Goal: Information Seeking & Learning: Learn about a topic

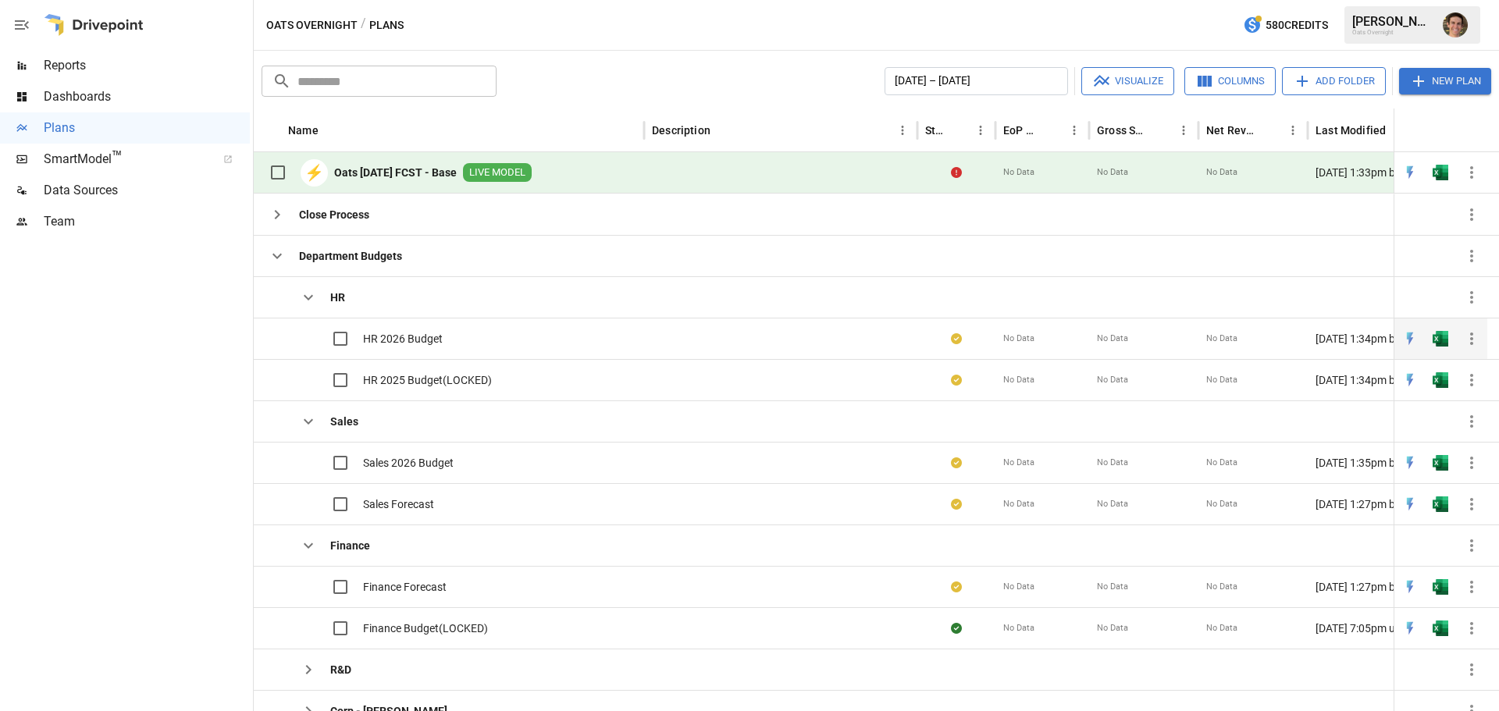
click at [465, 348] on div "HR 2026 Budget" at bounding box center [449, 338] width 390 height 41
click at [435, 336] on span "HR 2026 Budget" at bounding box center [403, 339] width 80 height 16
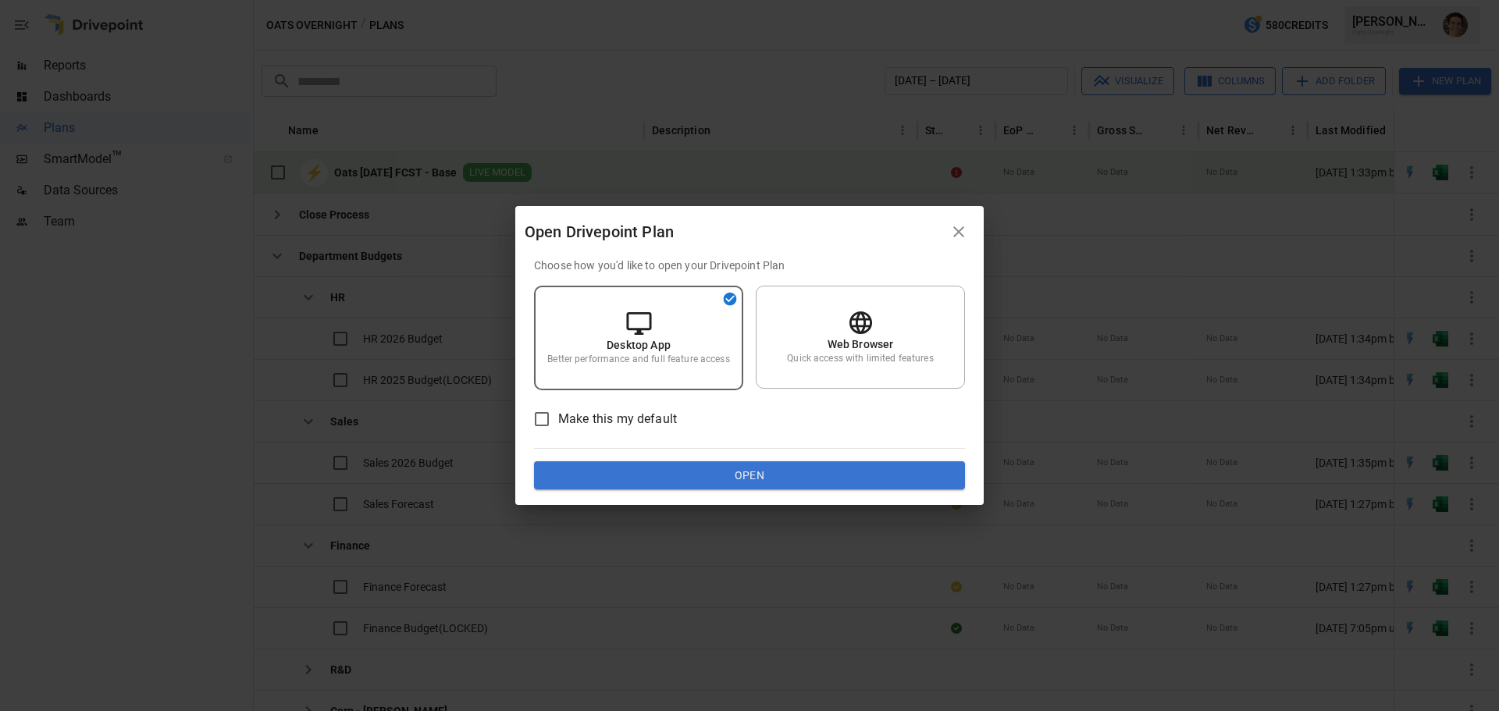
click at [710, 479] on button "Open" at bounding box center [749, 475] width 431 height 28
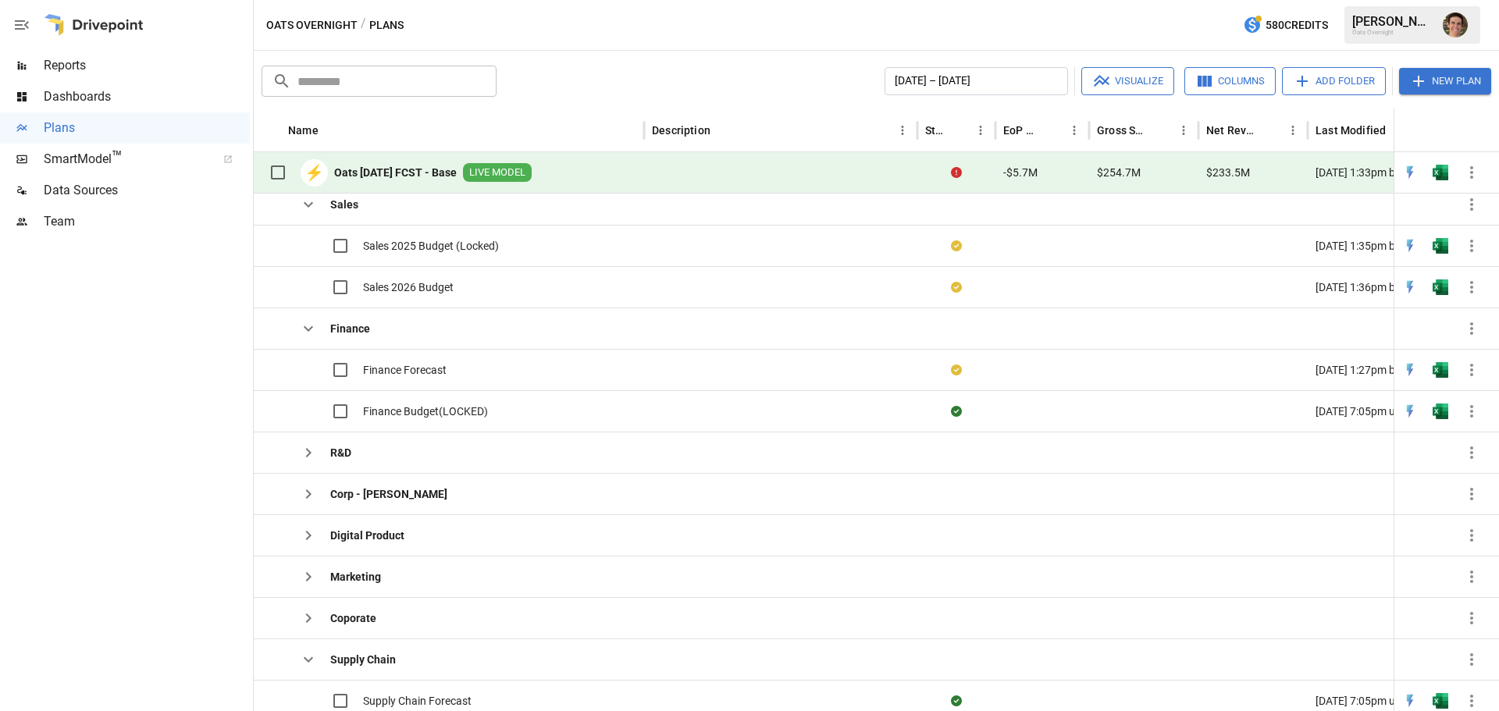
scroll to position [197, 0]
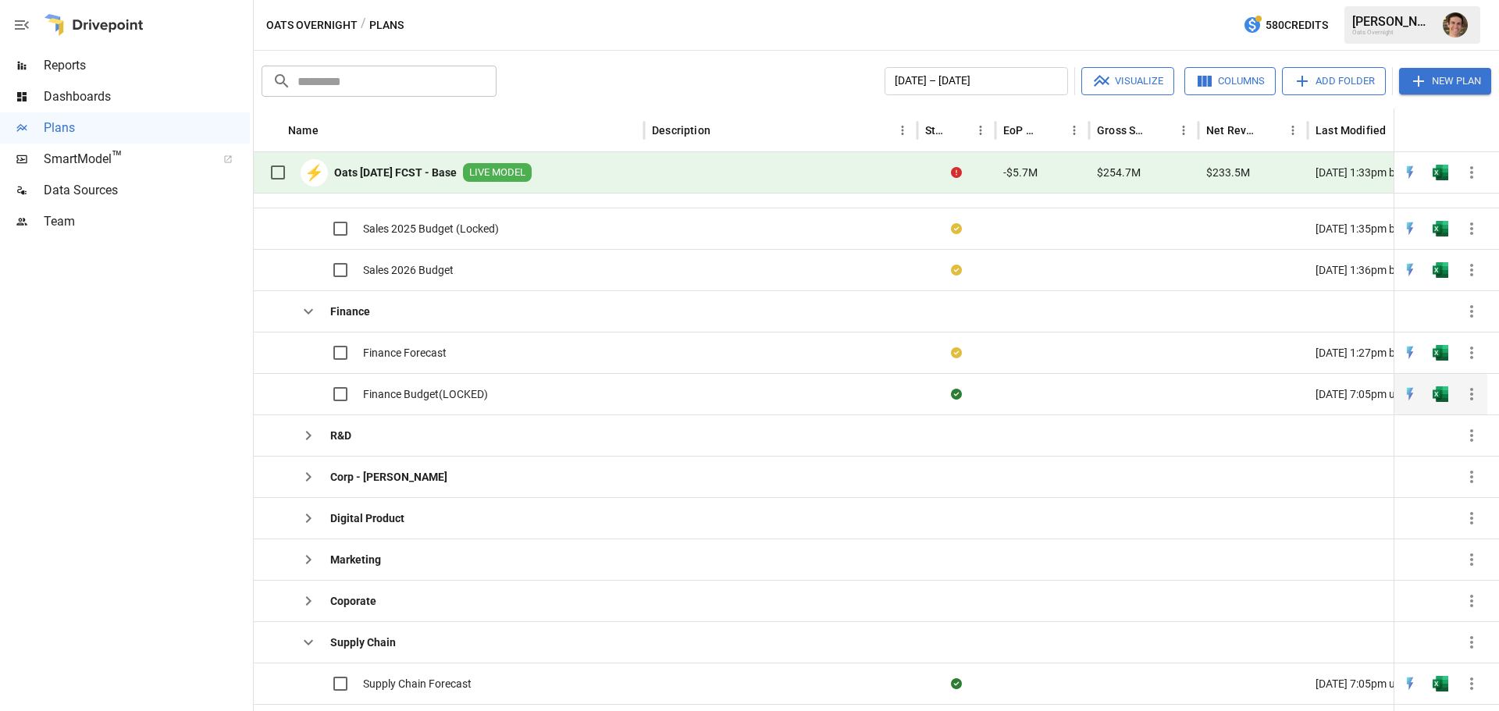
click at [407, 397] on span "Finance Budget(LOCKED)" at bounding box center [425, 394] width 125 height 16
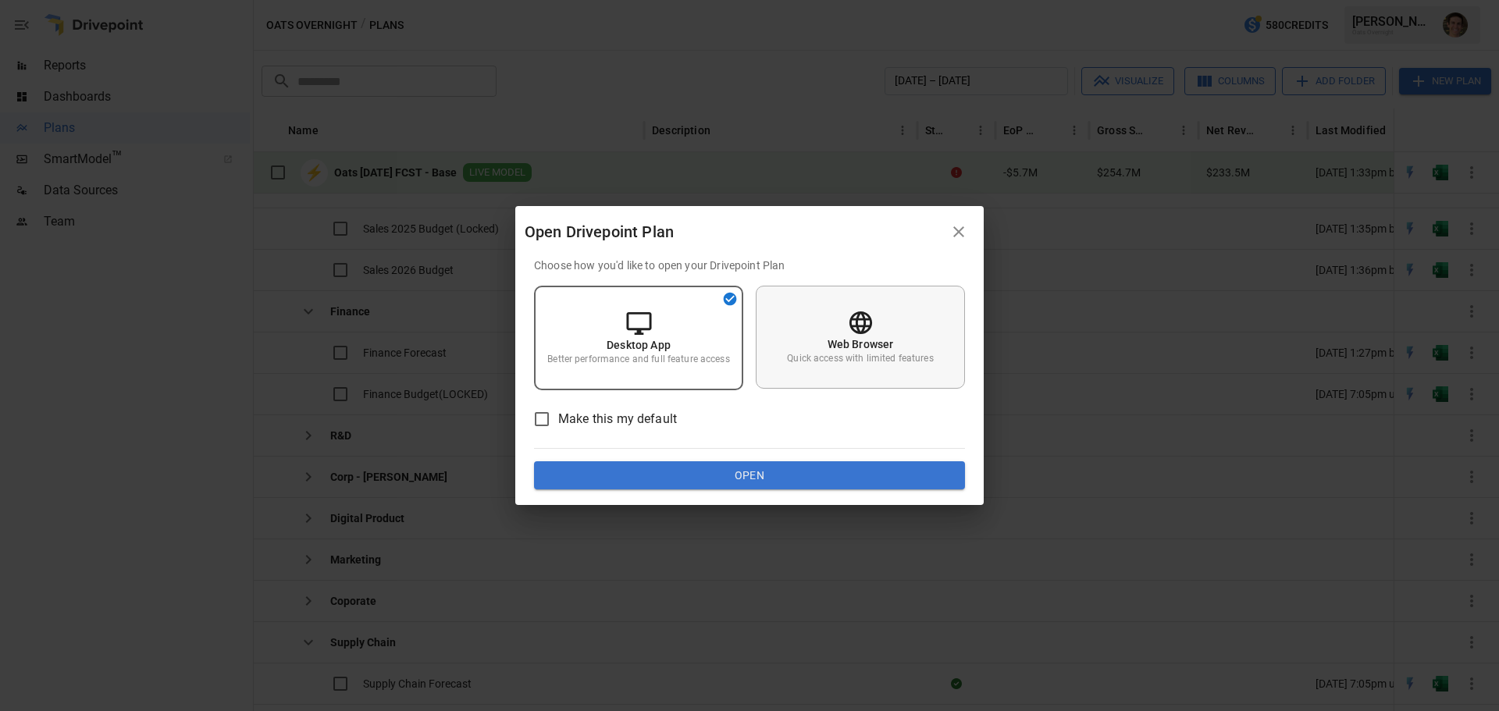
click at [825, 340] on div "Web Browser Quick access with limited features" at bounding box center [860, 337] width 209 height 103
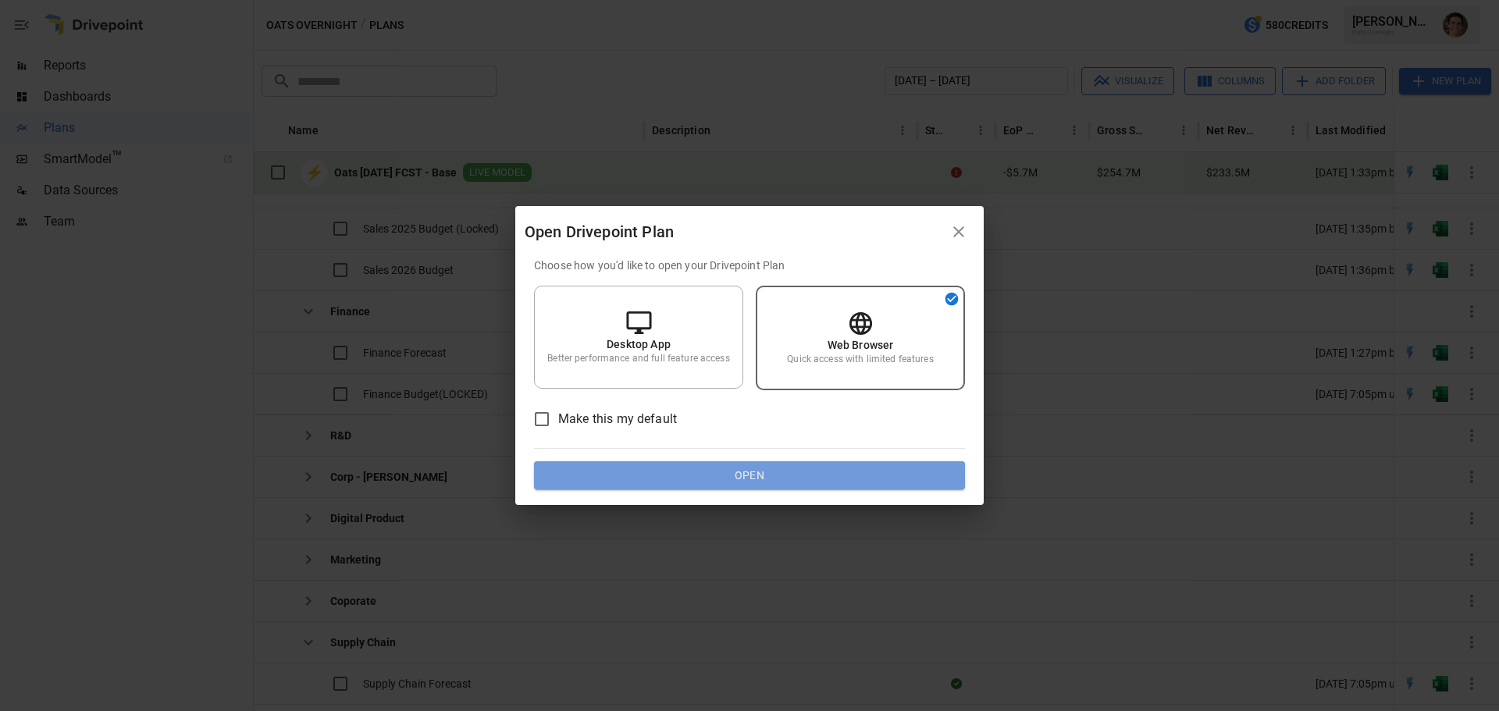
click at [749, 481] on button "Open" at bounding box center [749, 475] width 431 height 28
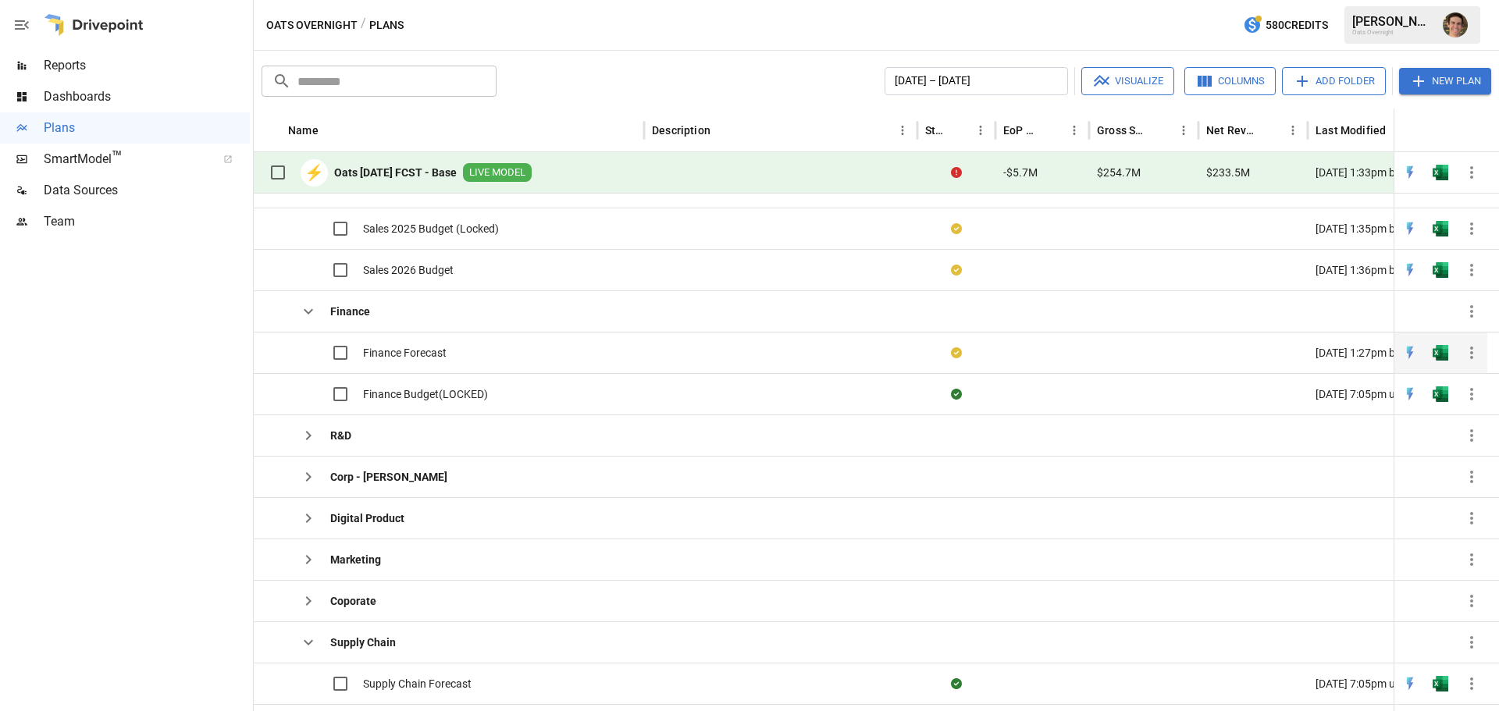
click at [455, 336] on div "Finance Forecast" at bounding box center [449, 352] width 390 height 41
click at [454, 354] on div "Finance Forecast" at bounding box center [449, 352] width 390 height 41
click at [397, 347] on span "Finance Forecast" at bounding box center [405, 353] width 84 height 16
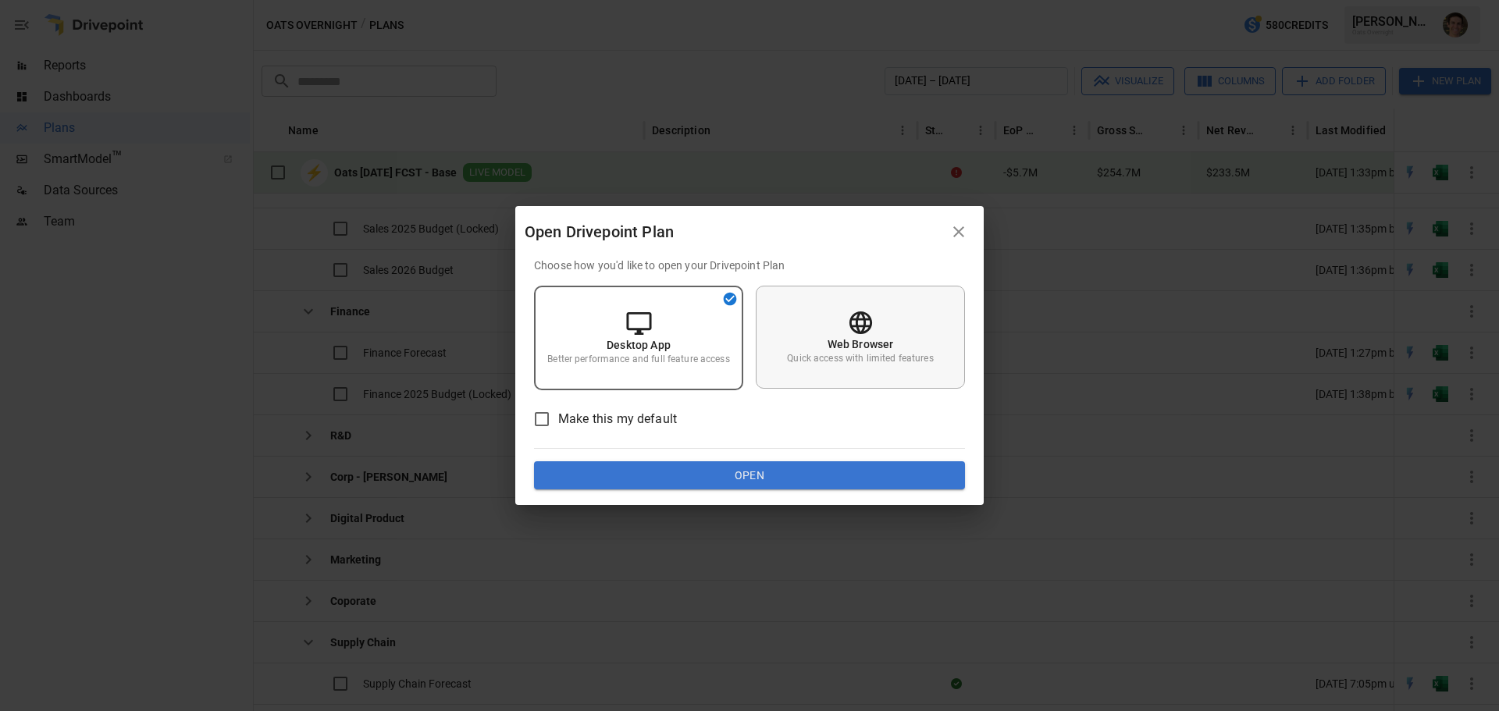
click at [895, 336] on div "Web Browser Quick access with limited features" at bounding box center [860, 337] width 209 height 103
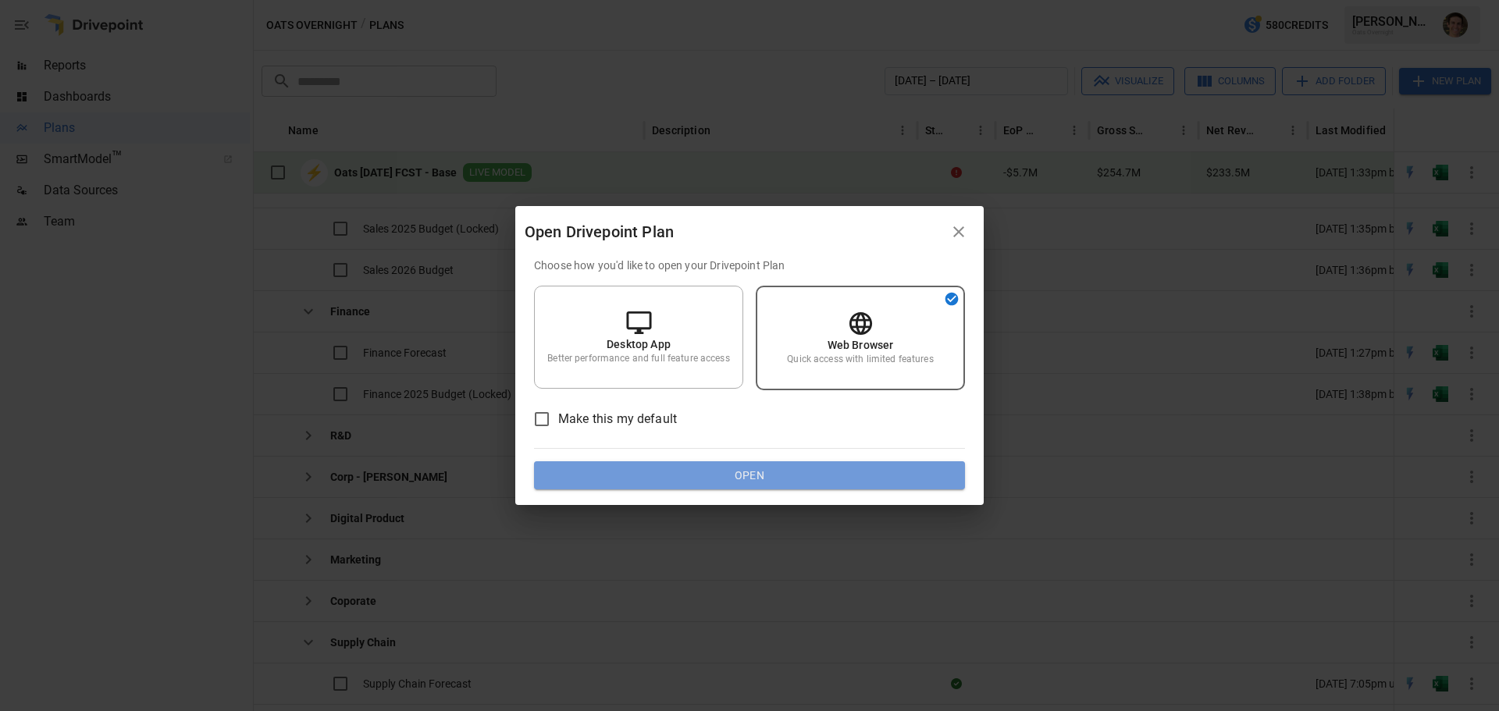
click at [813, 479] on button "Open" at bounding box center [749, 475] width 431 height 28
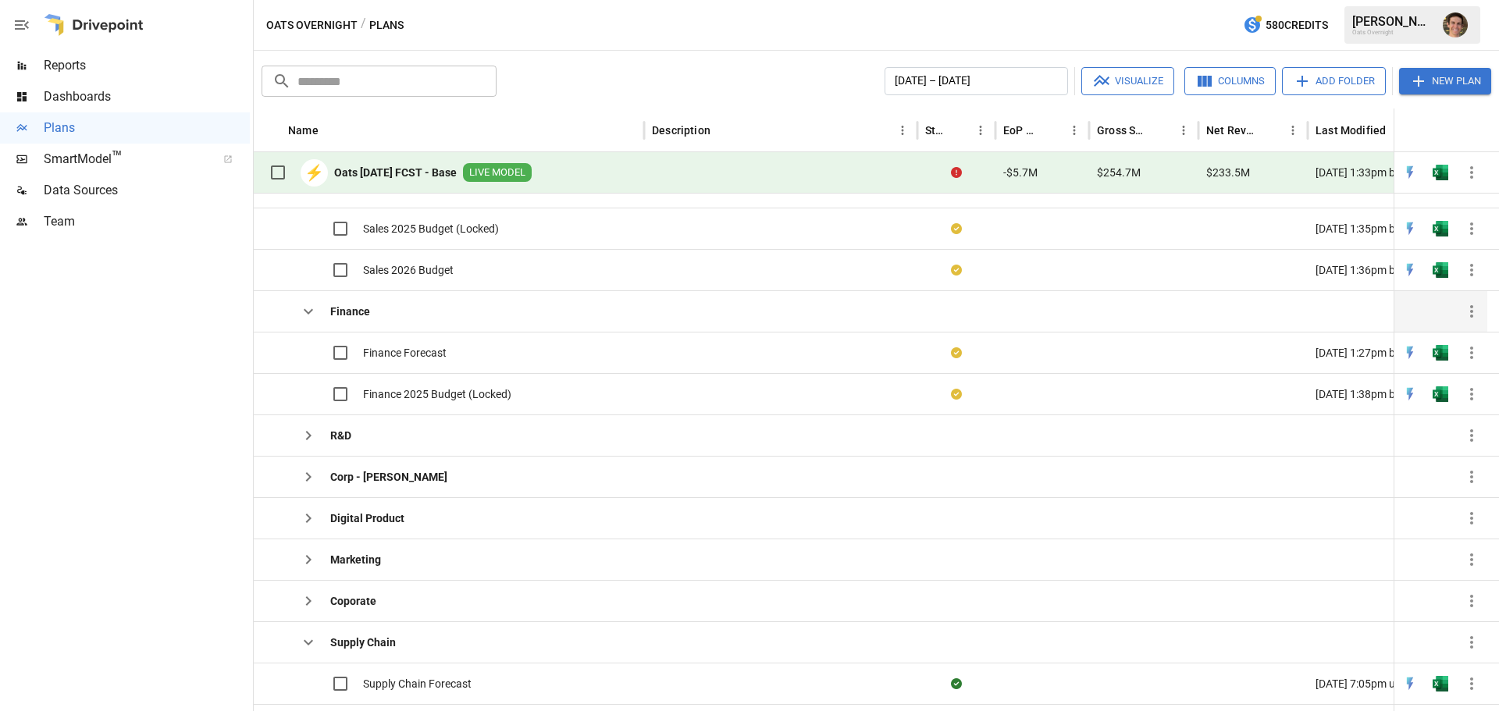
click at [311, 309] on icon "button" at bounding box center [308, 311] width 19 height 19
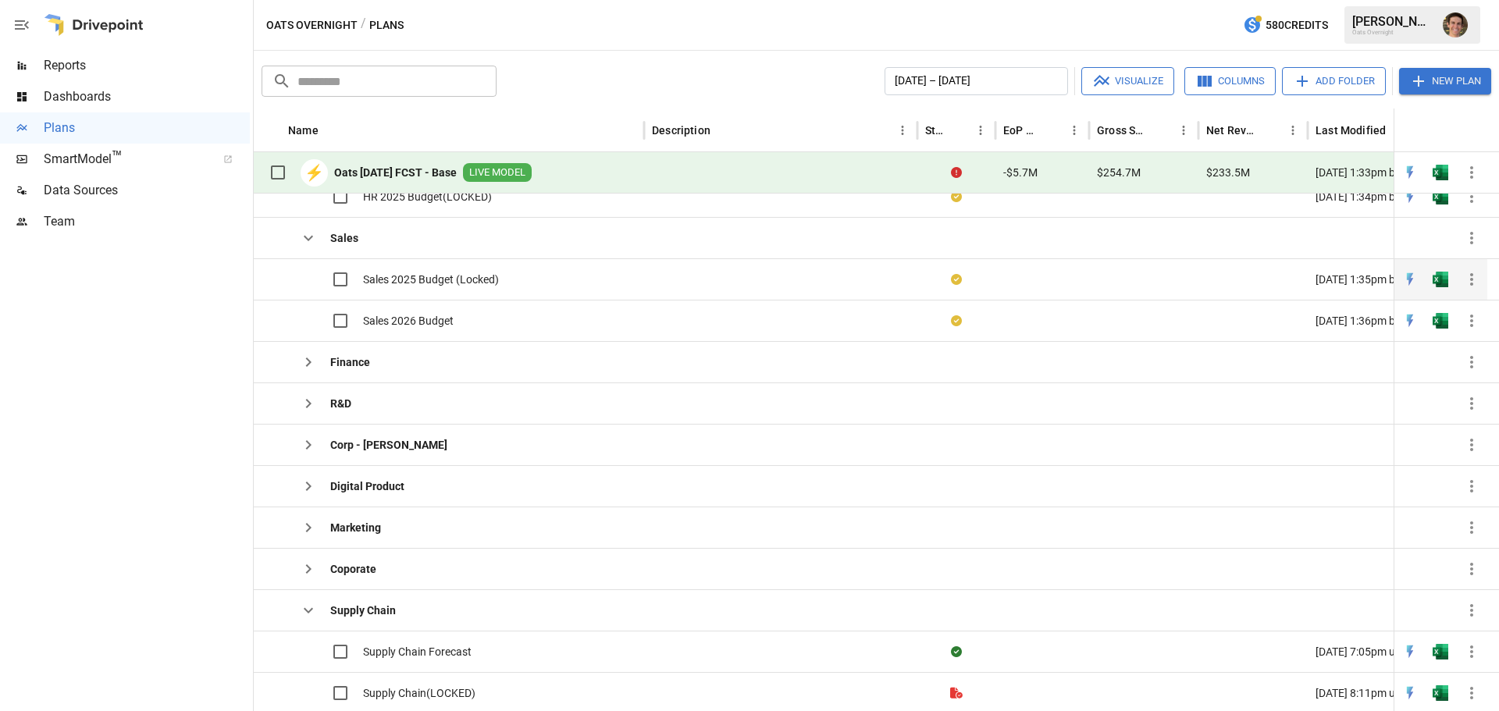
scroll to position [131, 0]
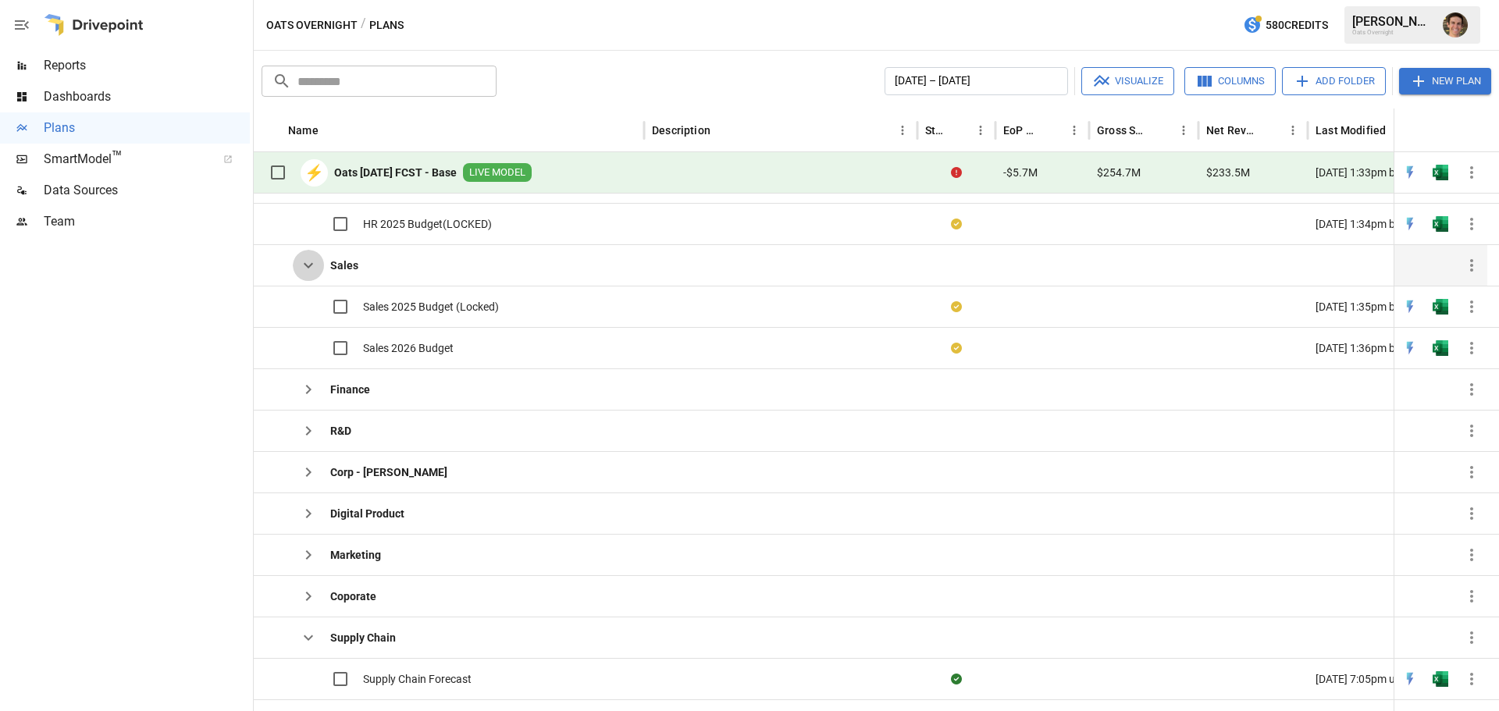
click at [302, 259] on icon "button" at bounding box center [308, 265] width 19 height 19
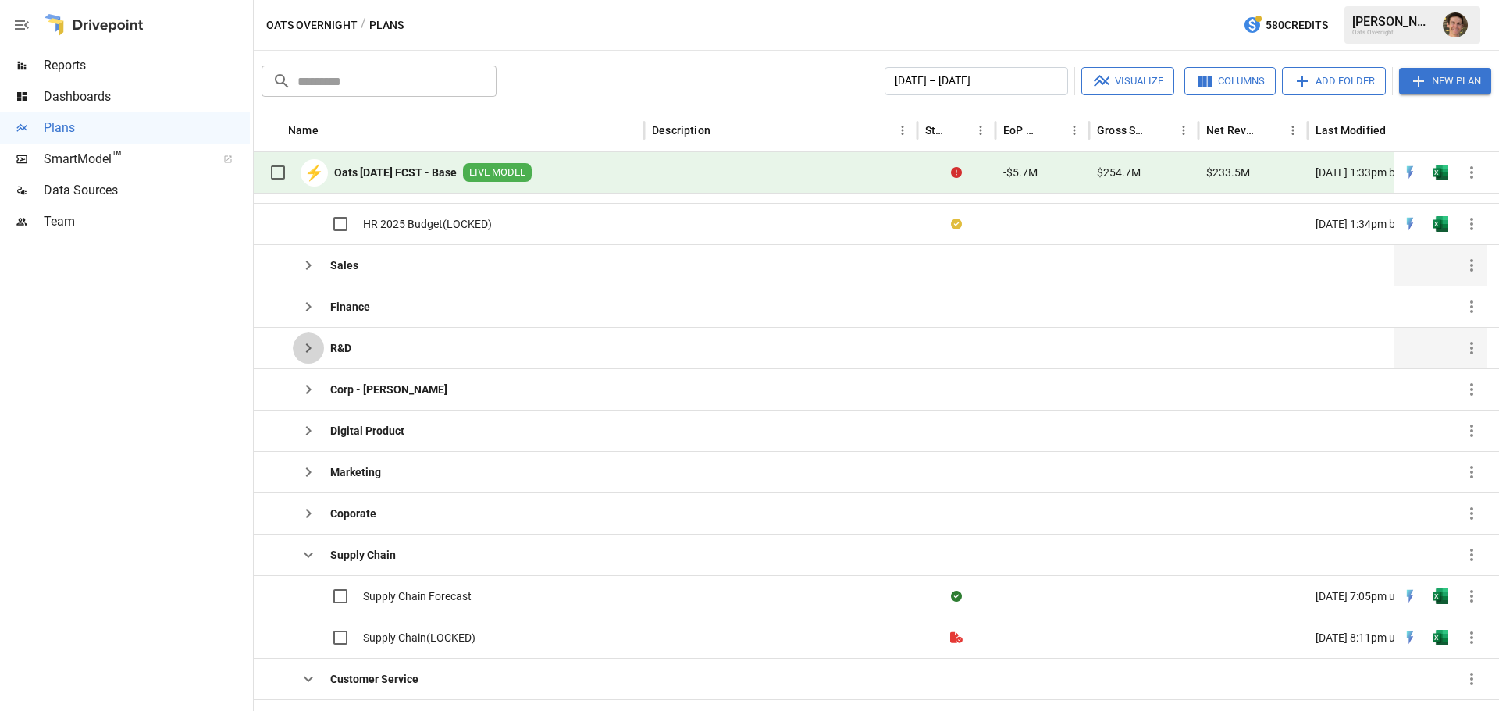
click at [306, 344] on icon "button" at bounding box center [308, 348] width 19 height 19
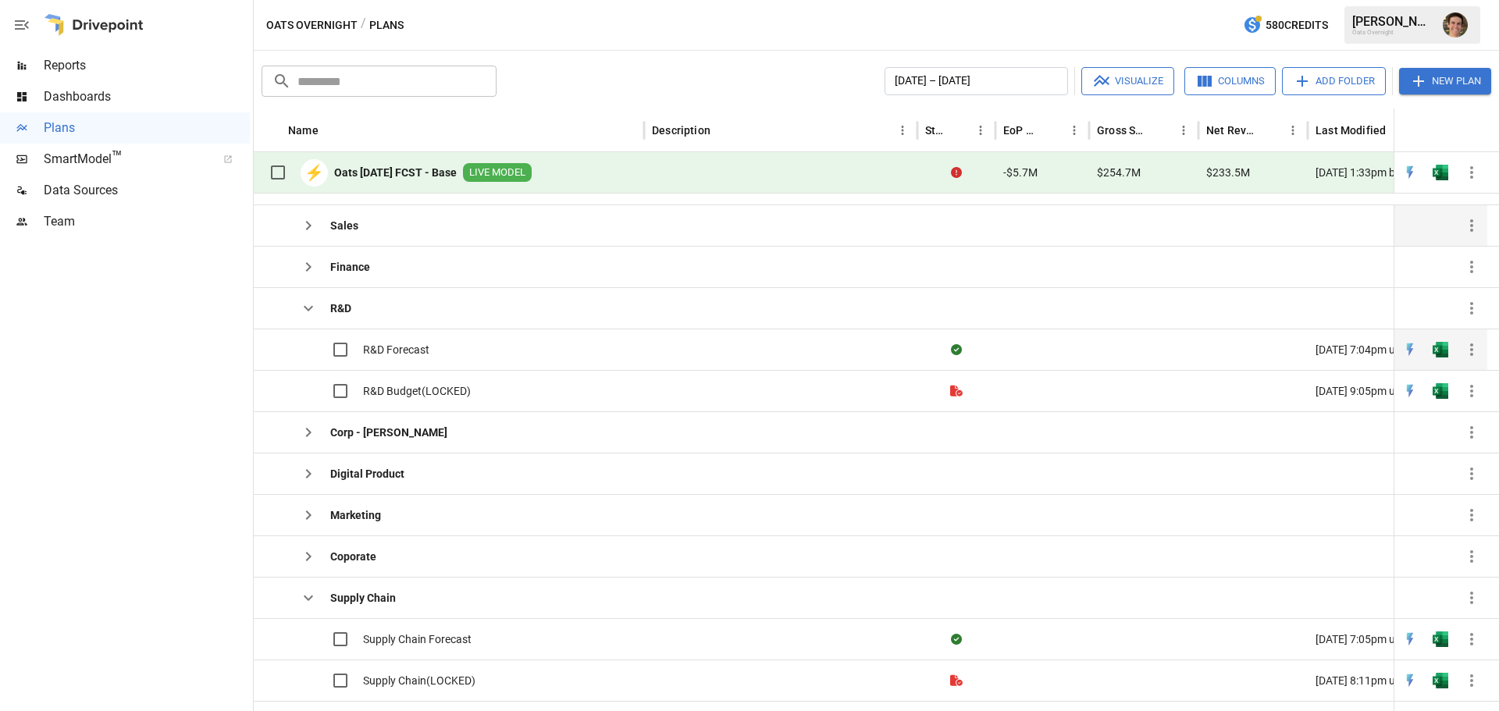
scroll to position [197, 0]
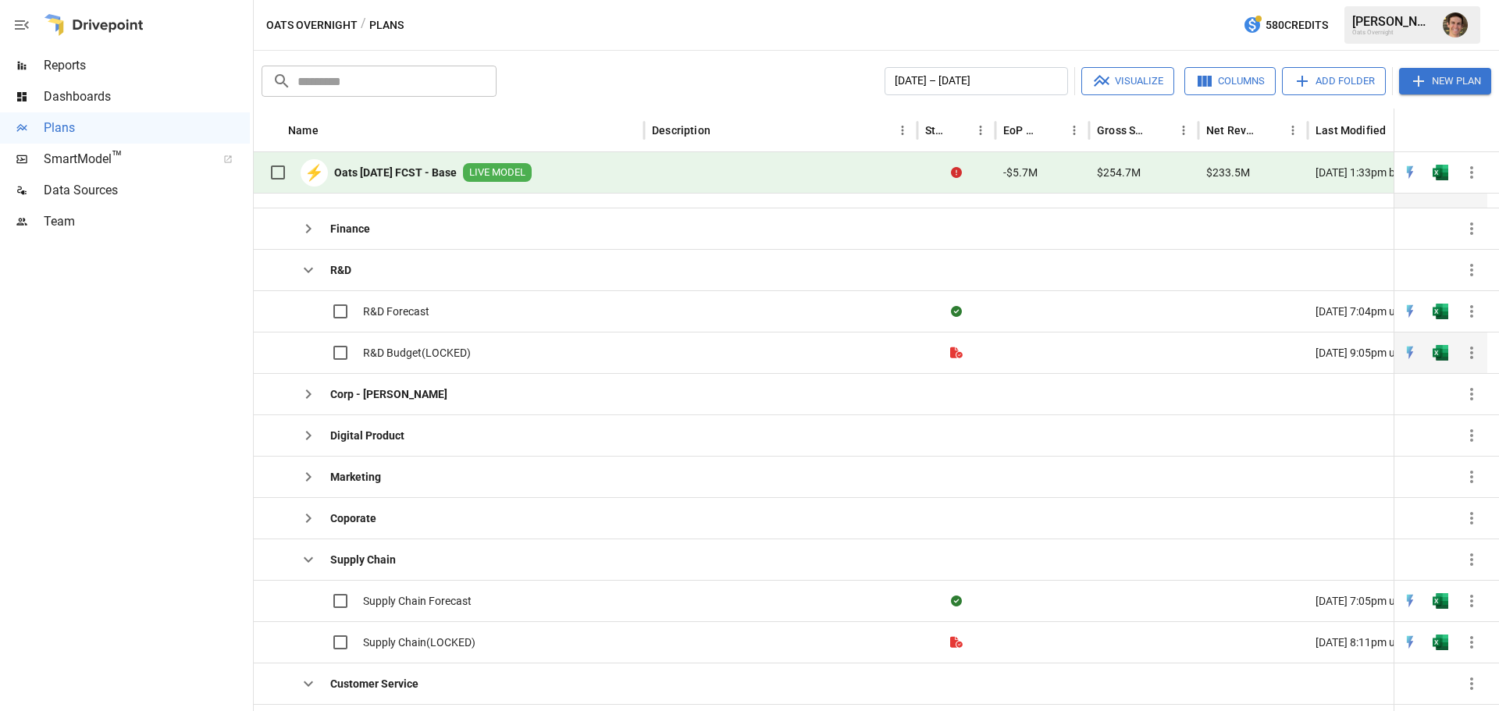
click at [420, 354] on span "R&D Budget(LOCKED)" at bounding box center [417, 353] width 108 height 16
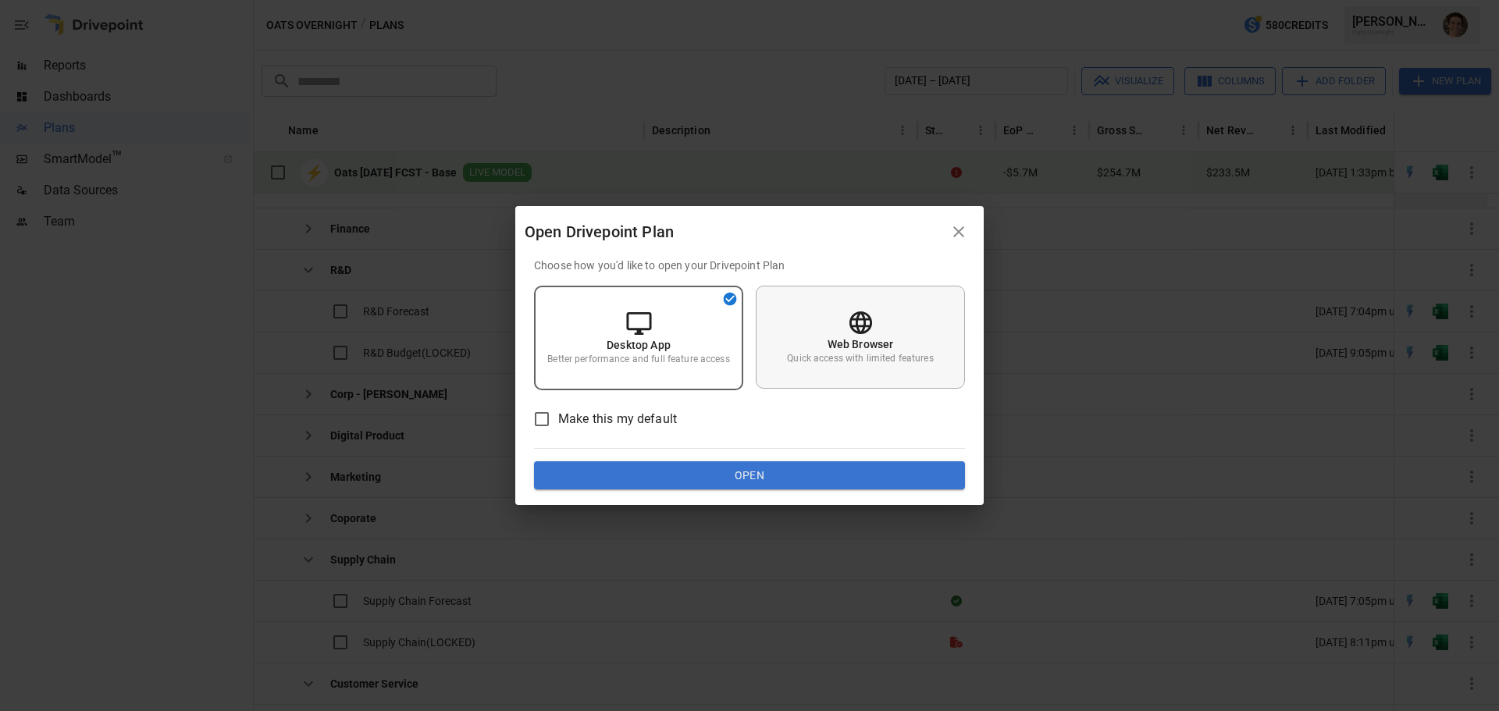
click at [855, 376] on div "Web Browser Quick access with limited features" at bounding box center [860, 337] width 209 height 103
click at [810, 474] on button "Open" at bounding box center [749, 475] width 431 height 28
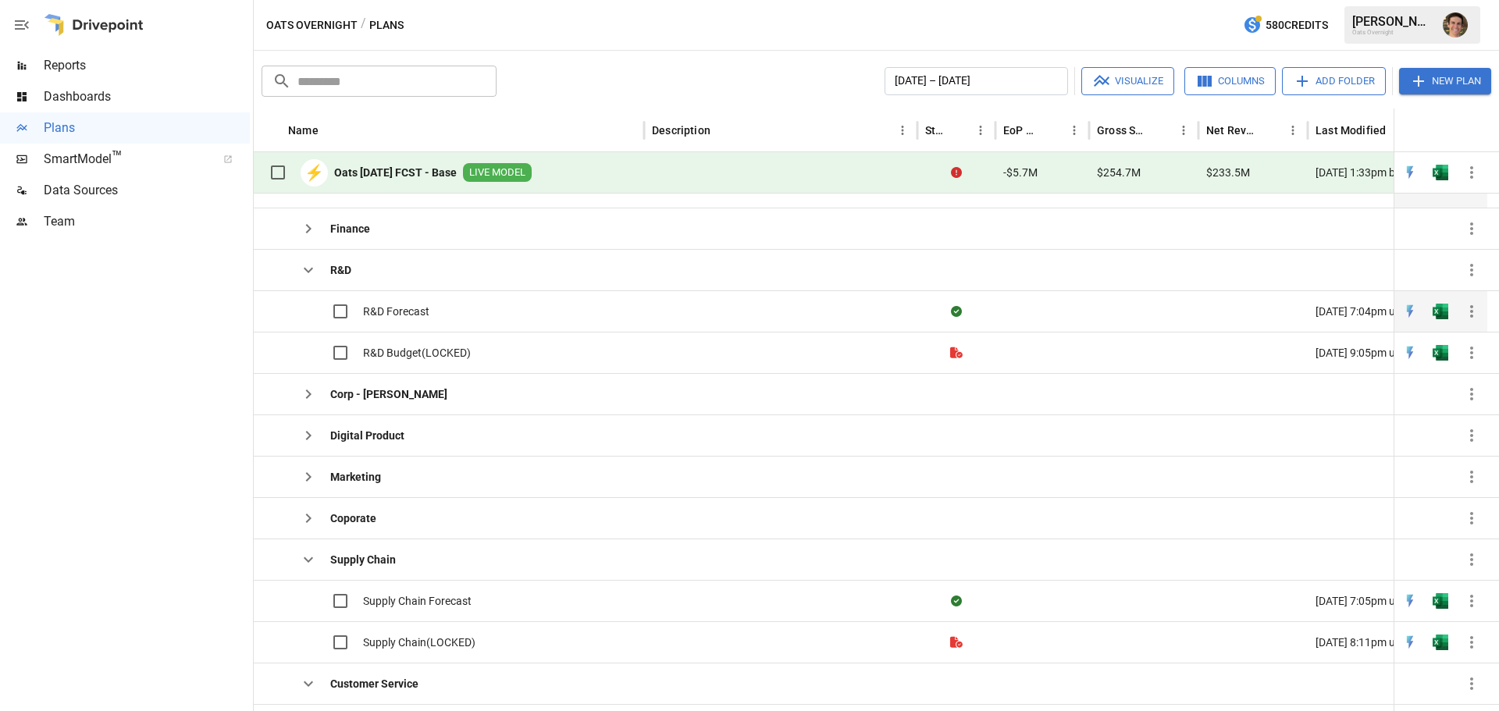
click at [433, 312] on div "R&D Forecast" at bounding box center [449, 310] width 390 height 41
click at [447, 311] on div "R&D Forecast" at bounding box center [449, 310] width 390 height 41
click at [390, 305] on span "R&D Forecast" at bounding box center [396, 312] width 66 height 16
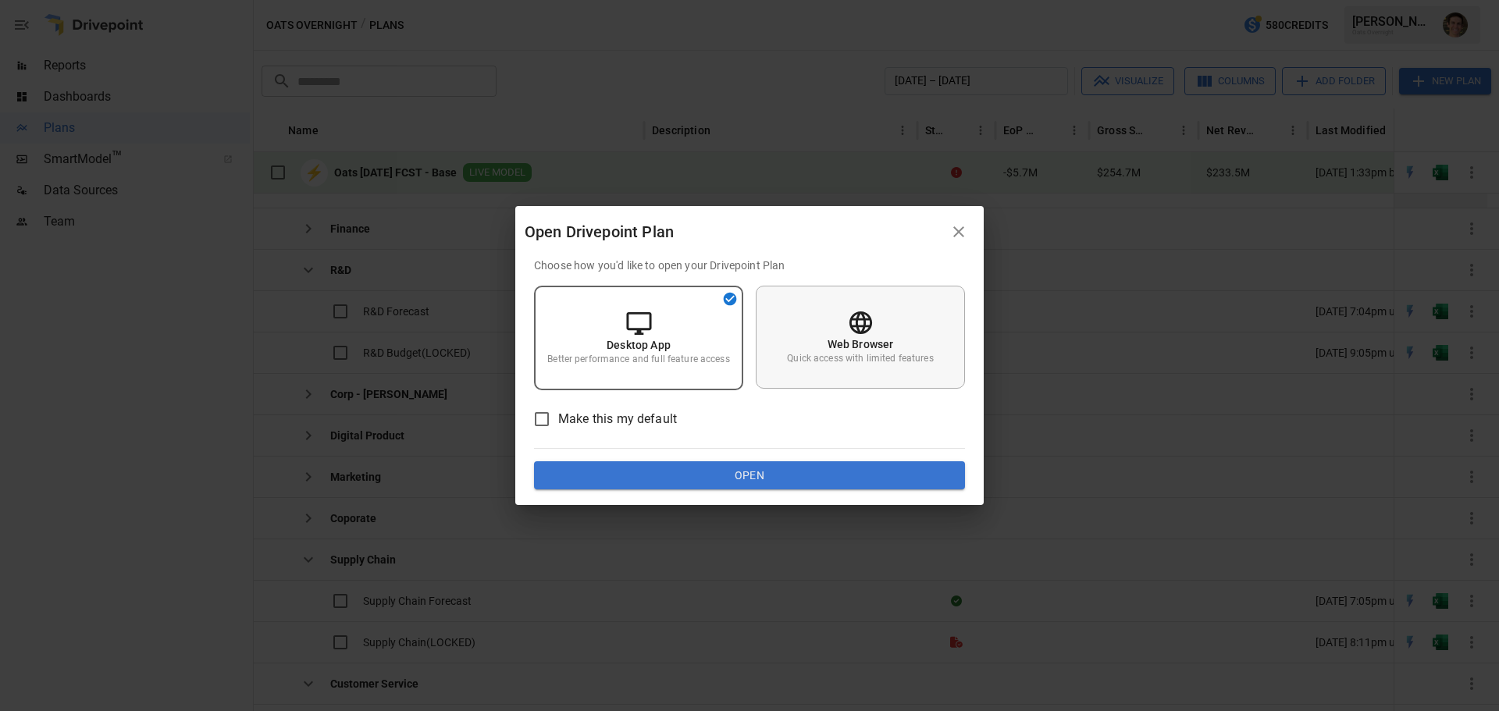
click at [856, 344] on p "Web Browser" at bounding box center [861, 344] width 66 height 16
click at [796, 475] on button "Open" at bounding box center [749, 475] width 431 height 28
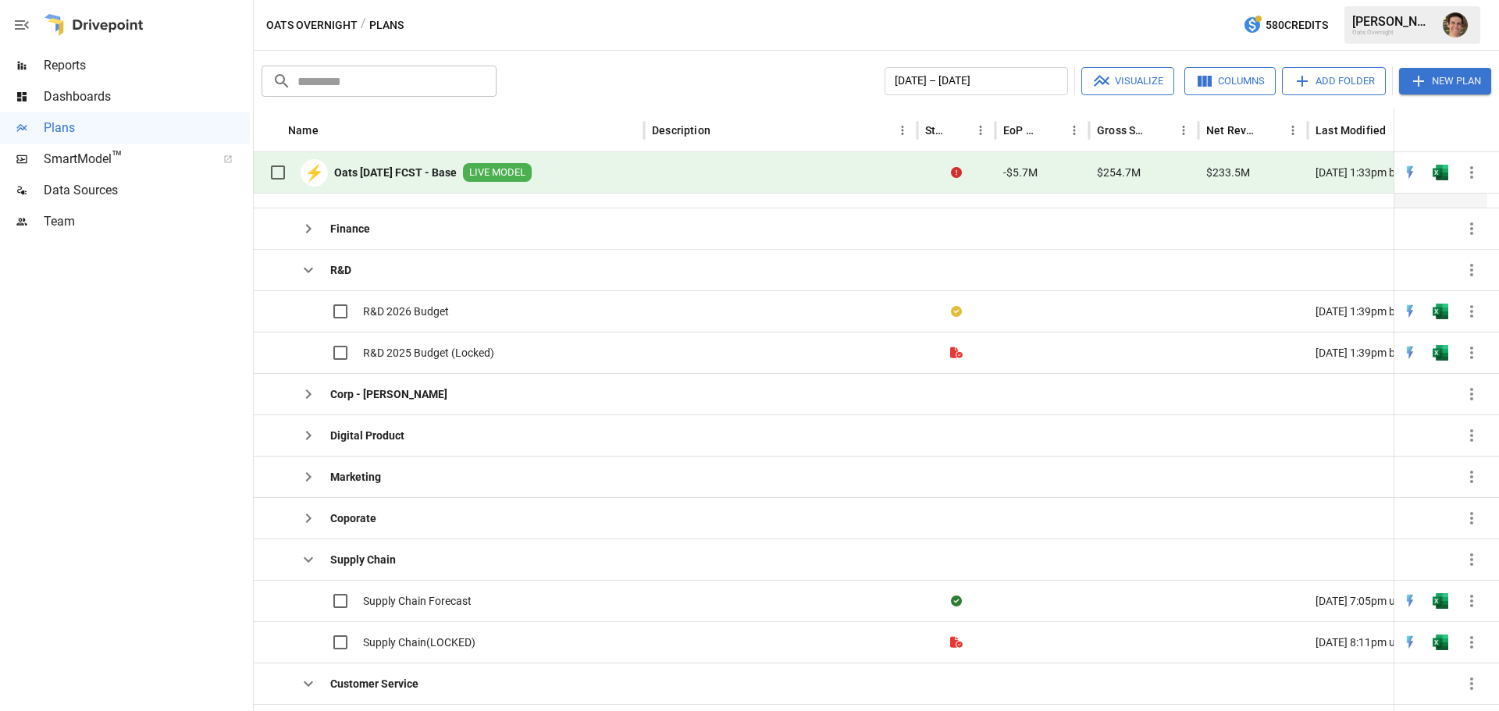
click at [311, 267] on icon "button" at bounding box center [308, 270] width 19 height 19
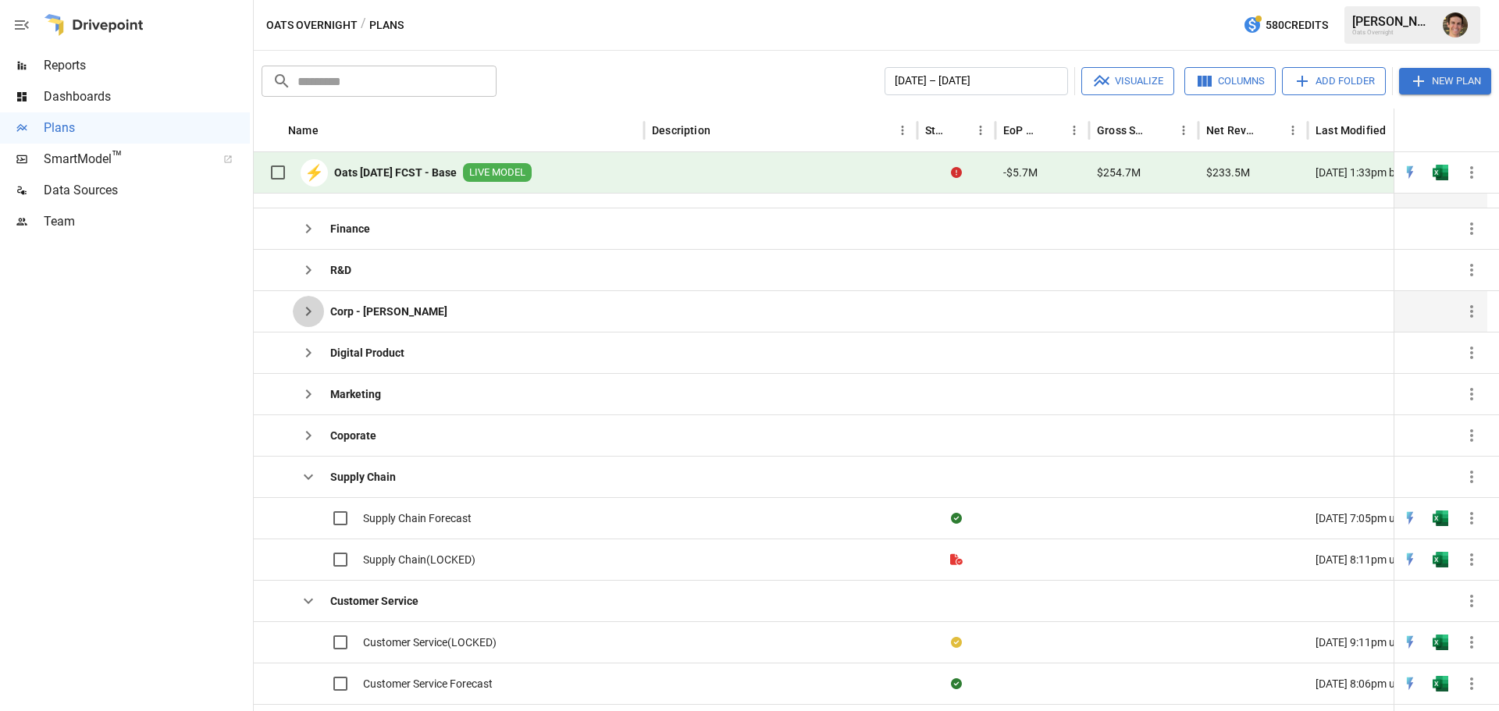
click at [299, 315] on icon "button" at bounding box center [308, 311] width 19 height 19
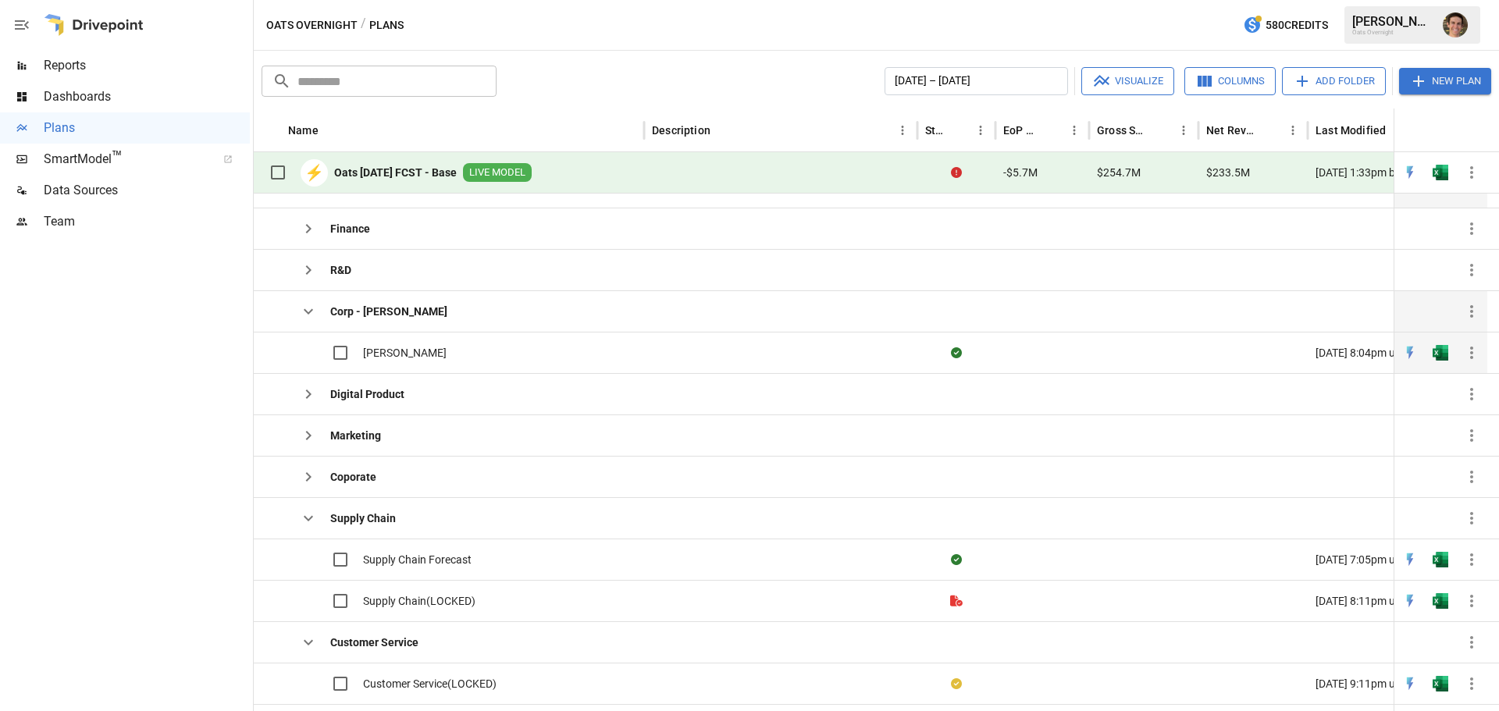
click at [399, 351] on span "[PERSON_NAME]" at bounding box center [405, 353] width 84 height 16
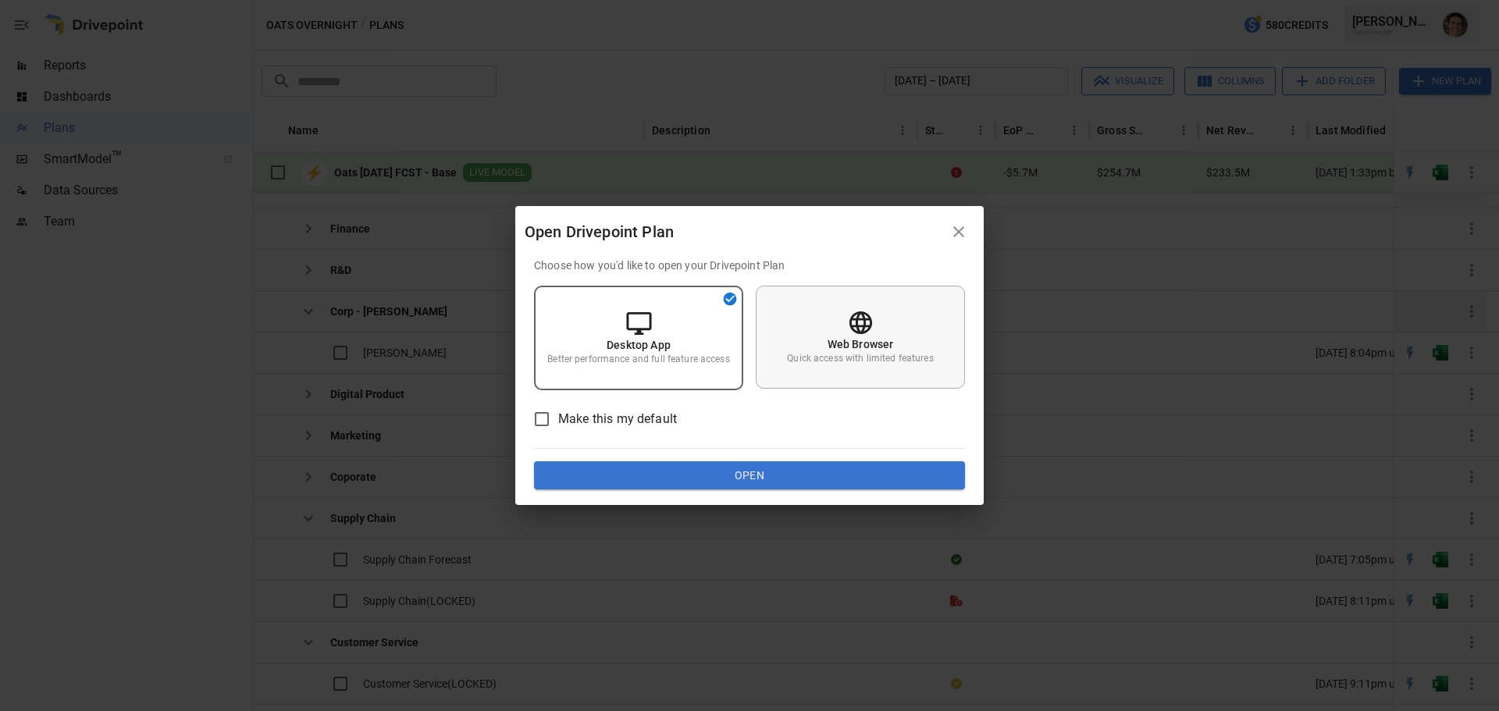
click at [817, 359] on p "Quick access with limited features" at bounding box center [860, 358] width 146 height 13
click at [756, 475] on button "Open" at bounding box center [749, 475] width 431 height 28
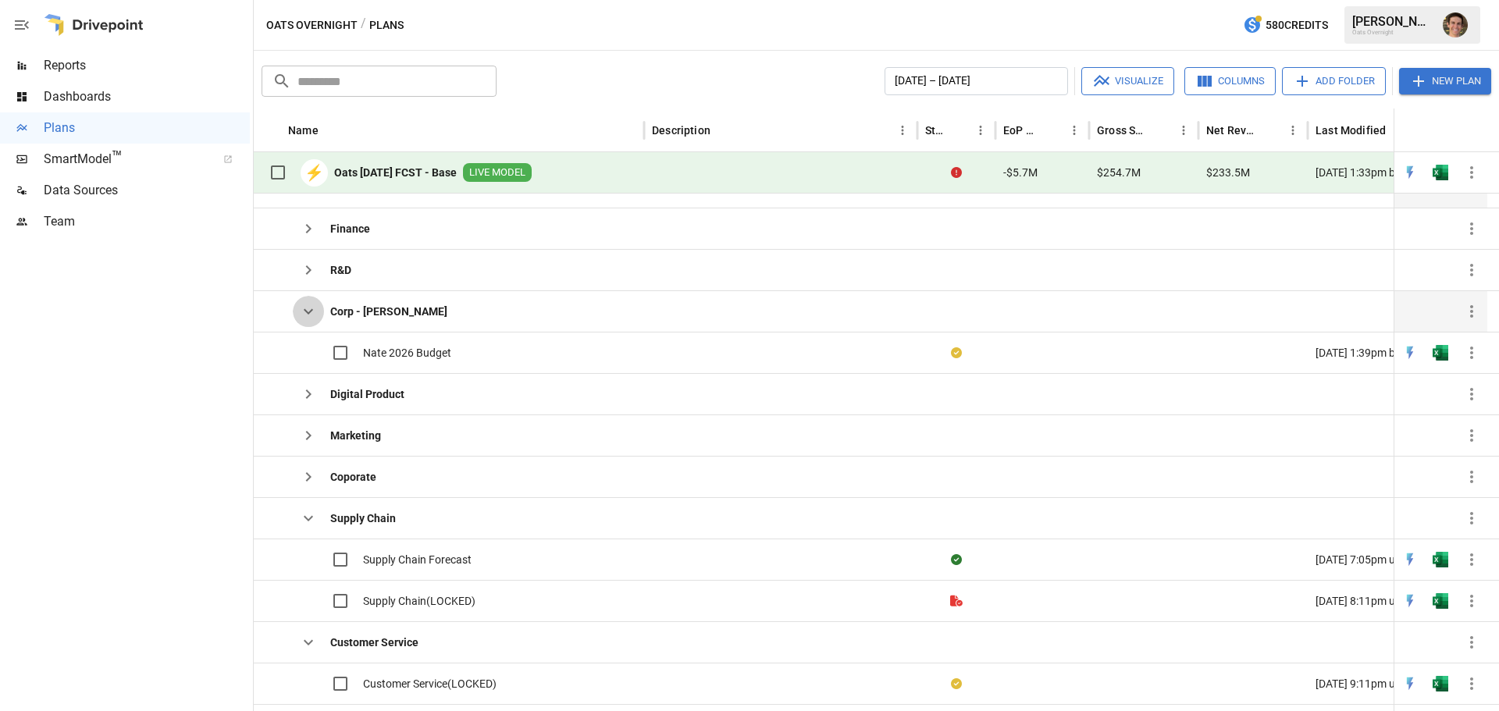
click at [303, 309] on icon "button" at bounding box center [308, 311] width 19 height 19
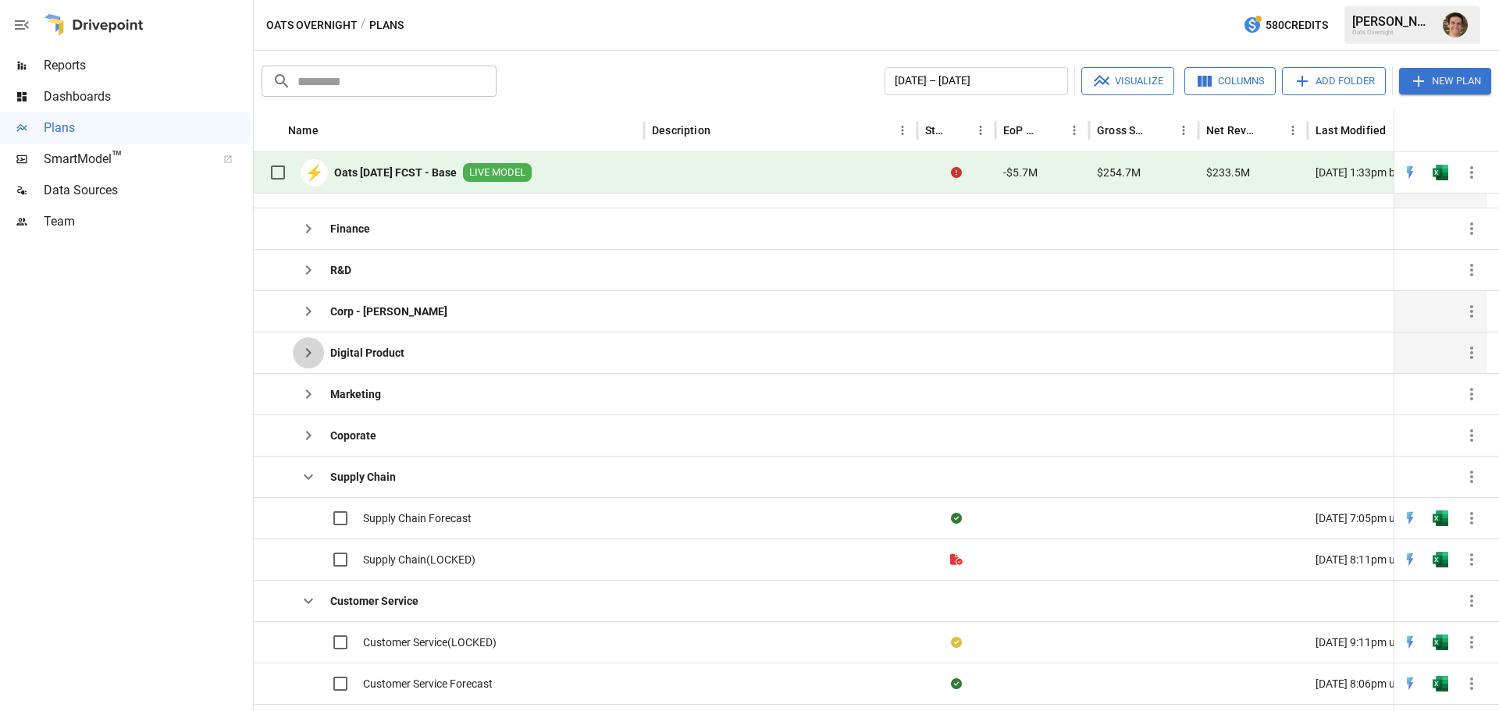
click at [306, 344] on icon "button" at bounding box center [308, 353] width 19 height 19
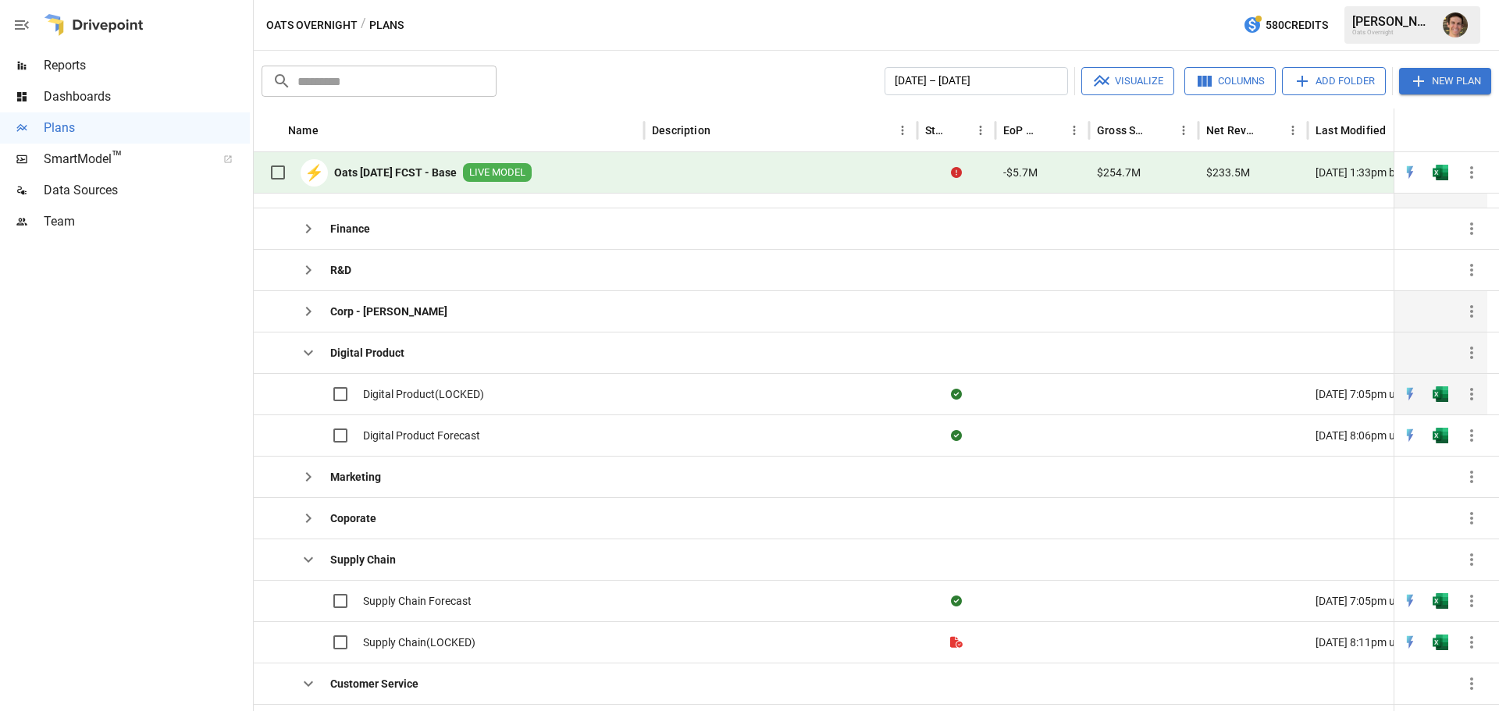
click at [452, 393] on span "Digital Product(LOCKED)" at bounding box center [423, 394] width 121 height 16
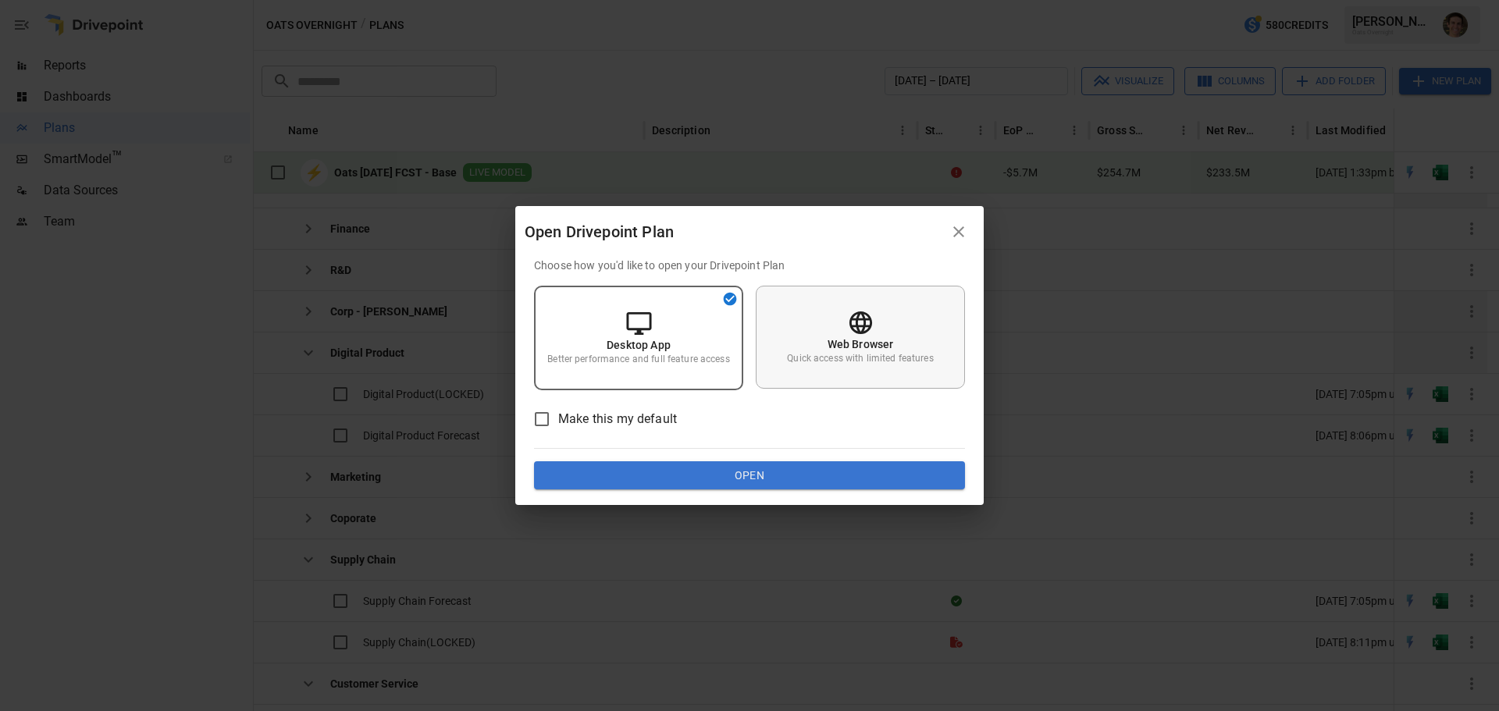
click at [841, 359] on p "Quick access with limited features" at bounding box center [860, 358] width 146 height 13
click at [787, 474] on button "Open" at bounding box center [749, 475] width 431 height 28
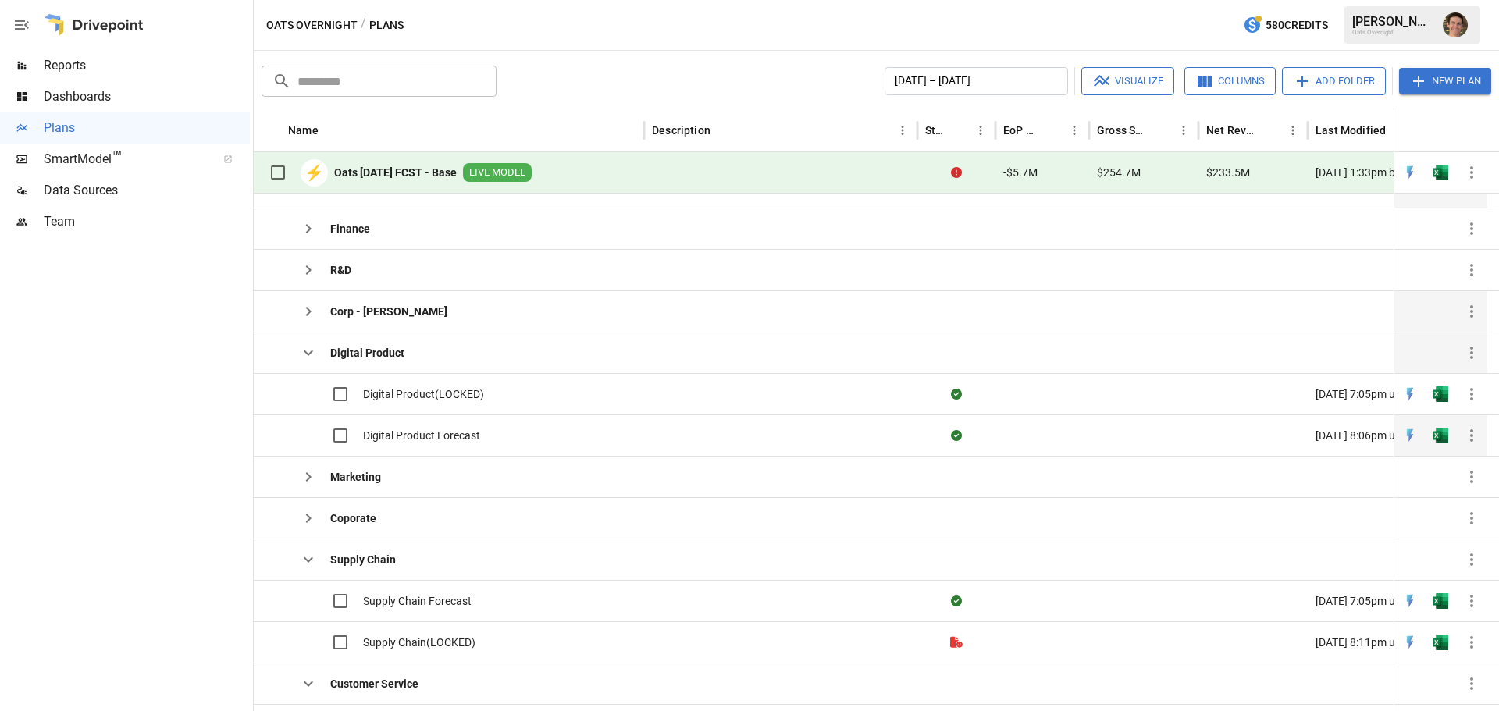
click at [421, 431] on span "Digital Product Forecast" at bounding box center [421, 436] width 117 height 16
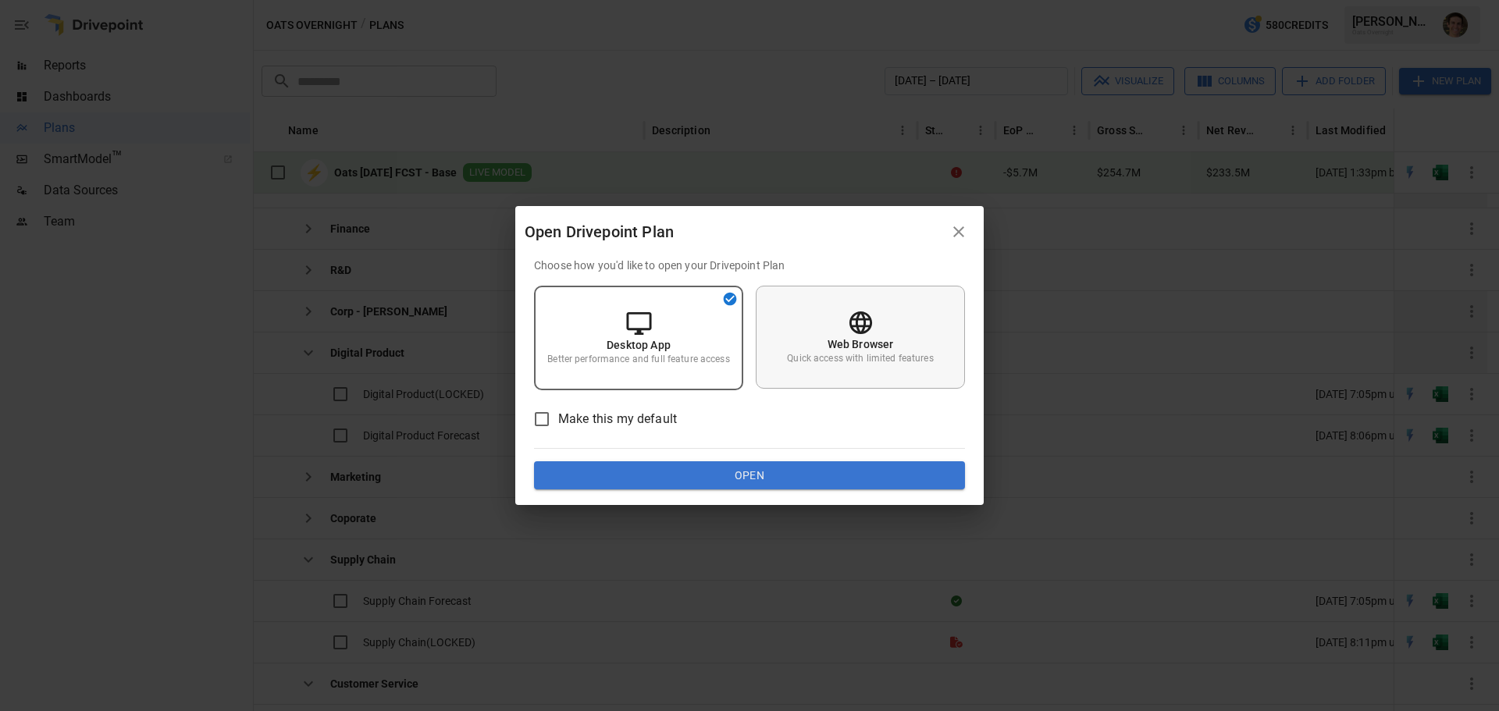
click at [917, 372] on div "Web Browser Quick access with limited features" at bounding box center [860, 337] width 209 height 103
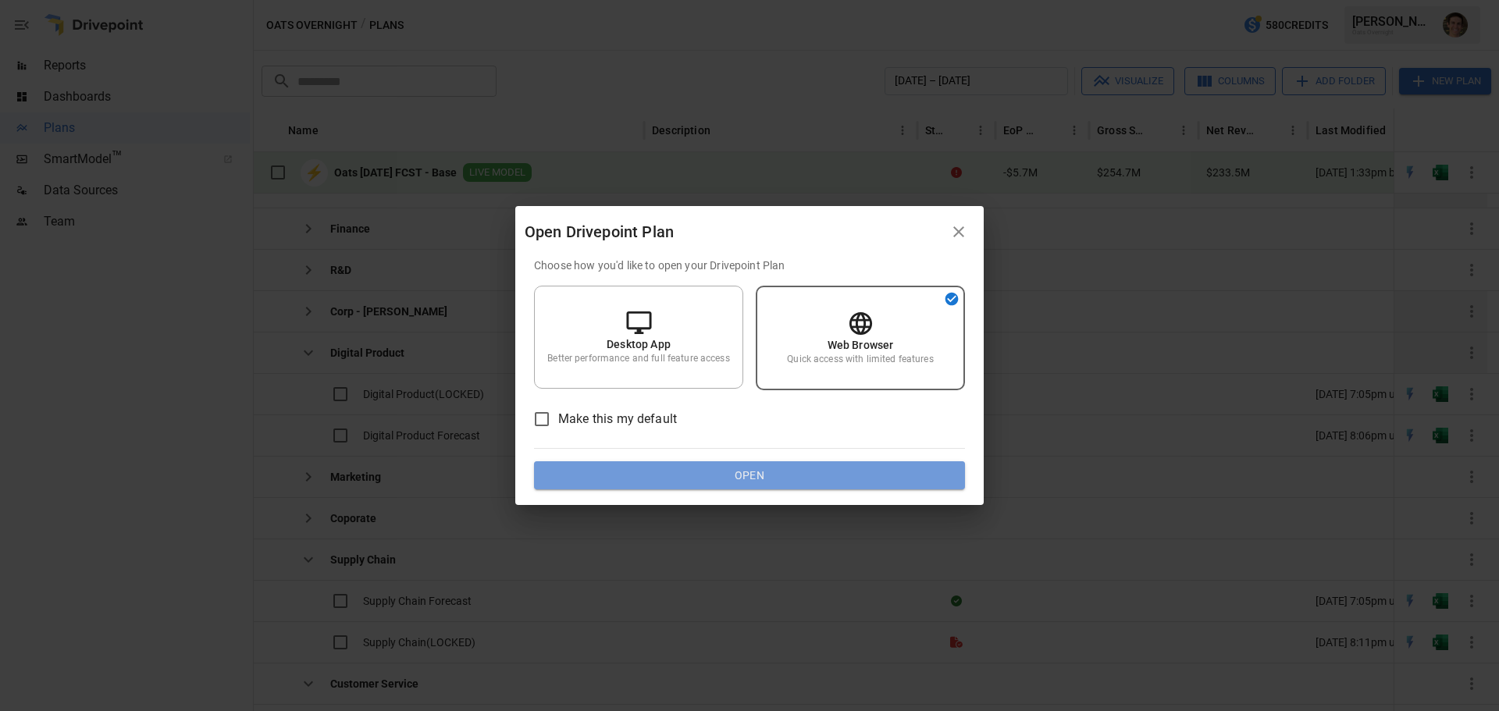
click at [817, 477] on button "Open" at bounding box center [749, 475] width 431 height 28
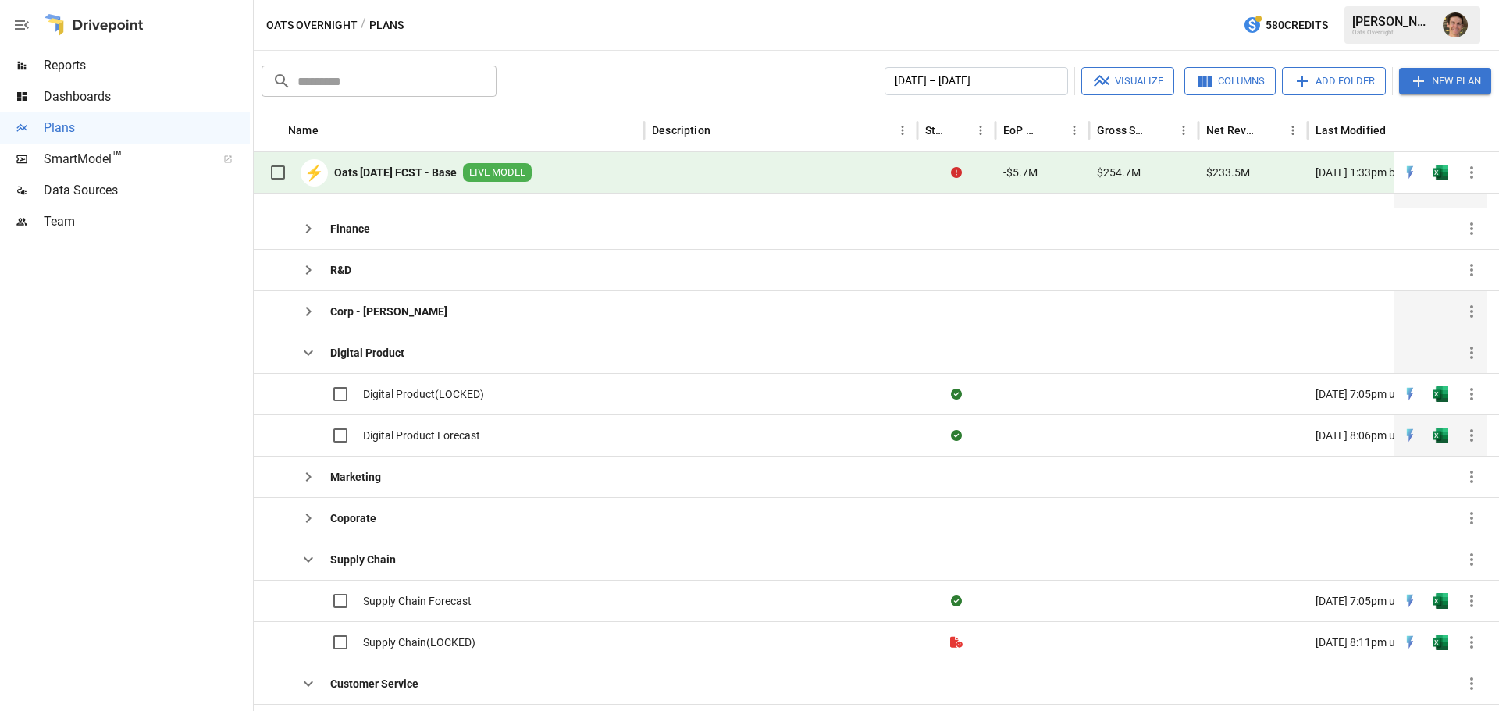
click at [428, 430] on span "Digital Product Forecast" at bounding box center [421, 436] width 117 height 16
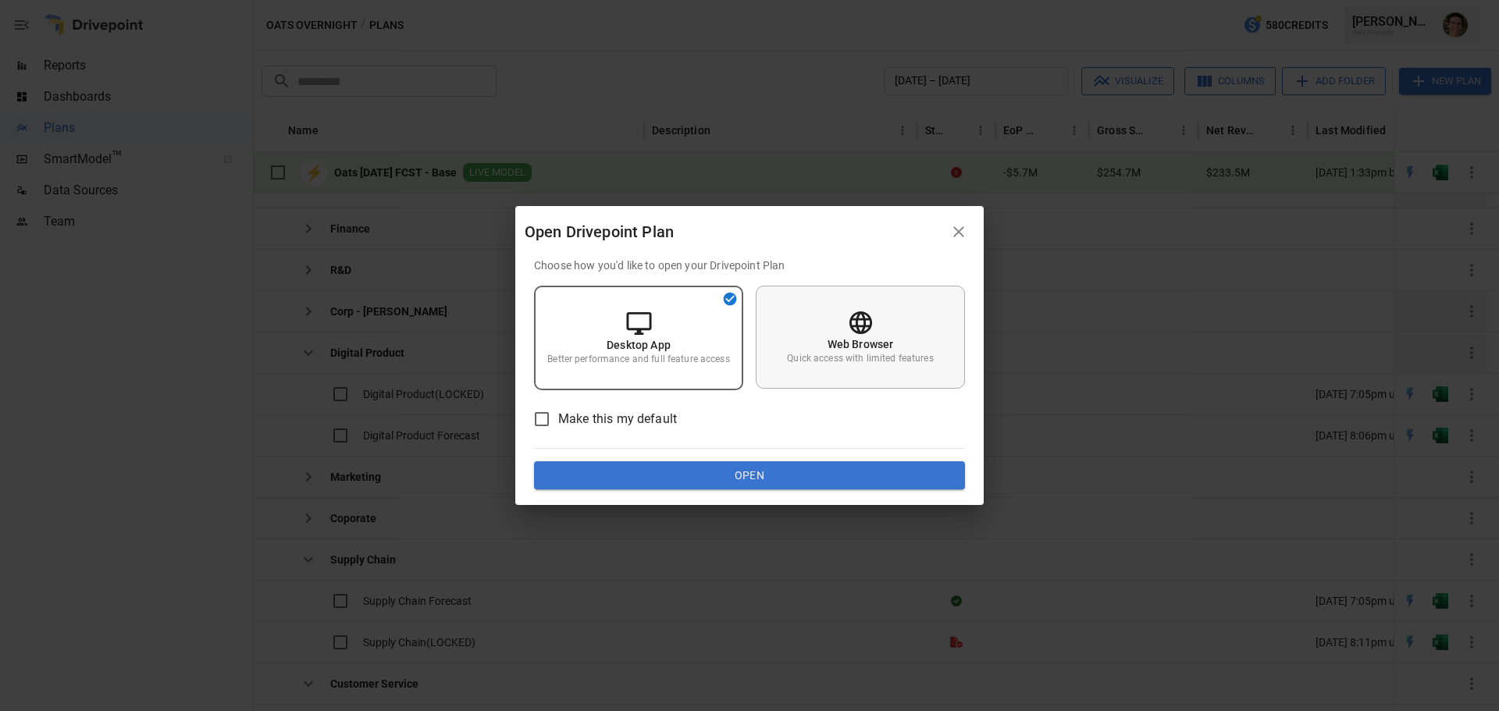
click at [901, 376] on div "Web Browser Quick access with limited features" at bounding box center [860, 337] width 209 height 103
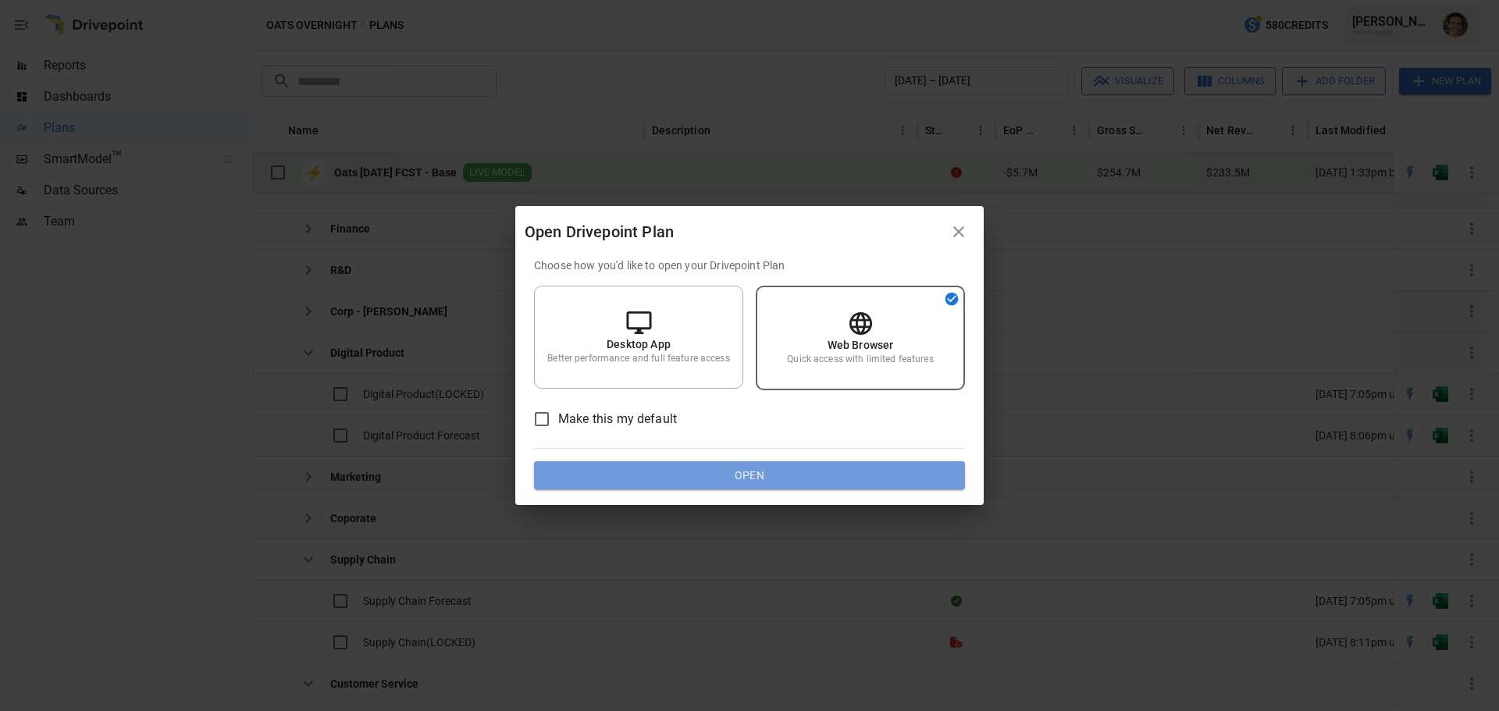
click at [803, 478] on button "Open" at bounding box center [749, 475] width 431 height 28
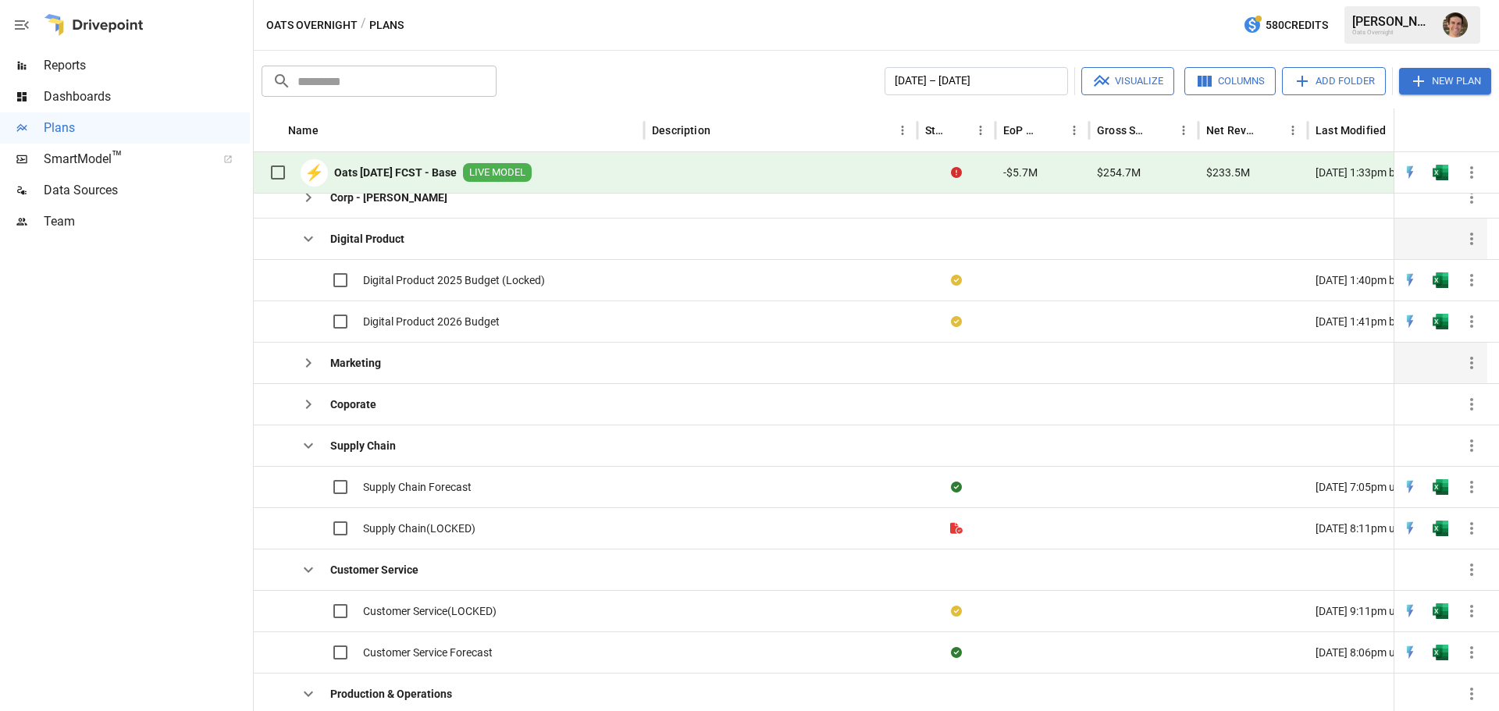
scroll to position [262, 0]
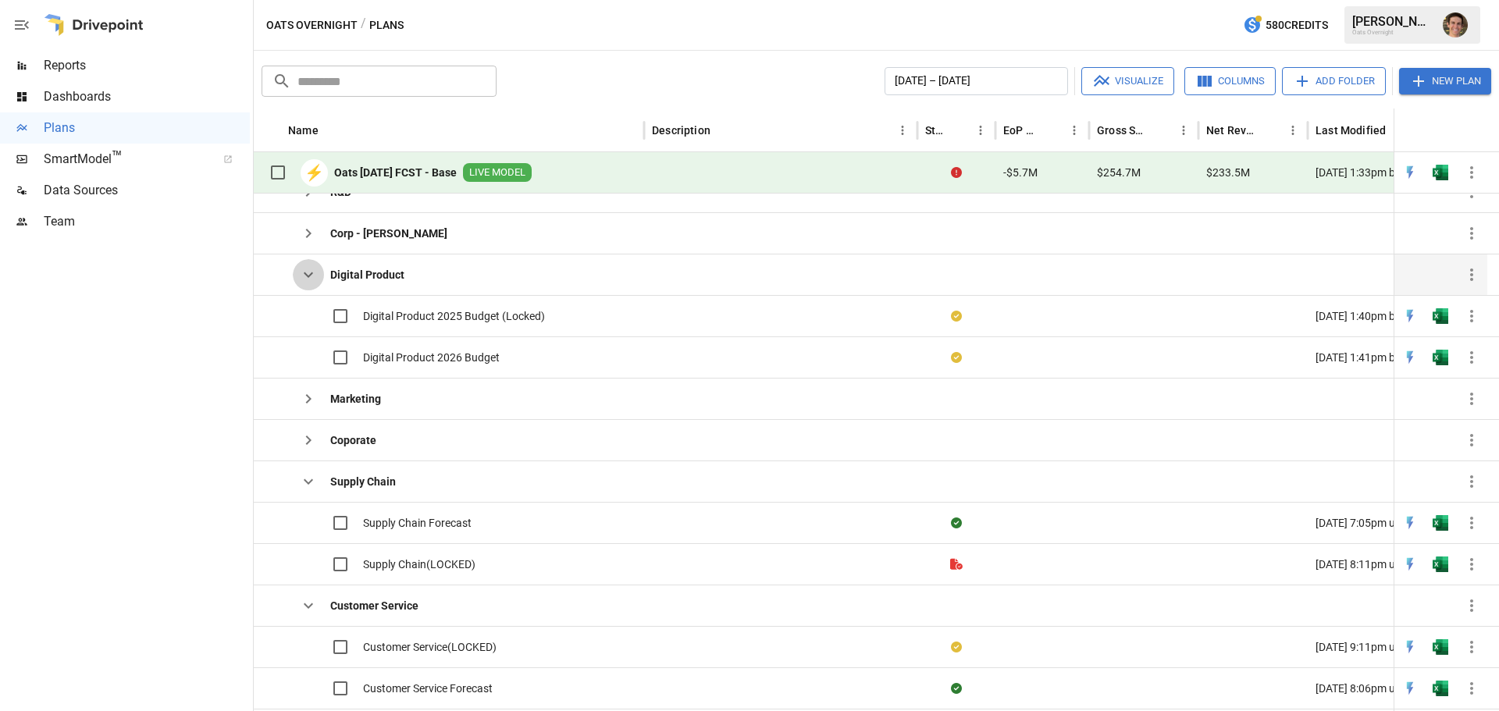
click at [314, 277] on icon "button" at bounding box center [308, 274] width 19 height 19
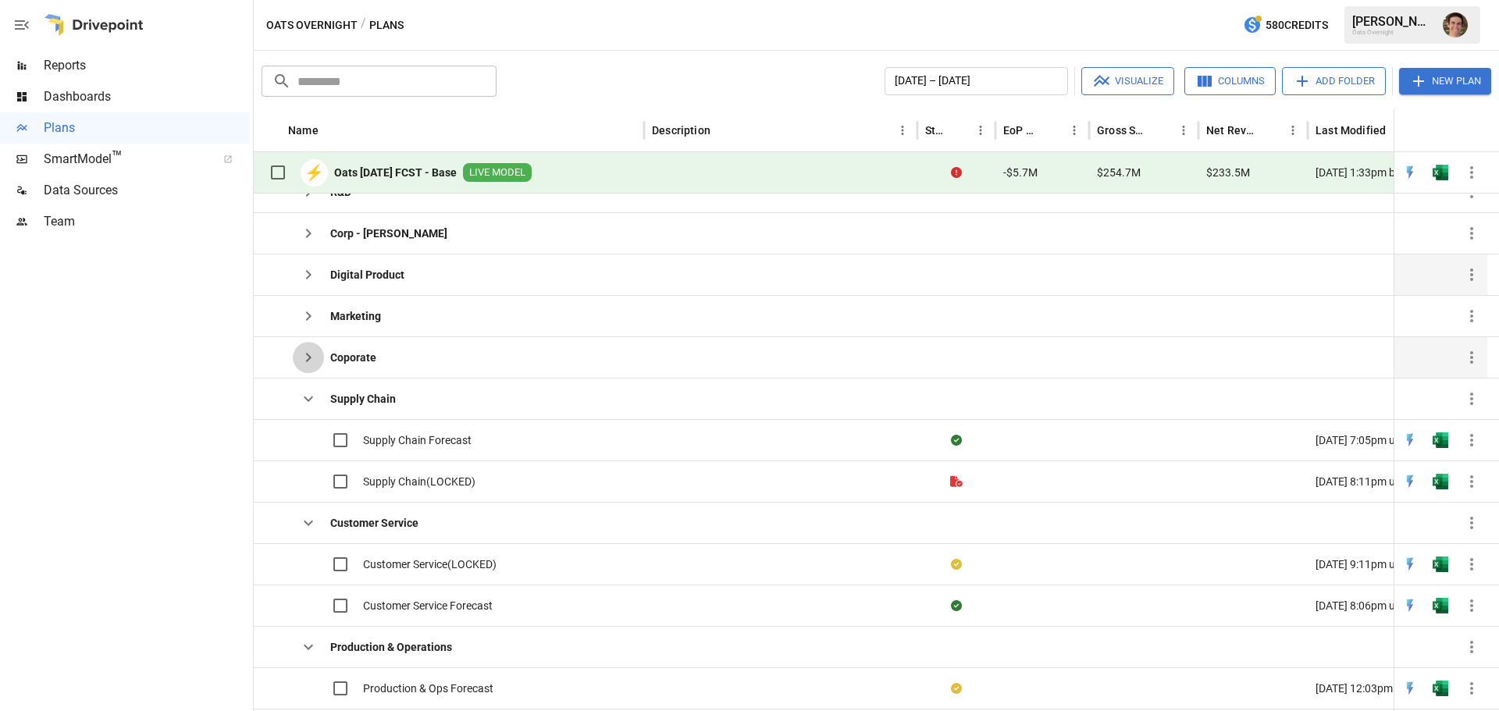
click at [311, 361] on icon "button" at bounding box center [308, 357] width 19 height 19
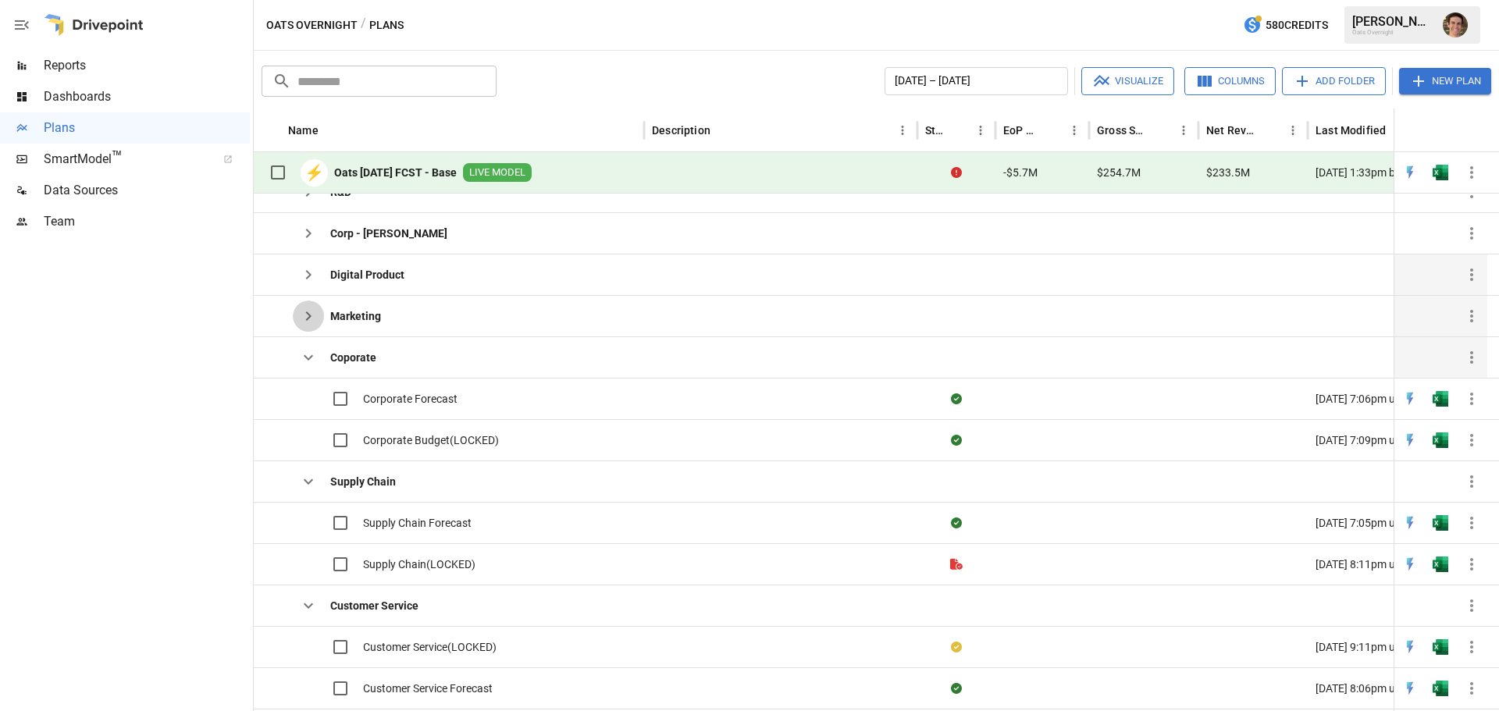
click at [308, 315] on icon "button" at bounding box center [308, 315] width 5 height 9
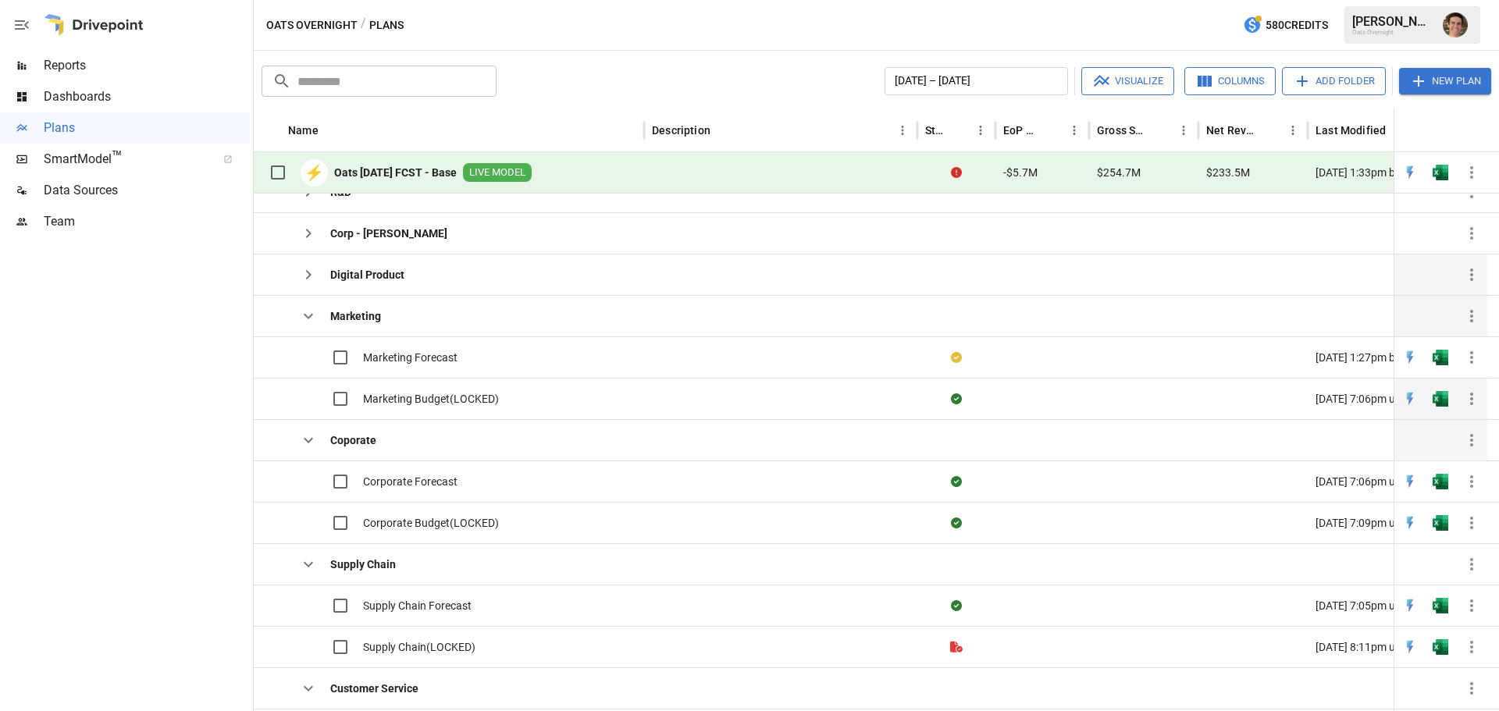
click at [414, 395] on span "Marketing Budget(LOCKED)" at bounding box center [431, 399] width 136 height 16
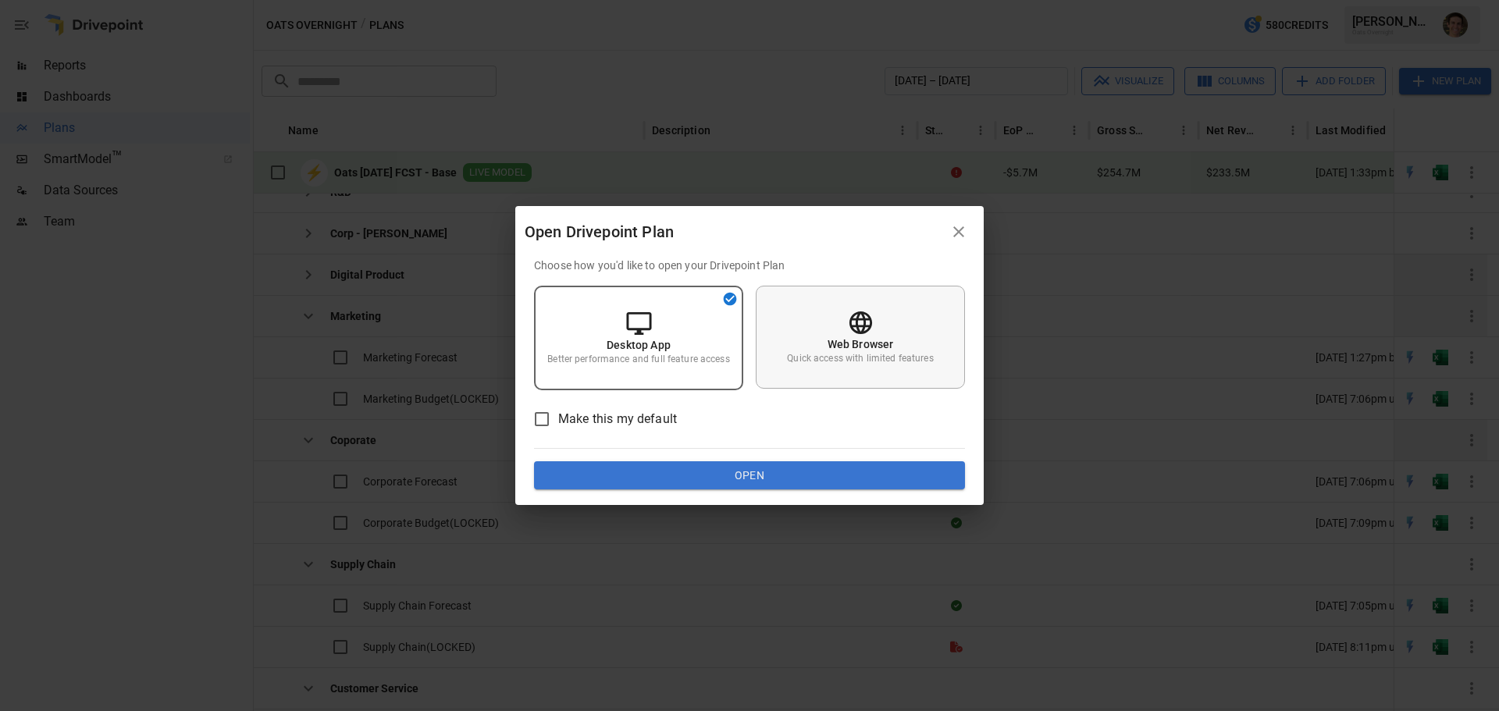
click at [850, 312] on icon at bounding box center [860, 322] width 27 height 27
click at [749, 476] on button "Open" at bounding box center [749, 475] width 431 height 28
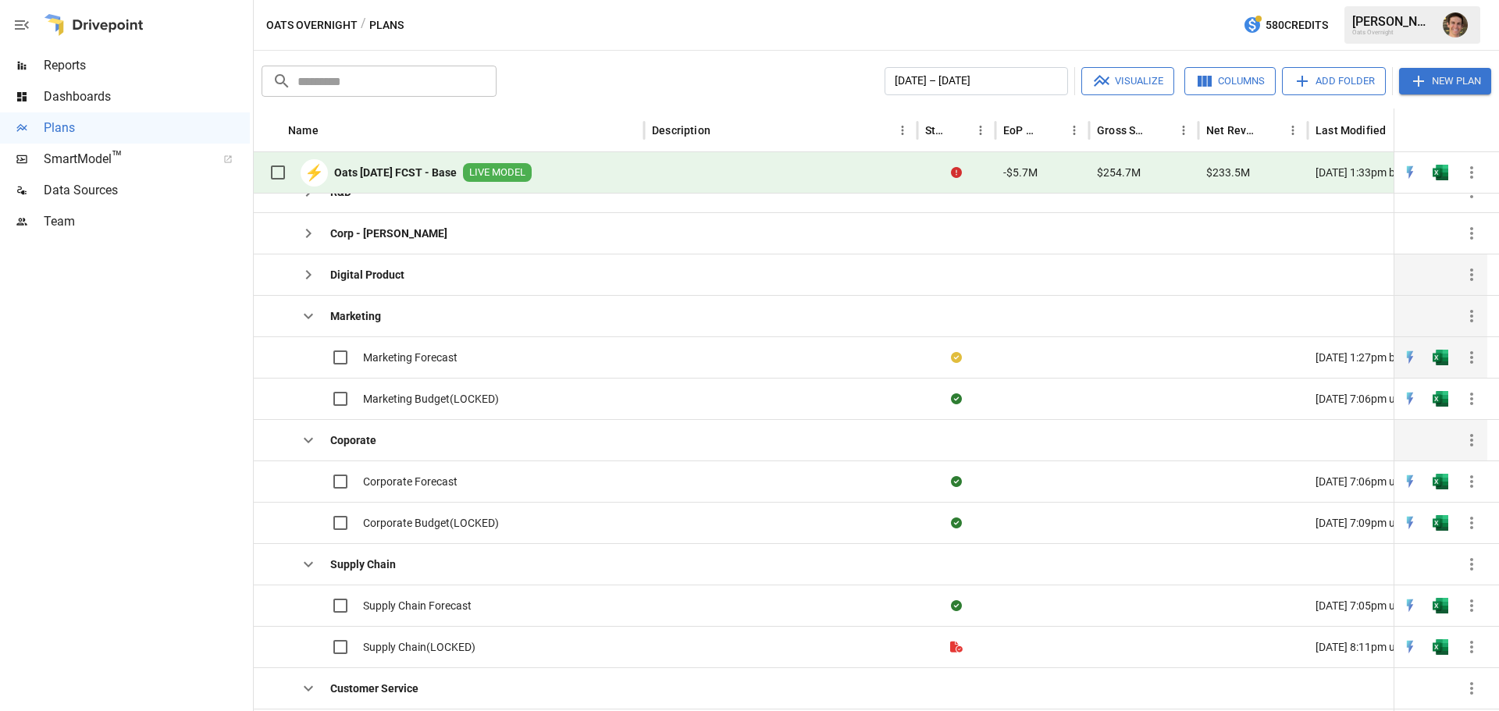
click at [453, 355] on span "Marketing Forecast" at bounding box center [410, 358] width 94 height 16
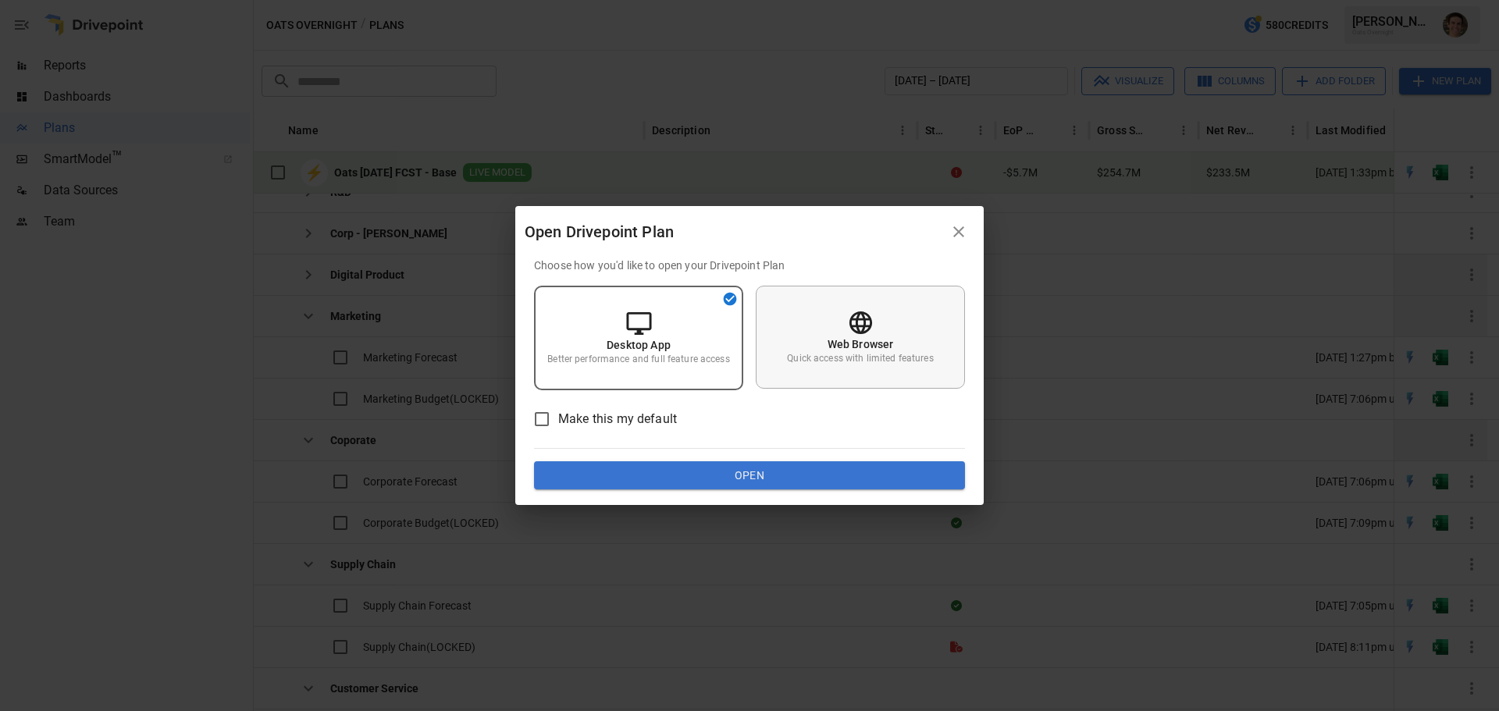
click at [827, 320] on div "Web Browser Quick access with limited features" at bounding box center [860, 337] width 209 height 103
click at [776, 477] on button "Open" at bounding box center [749, 475] width 431 height 28
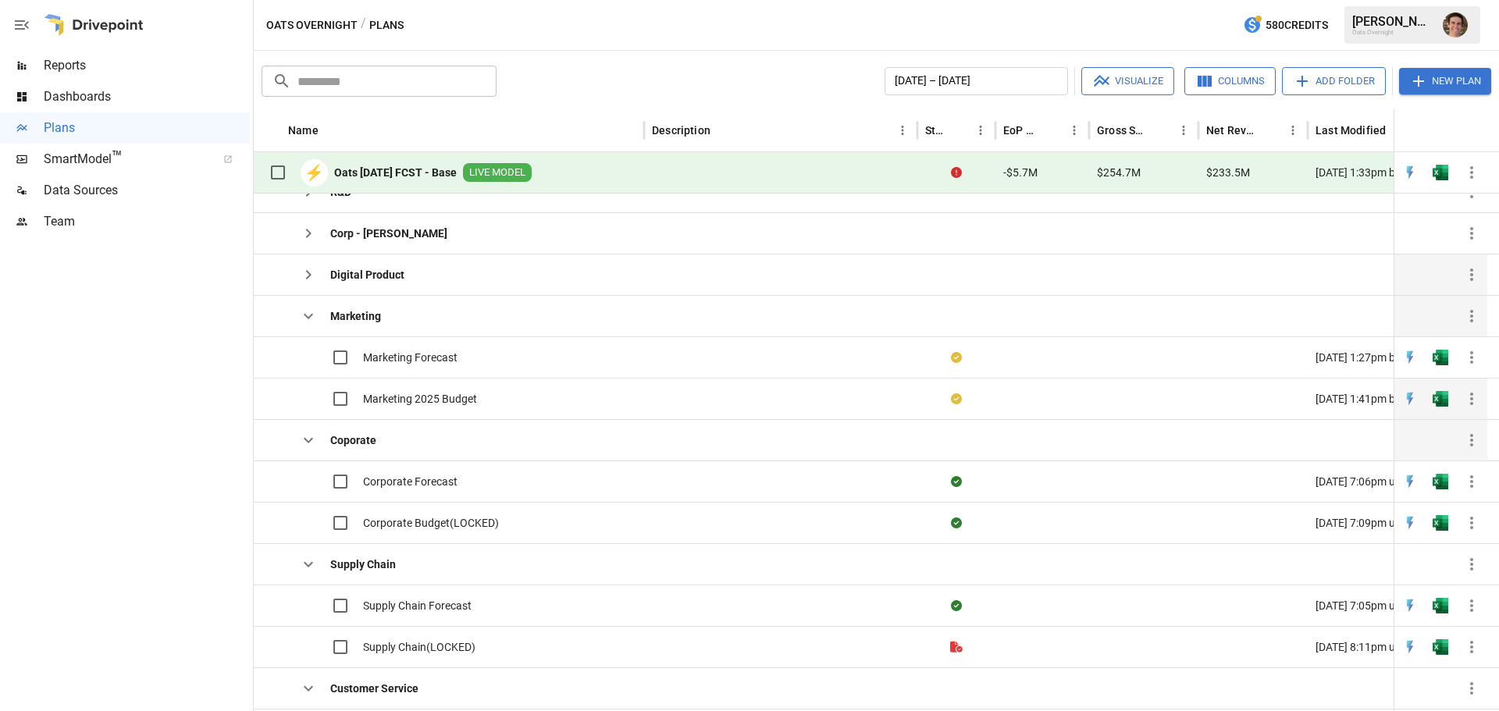
click at [438, 404] on span "Marketing 2025 Budget" at bounding box center [420, 399] width 114 height 16
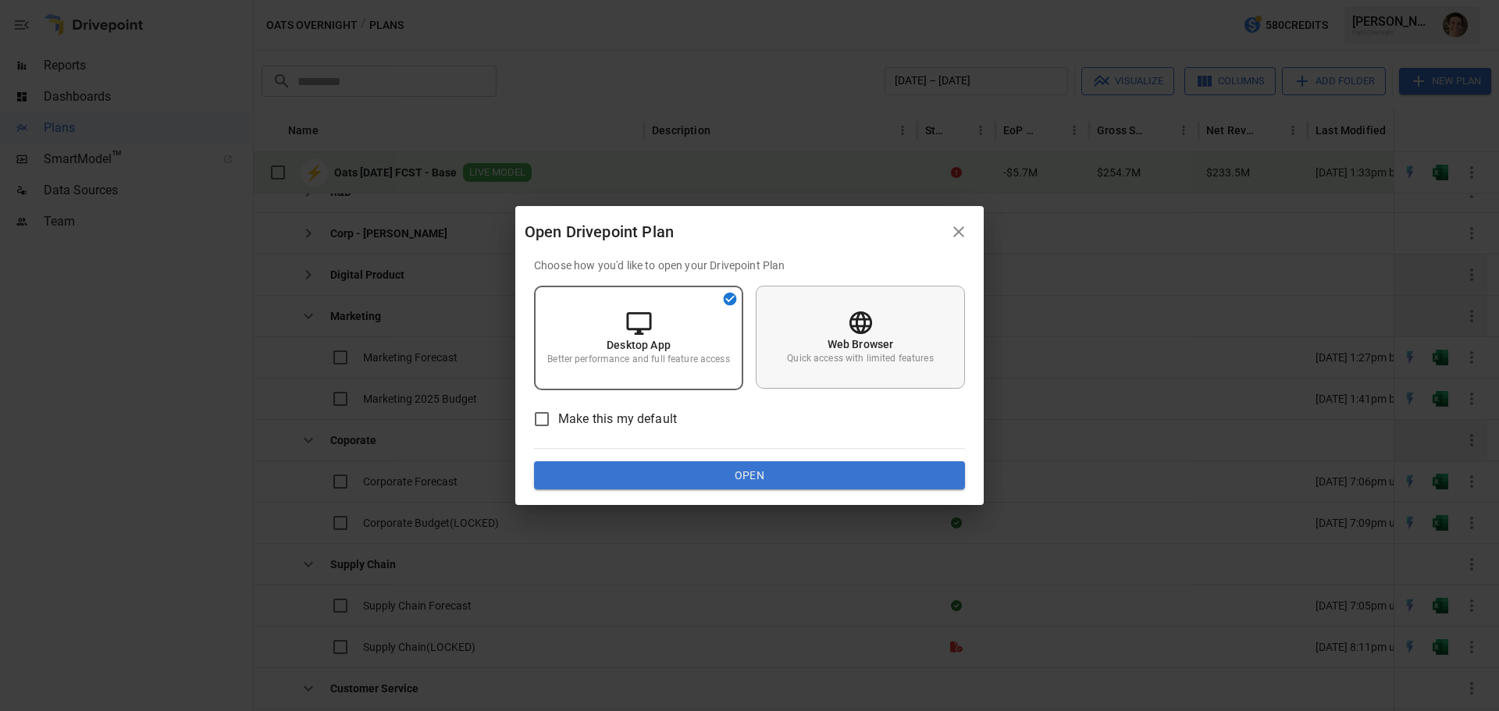
click at [803, 333] on div "Web Browser Quick access with limited features" at bounding box center [860, 337] width 209 height 103
click at [778, 472] on button "Open" at bounding box center [749, 475] width 431 height 28
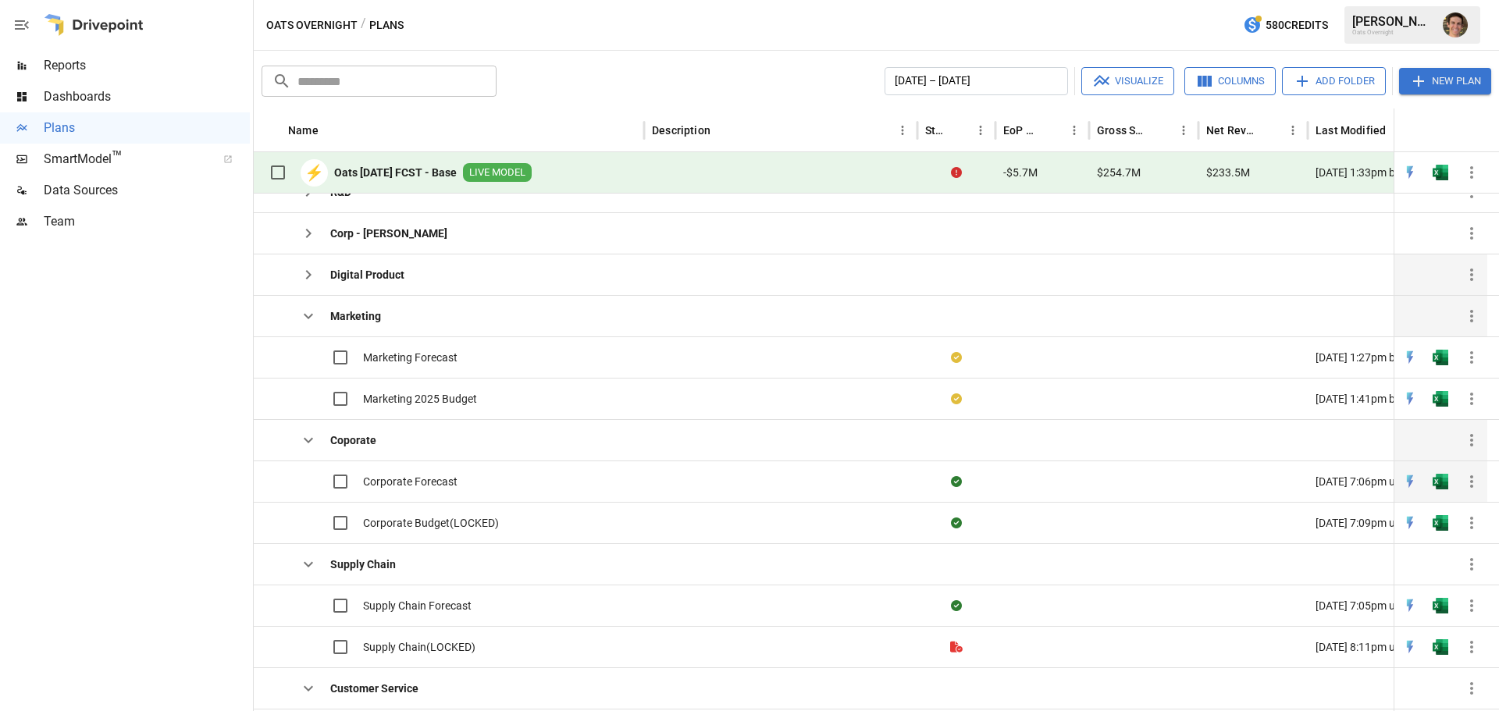
click at [426, 479] on span "Corporate Forecast" at bounding box center [410, 482] width 94 height 16
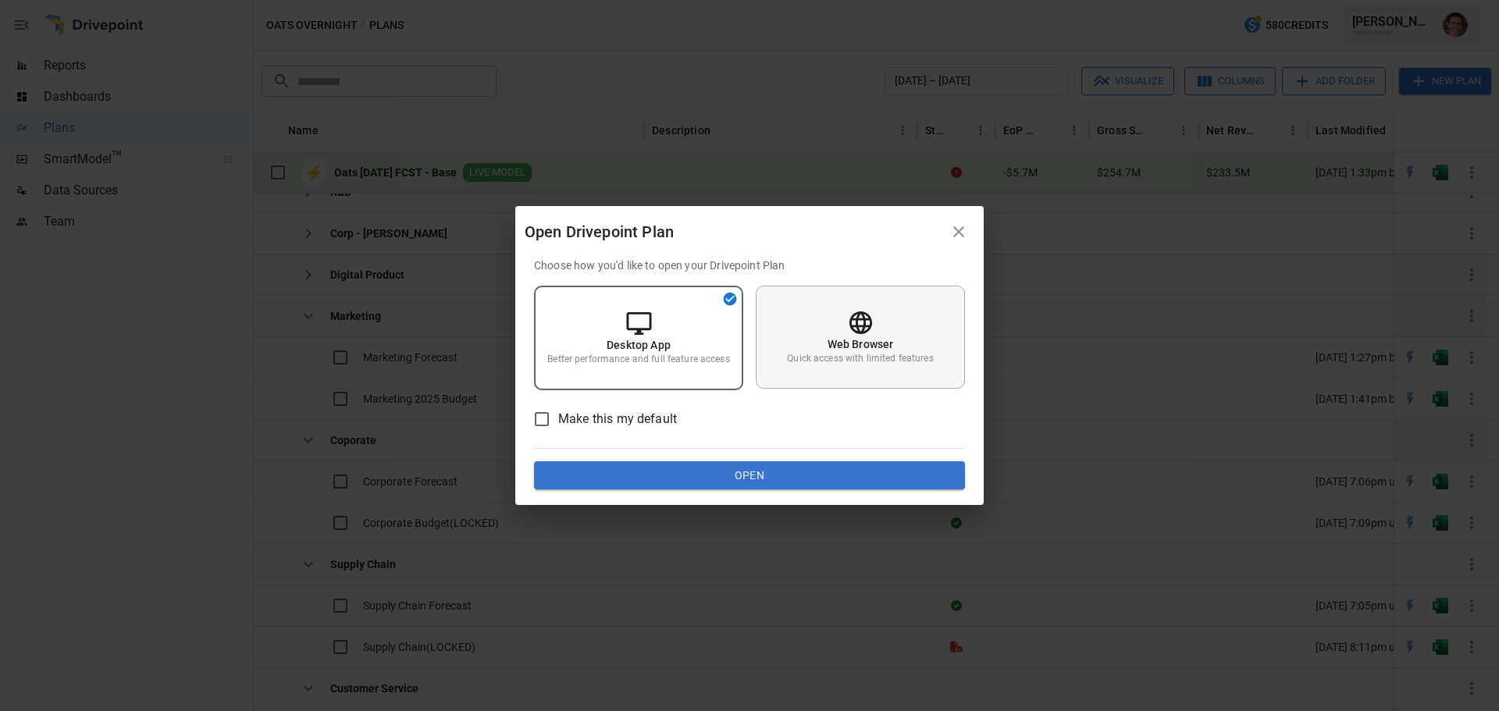
click at [843, 353] on p "Quick access with limited features" at bounding box center [860, 358] width 146 height 13
click at [741, 475] on button "Open" at bounding box center [749, 475] width 431 height 28
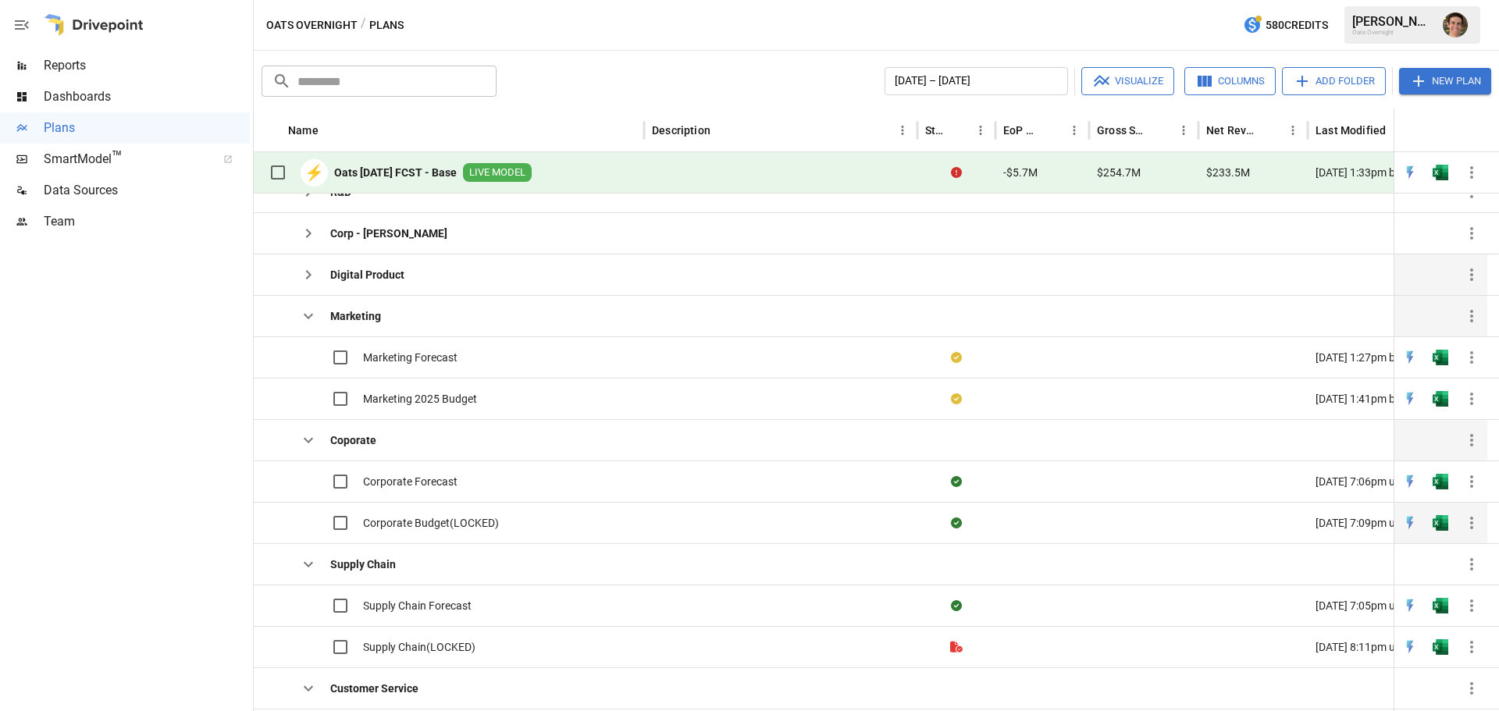
click at [429, 522] on span "Corporate Budget(LOCKED)" at bounding box center [431, 523] width 136 height 16
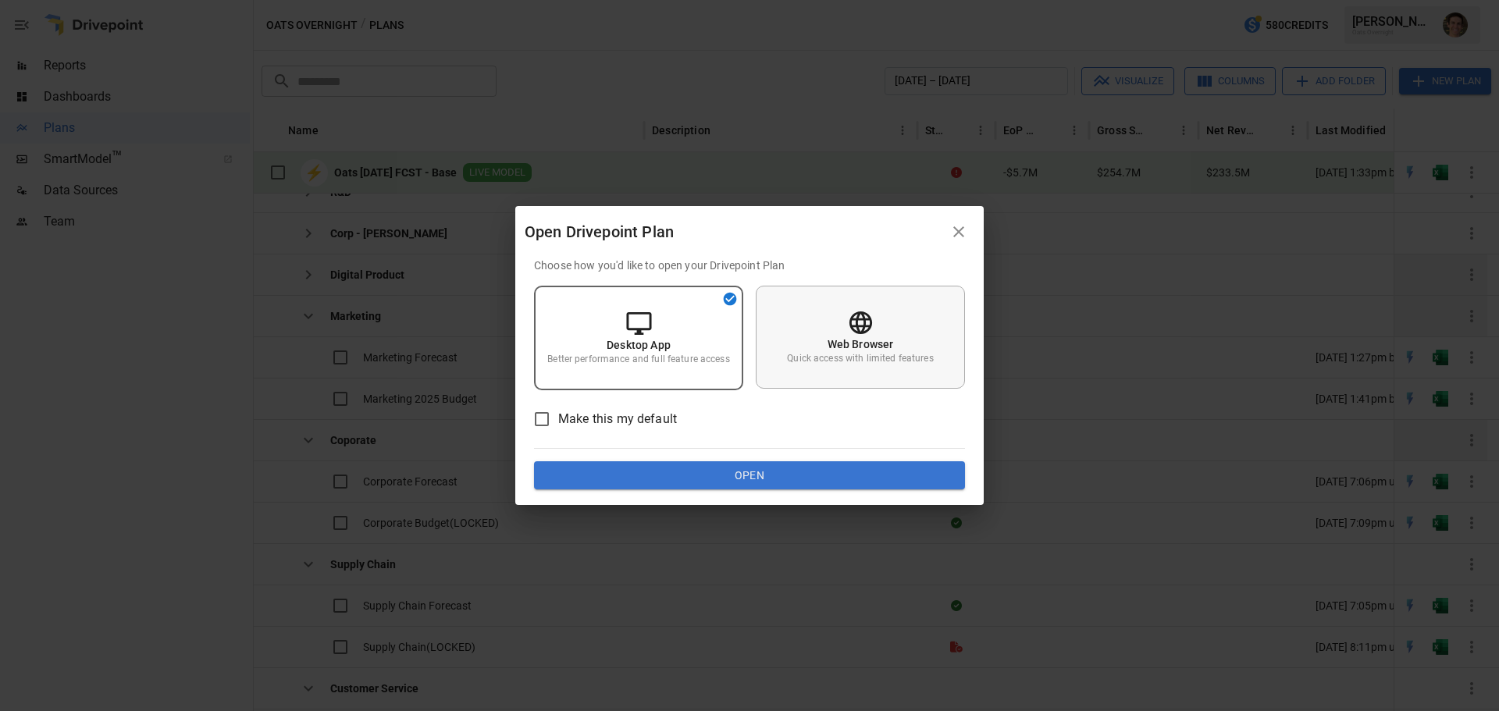
click at [875, 339] on p "Web Browser" at bounding box center [861, 344] width 66 height 16
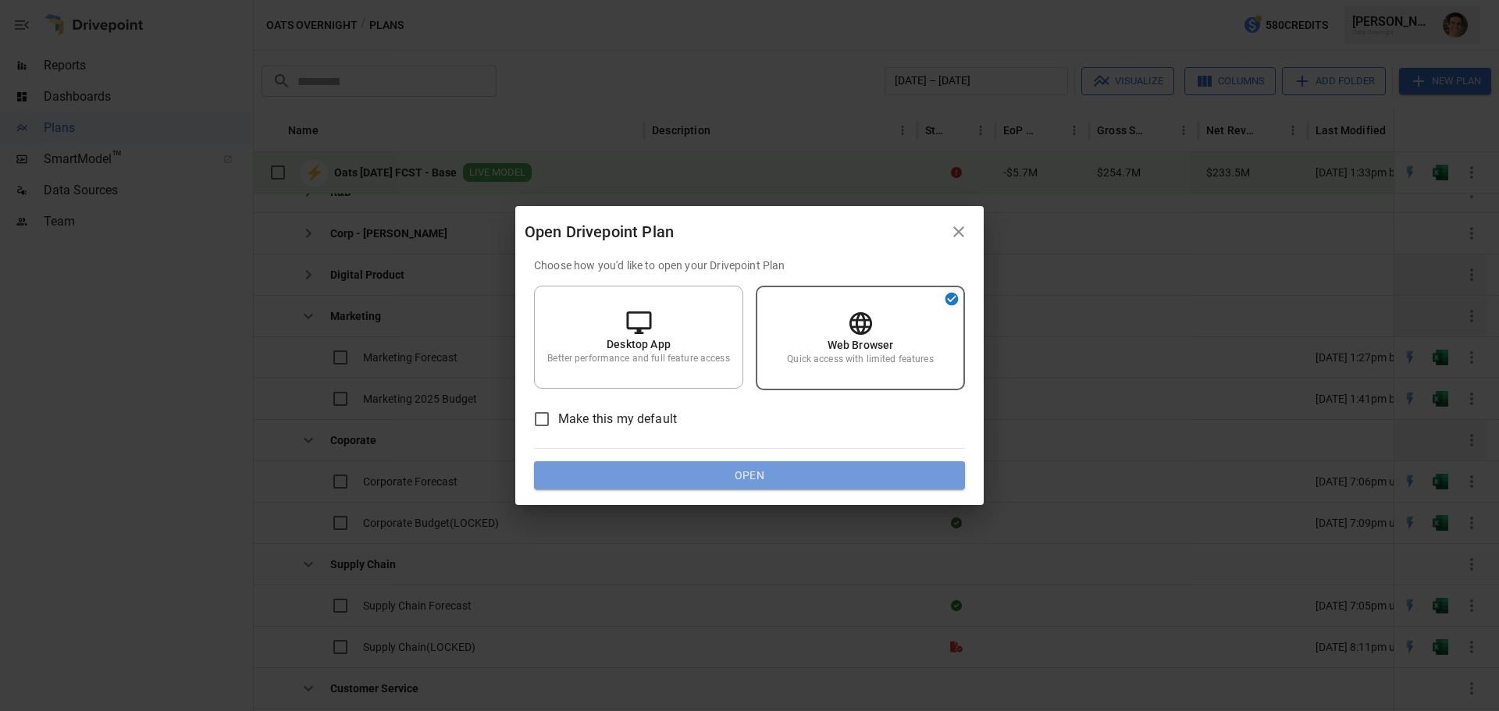
click at [800, 466] on button "Open" at bounding box center [749, 475] width 431 height 28
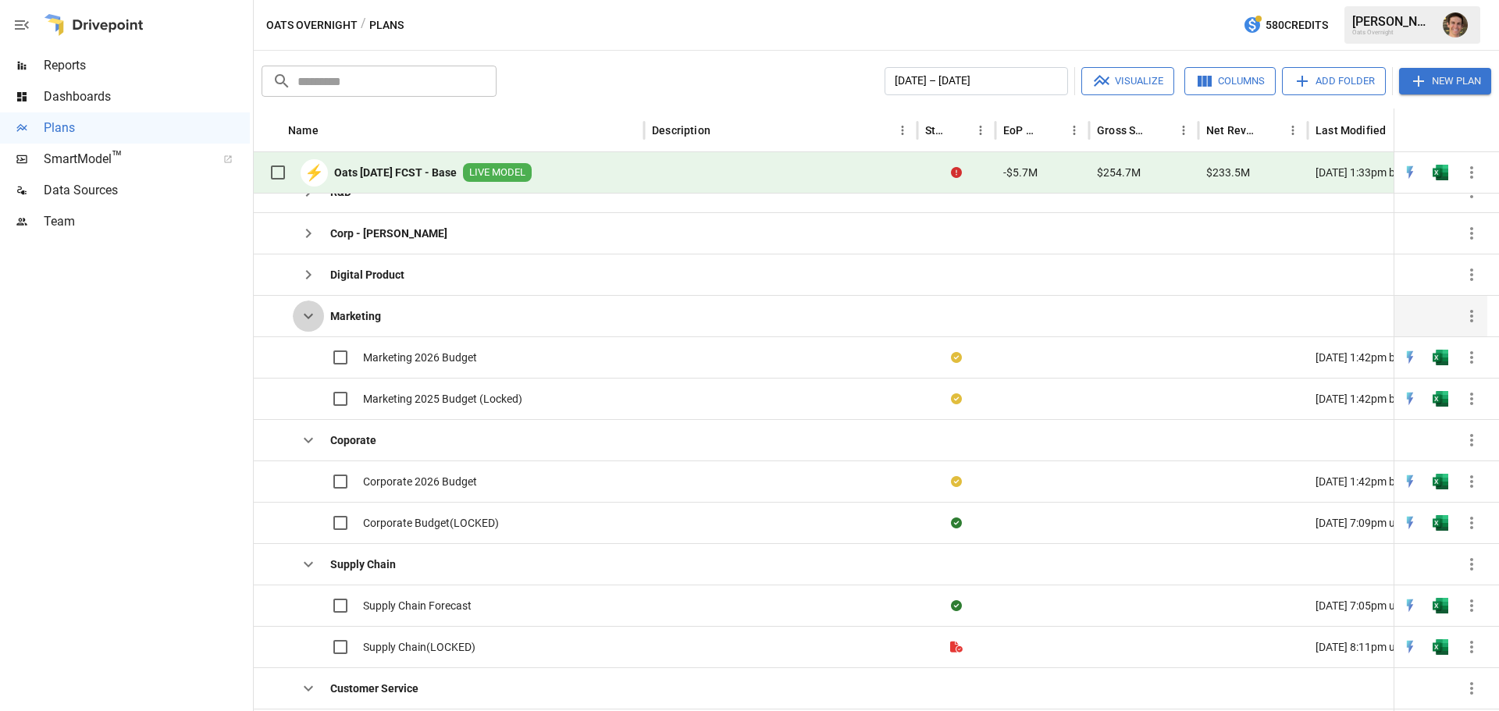
click at [306, 313] on icon "button" at bounding box center [308, 316] width 19 height 19
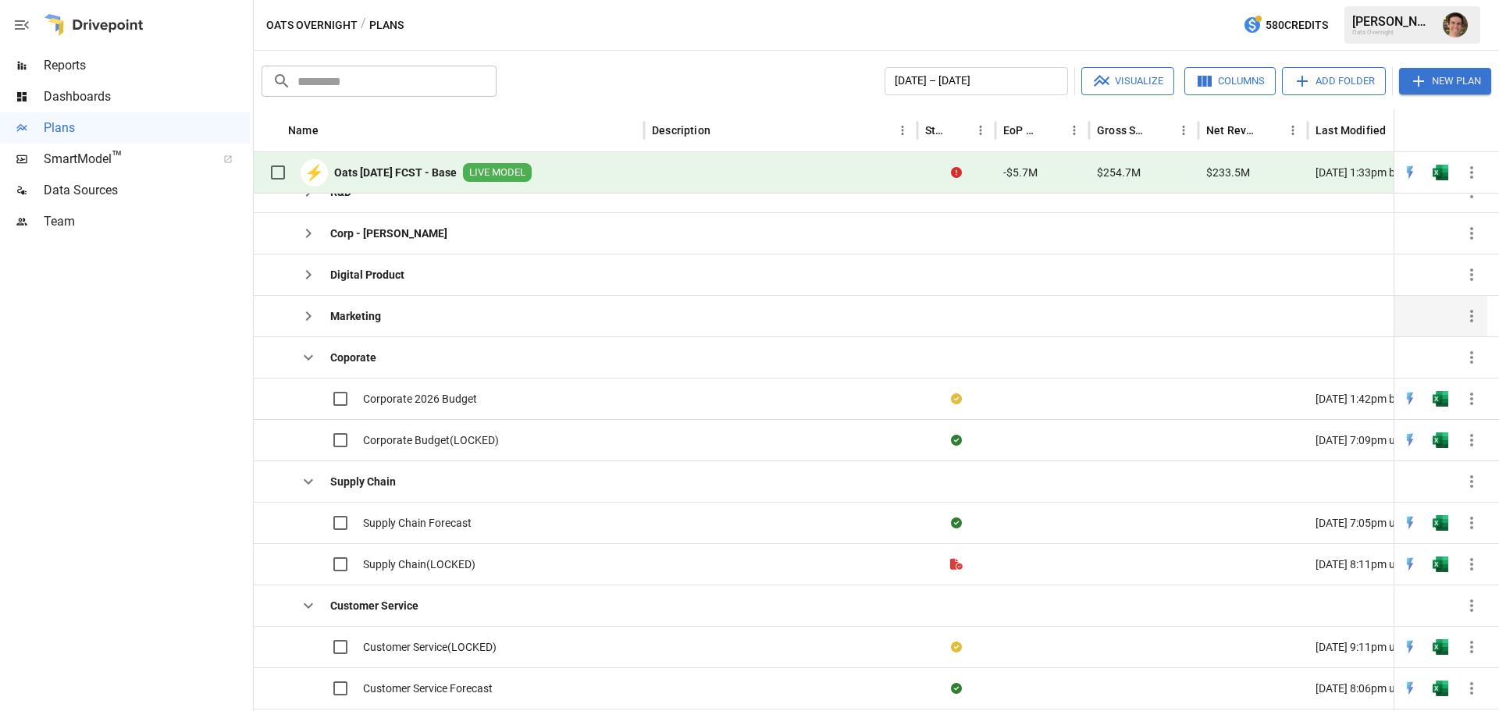
click at [306, 351] on icon "button" at bounding box center [308, 357] width 19 height 19
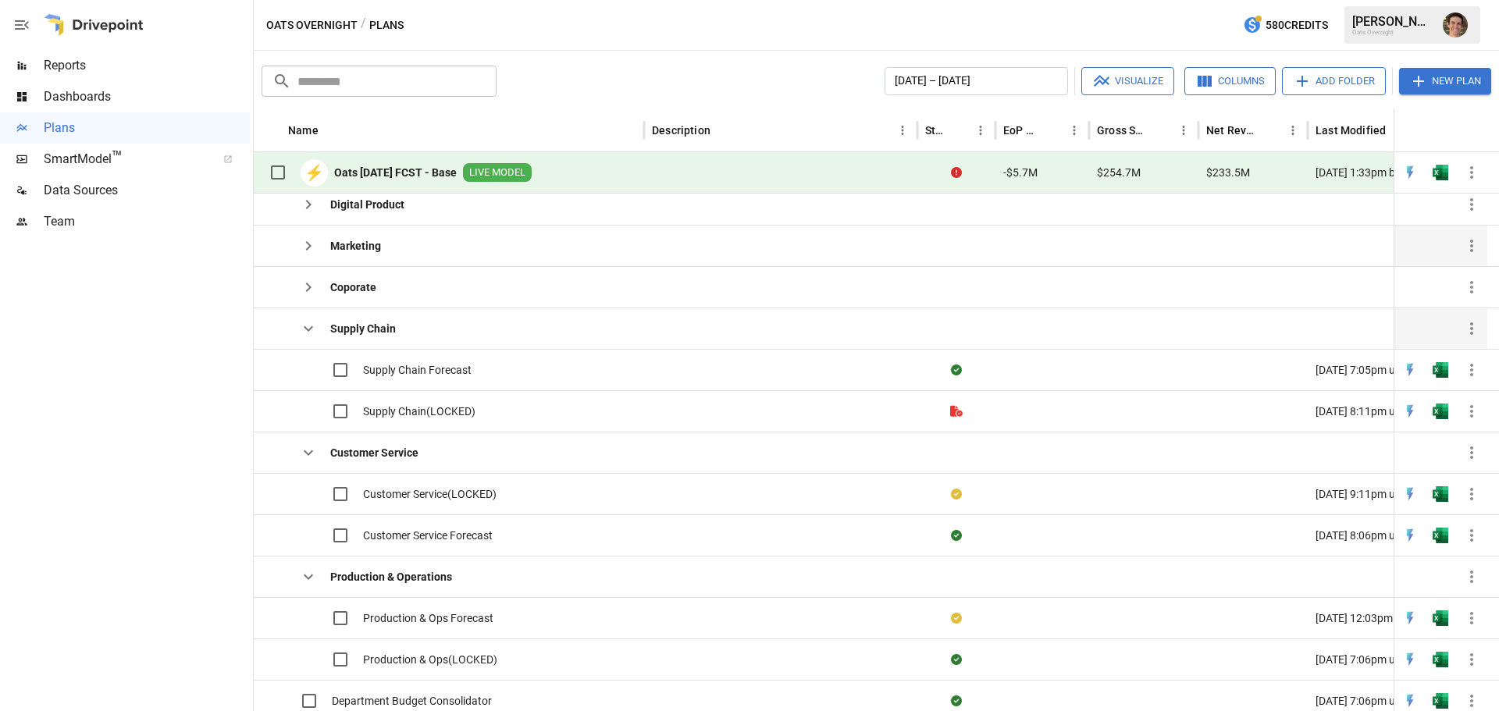
scroll to position [393, 0]
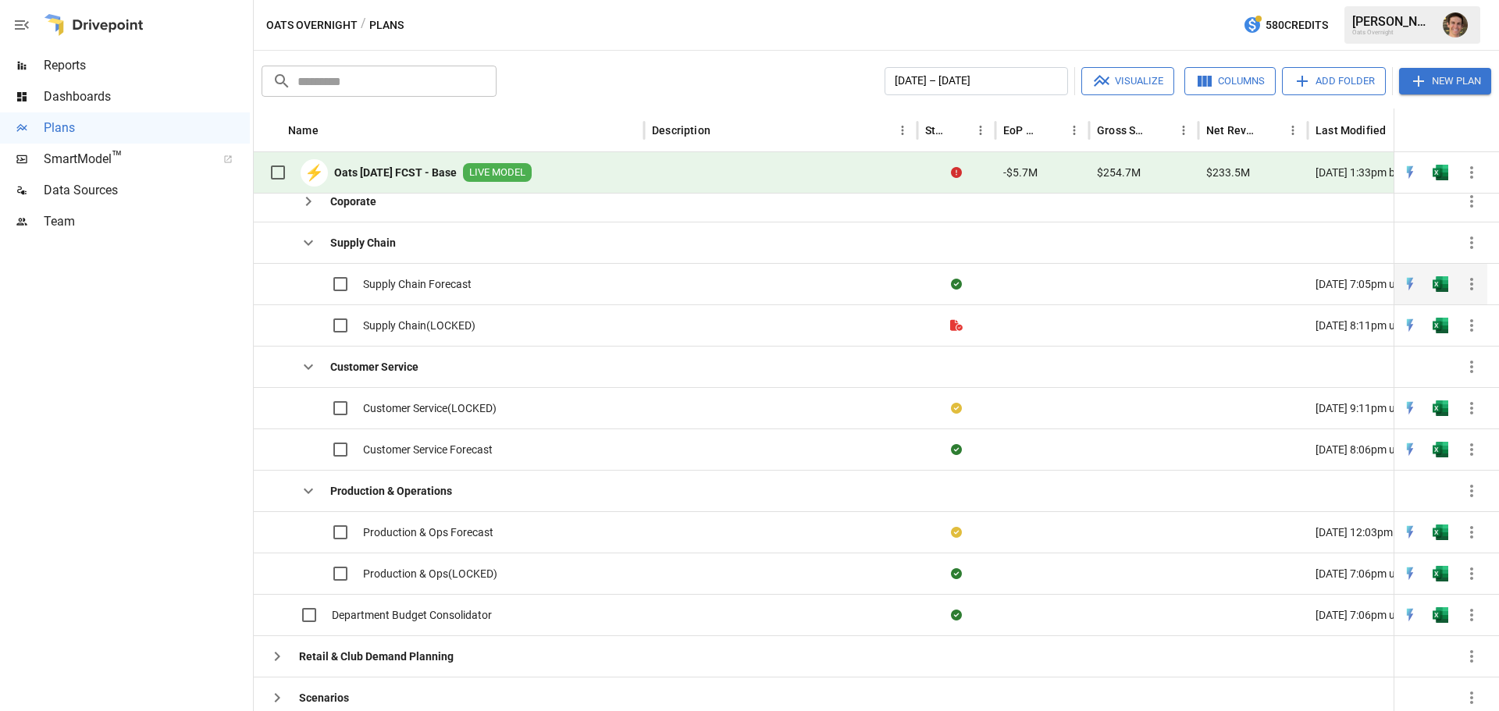
click at [447, 284] on span "Supply Chain Forecast" at bounding box center [417, 284] width 109 height 16
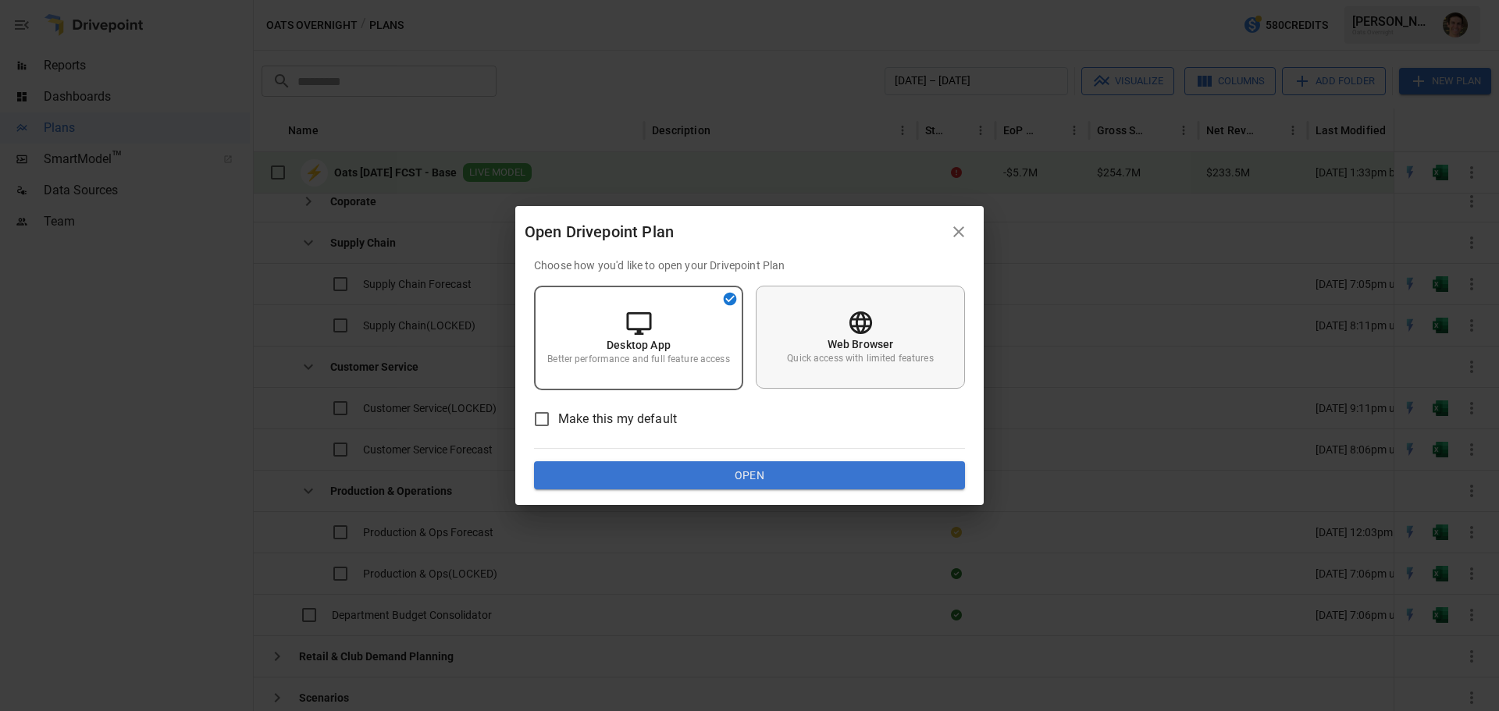
click at [813, 323] on div "Web Browser Quick access with limited features" at bounding box center [860, 337] width 209 height 103
click at [749, 469] on button "Open" at bounding box center [749, 475] width 431 height 28
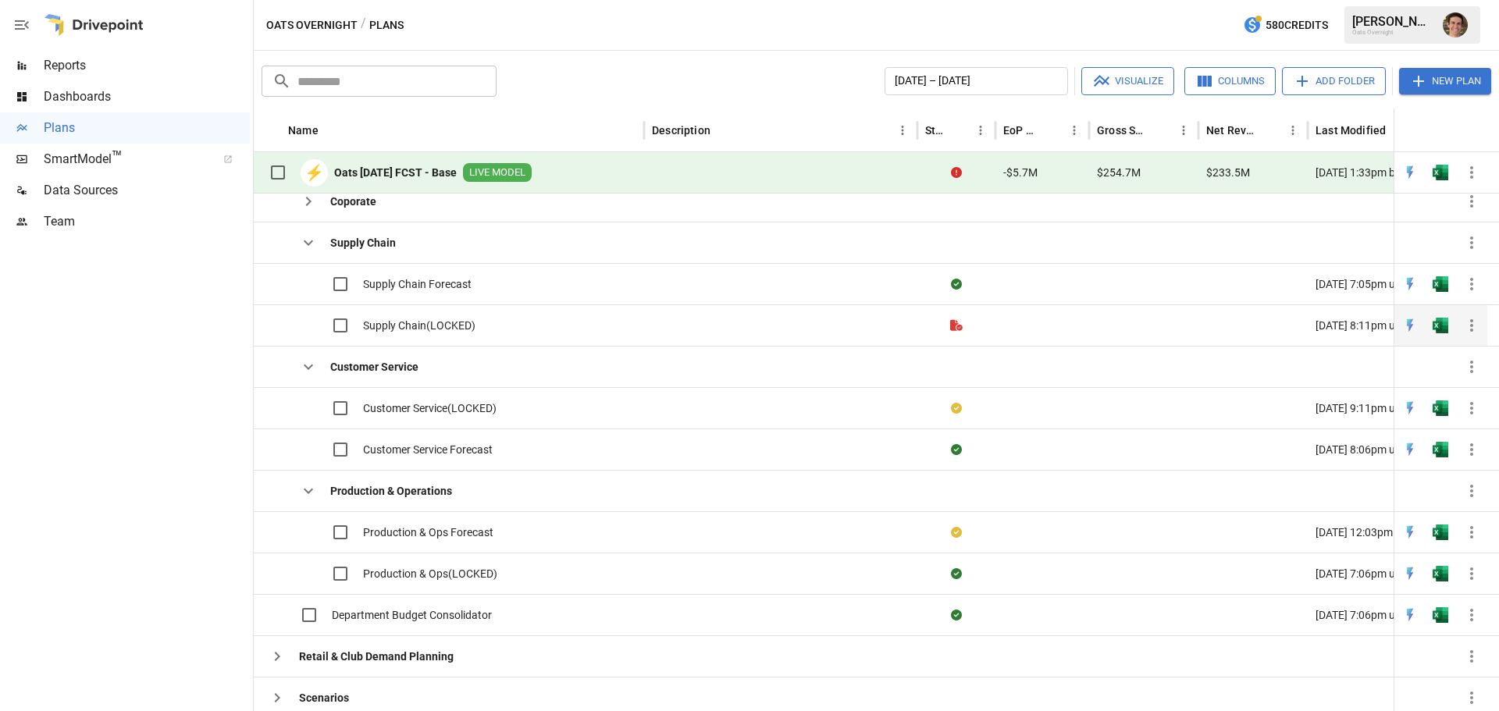
click at [433, 332] on span "Supply Chain(LOCKED)" at bounding box center [419, 326] width 112 height 16
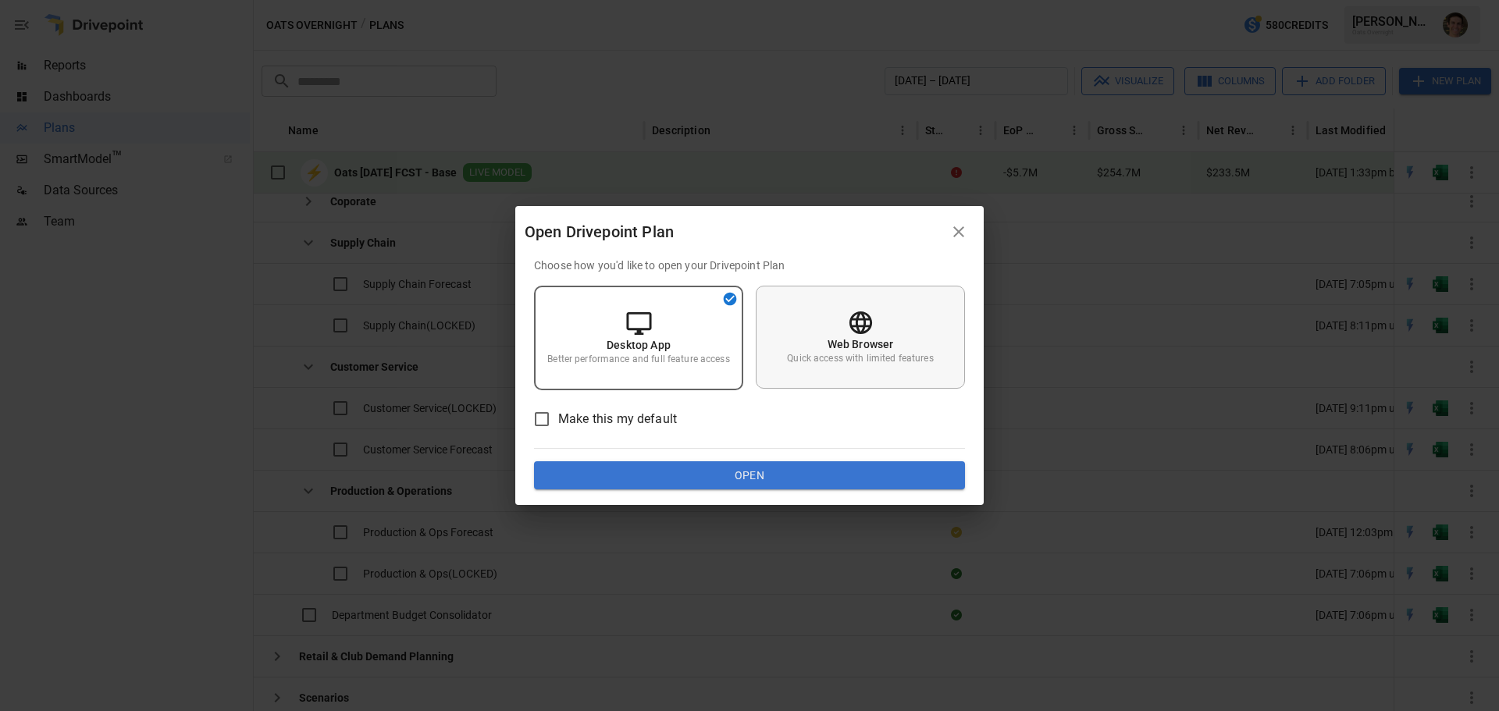
drag, startPoint x: 796, startPoint y: 308, endPoint x: 792, endPoint y: 329, distance: 20.8
click at [796, 310] on div "Web Browser Quick access with limited features" at bounding box center [860, 337] width 209 height 103
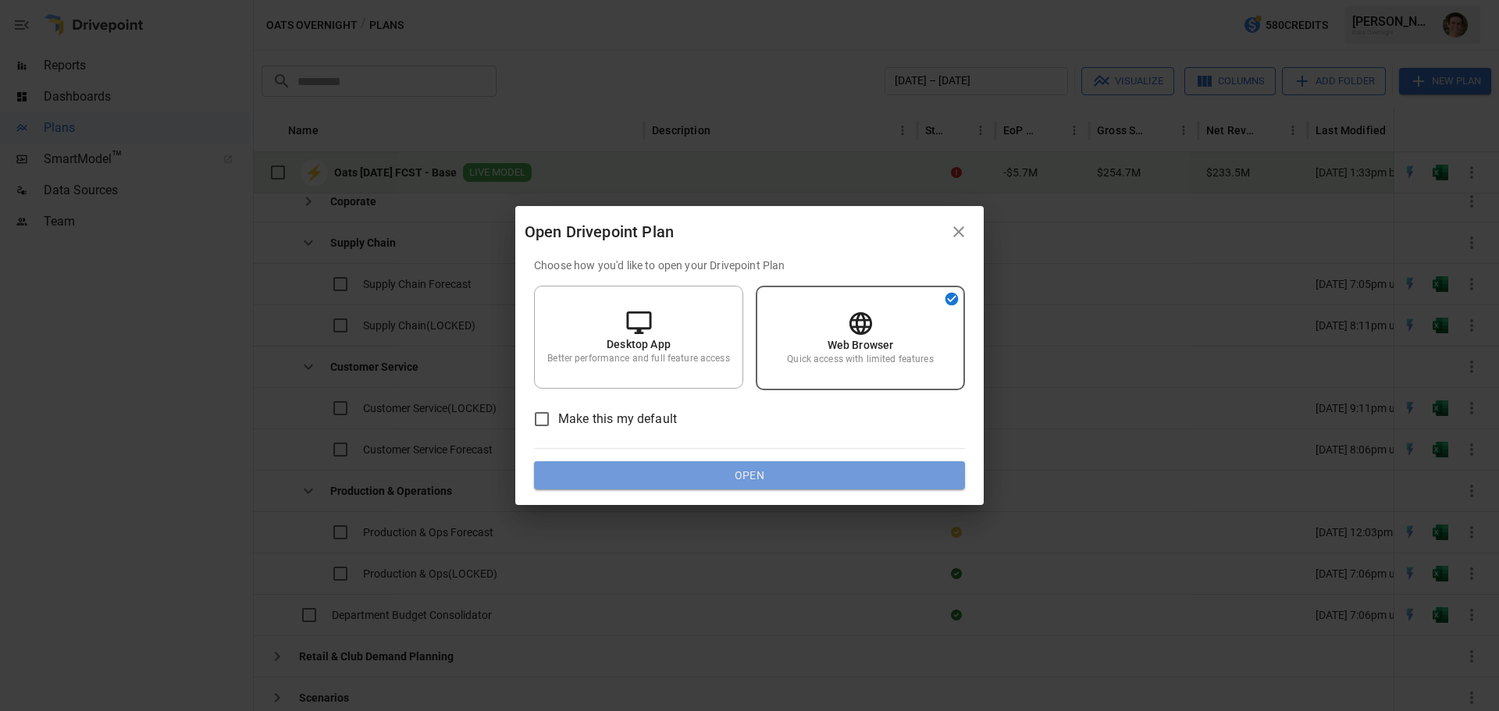
click at [737, 468] on button "Open" at bounding box center [749, 475] width 431 height 28
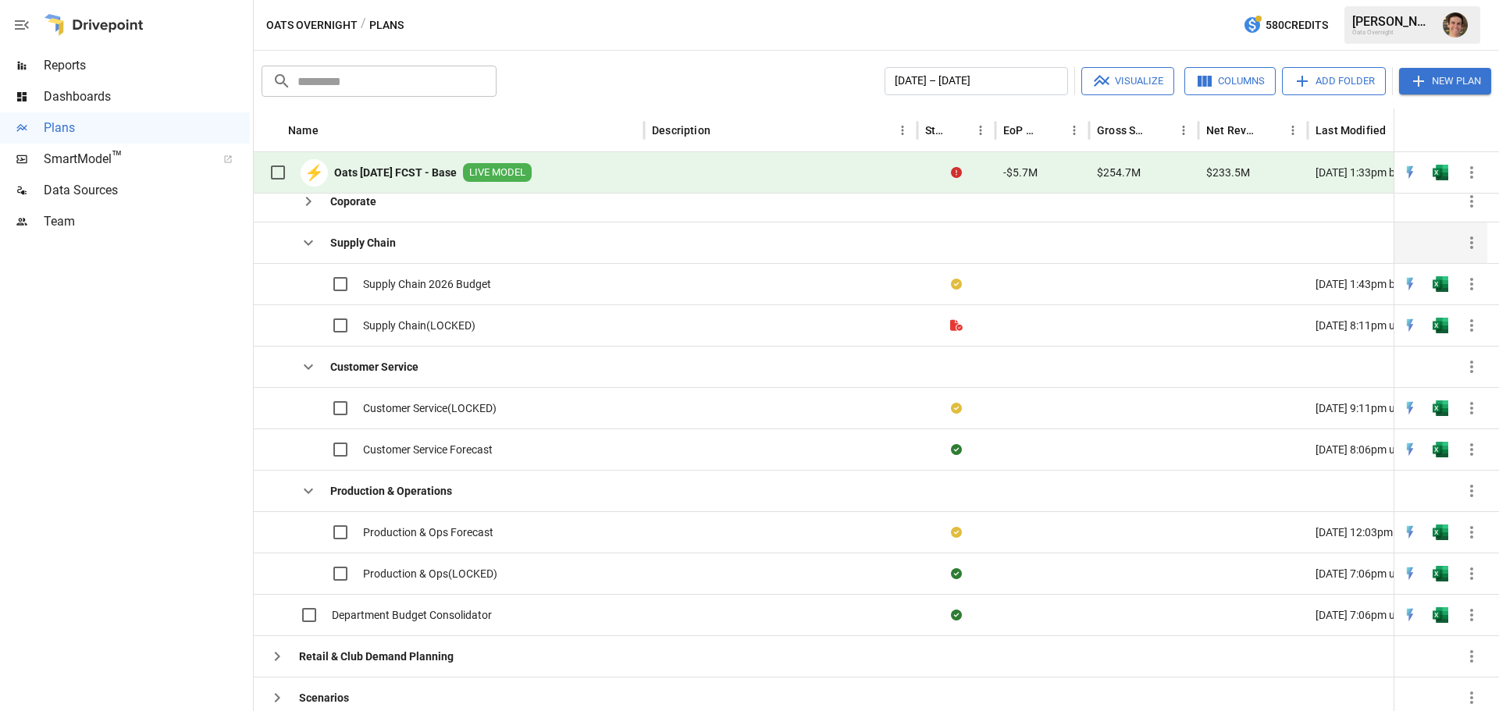
click at [313, 244] on icon "button" at bounding box center [308, 242] width 19 height 19
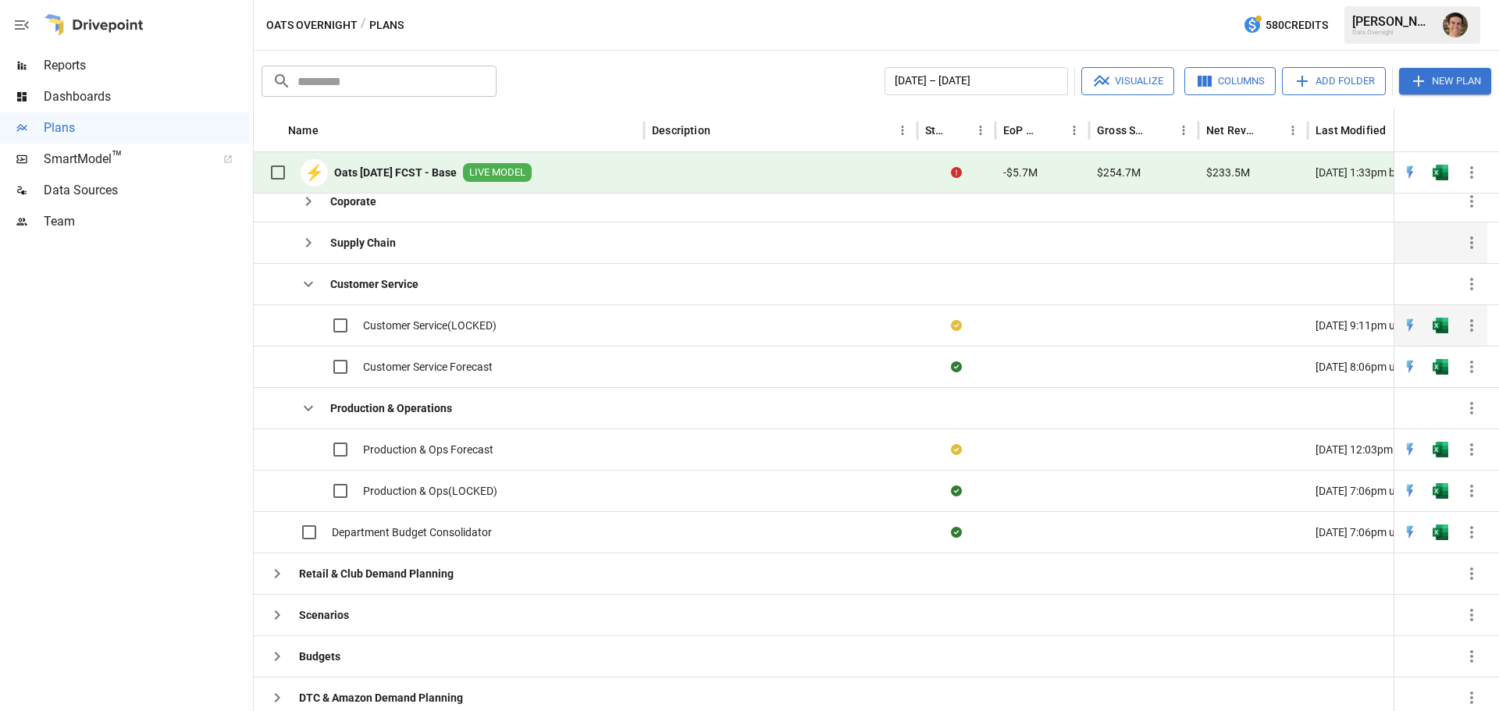
click at [440, 322] on span "Customer Service(LOCKED)" at bounding box center [429, 326] width 133 height 16
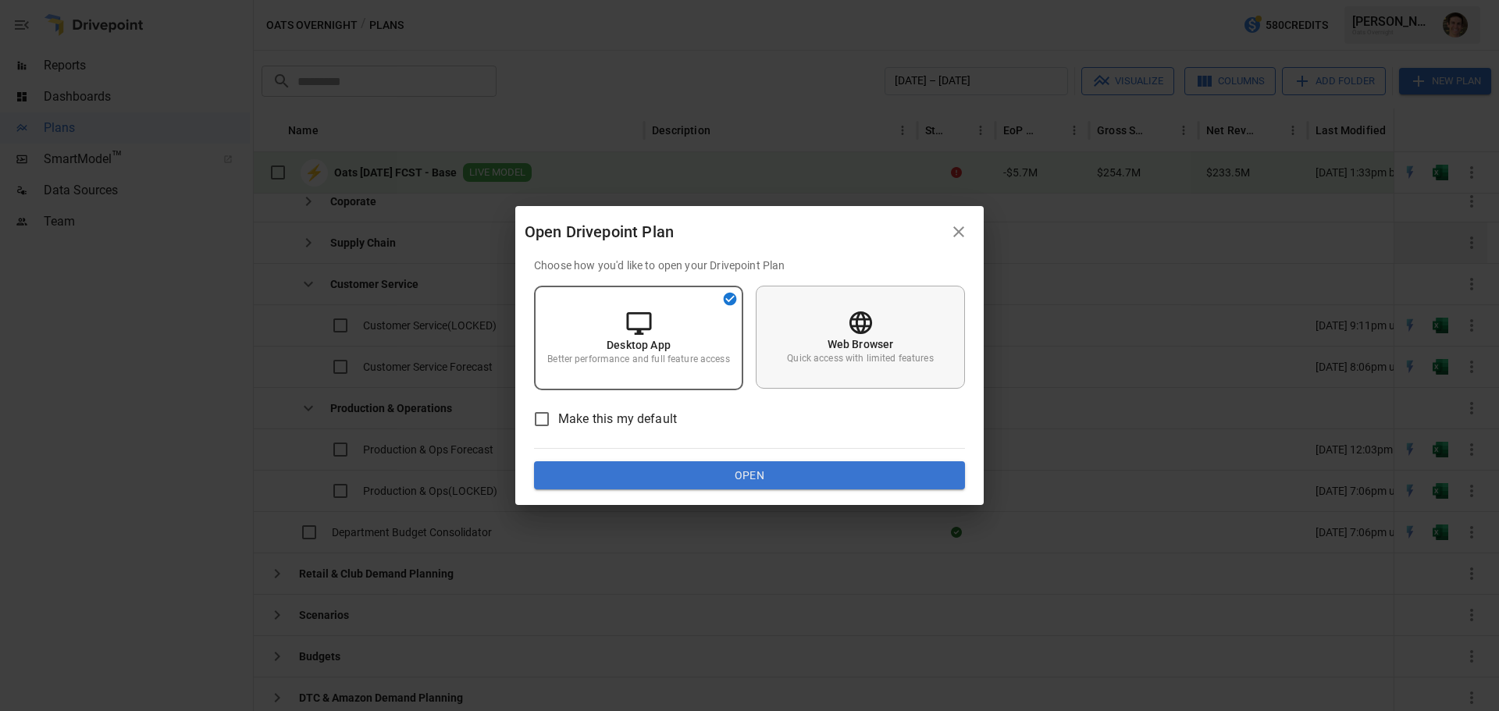
click at [861, 330] on icon at bounding box center [860, 322] width 27 height 27
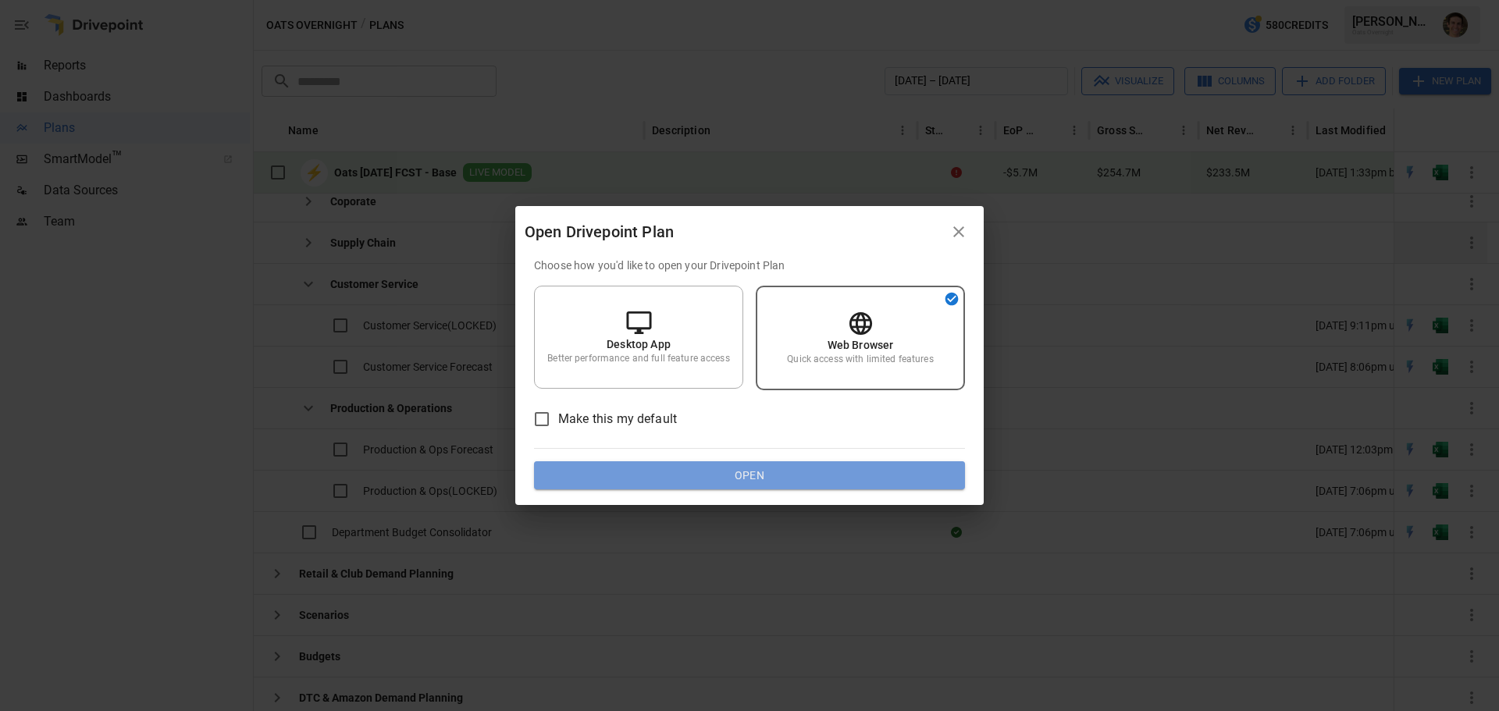
click at [765, 476] on button "Open" at bounding box center [749, 475] width 431 height 28
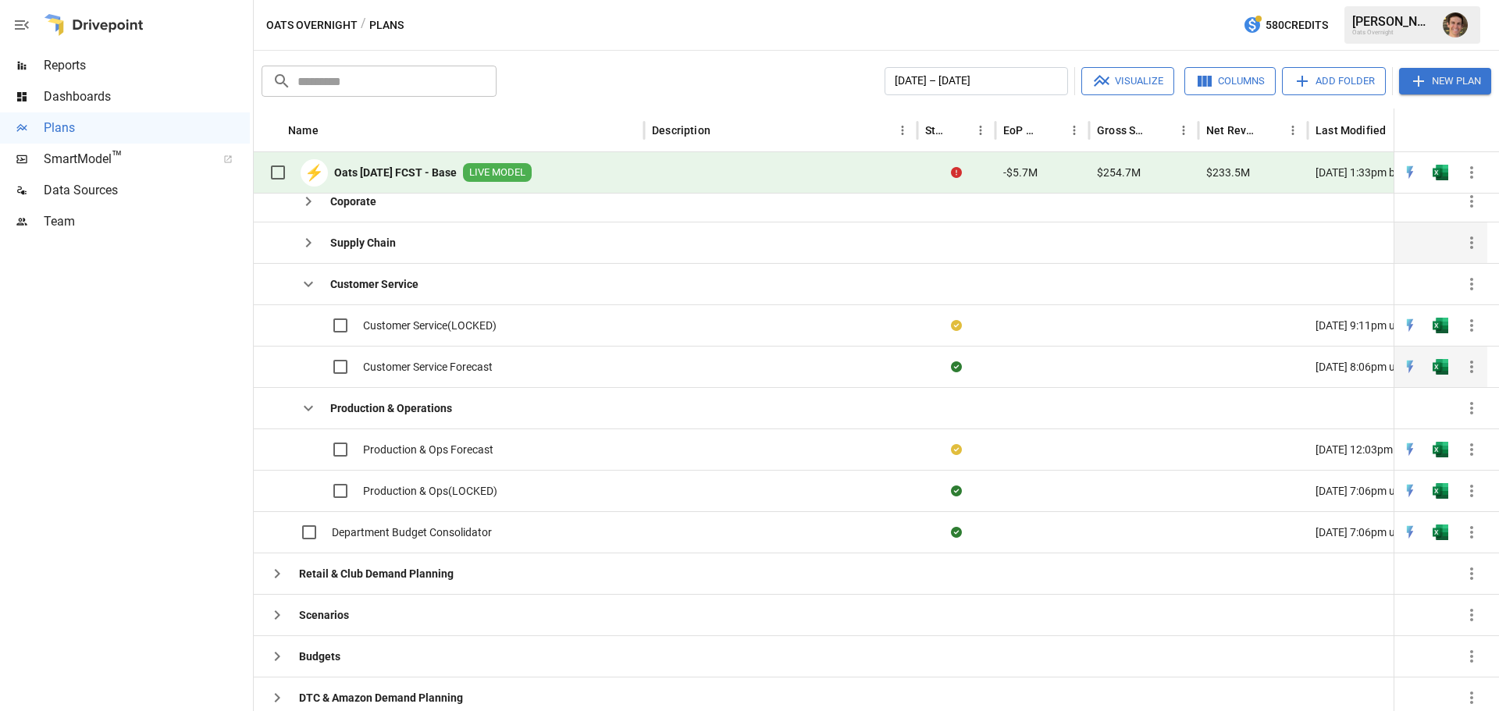
click at [431, 368] on span "Customer Service Forecast" at bounding box center [428, 367] width 130 height 16
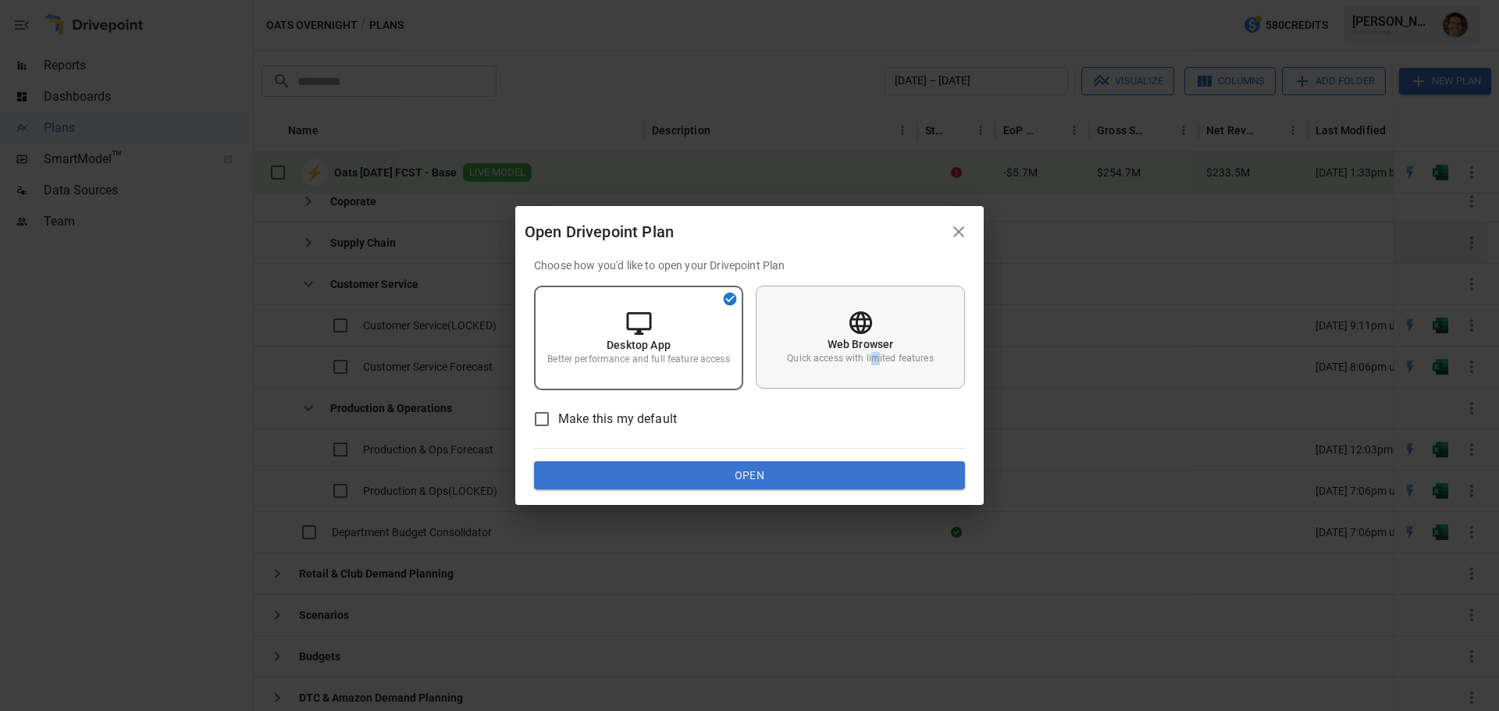
click at [876, 354] on p "Quick access with limited features" at bounding box center [860, 358] width 146 height 13
click at [780, 477] on button "Open" at bounding box center [749, 475] width 431 height 28
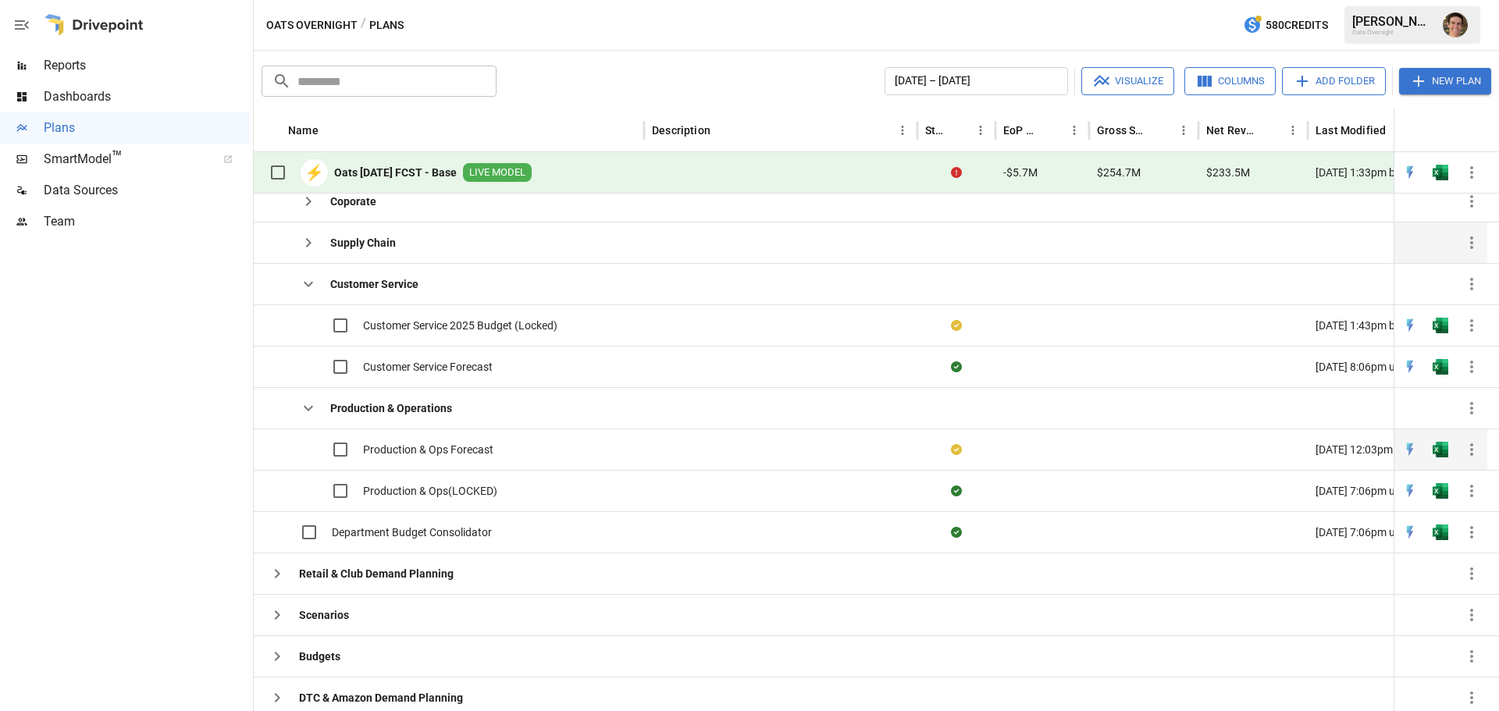
click at [408, 446] on span "Production & Ops Forecast" at bounding box center [428, 450] width 130 height 16
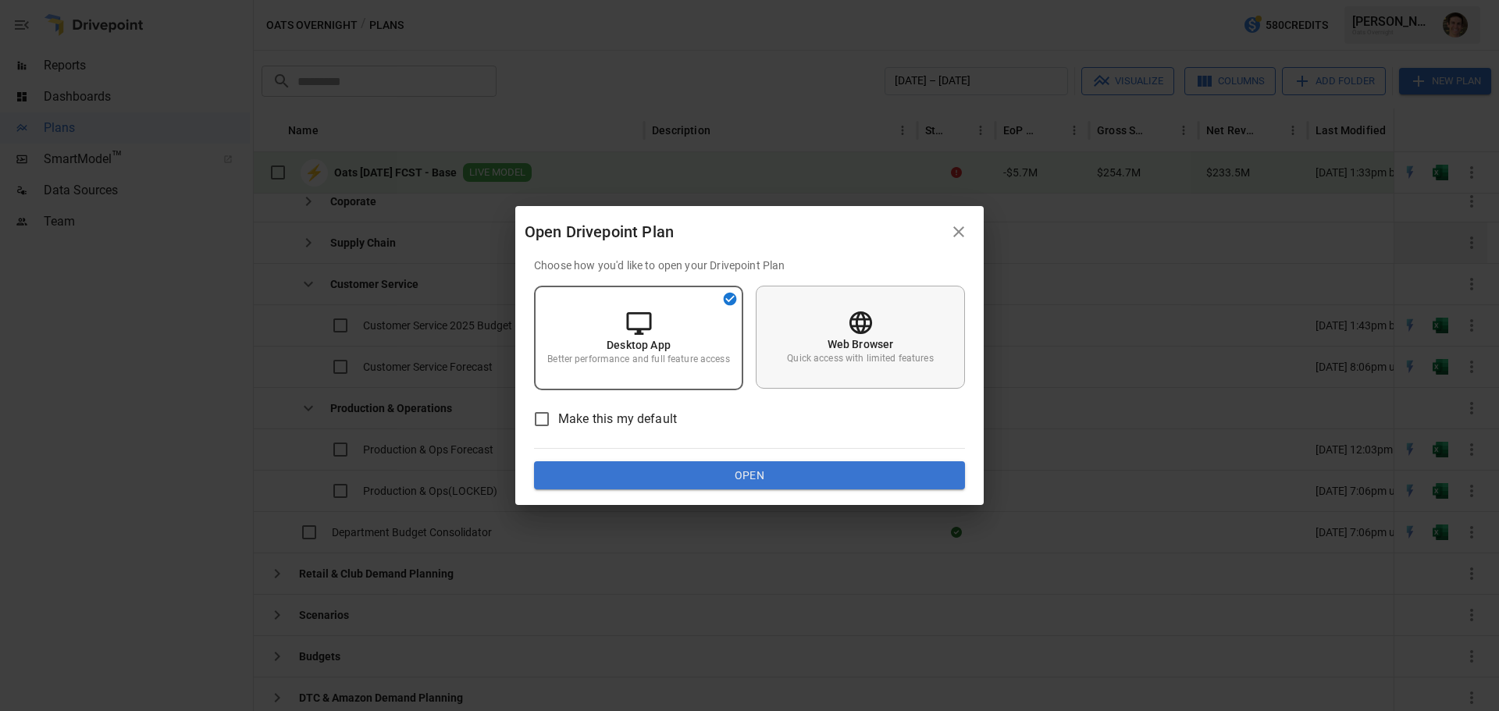
click at [844, 329] on div "Web Browser Quick access with limited features" at bounding box center [860, 337] width 209 height 103
click at [774, 482] on button "Open" at bounding box center [749, 475] width 431 height 28
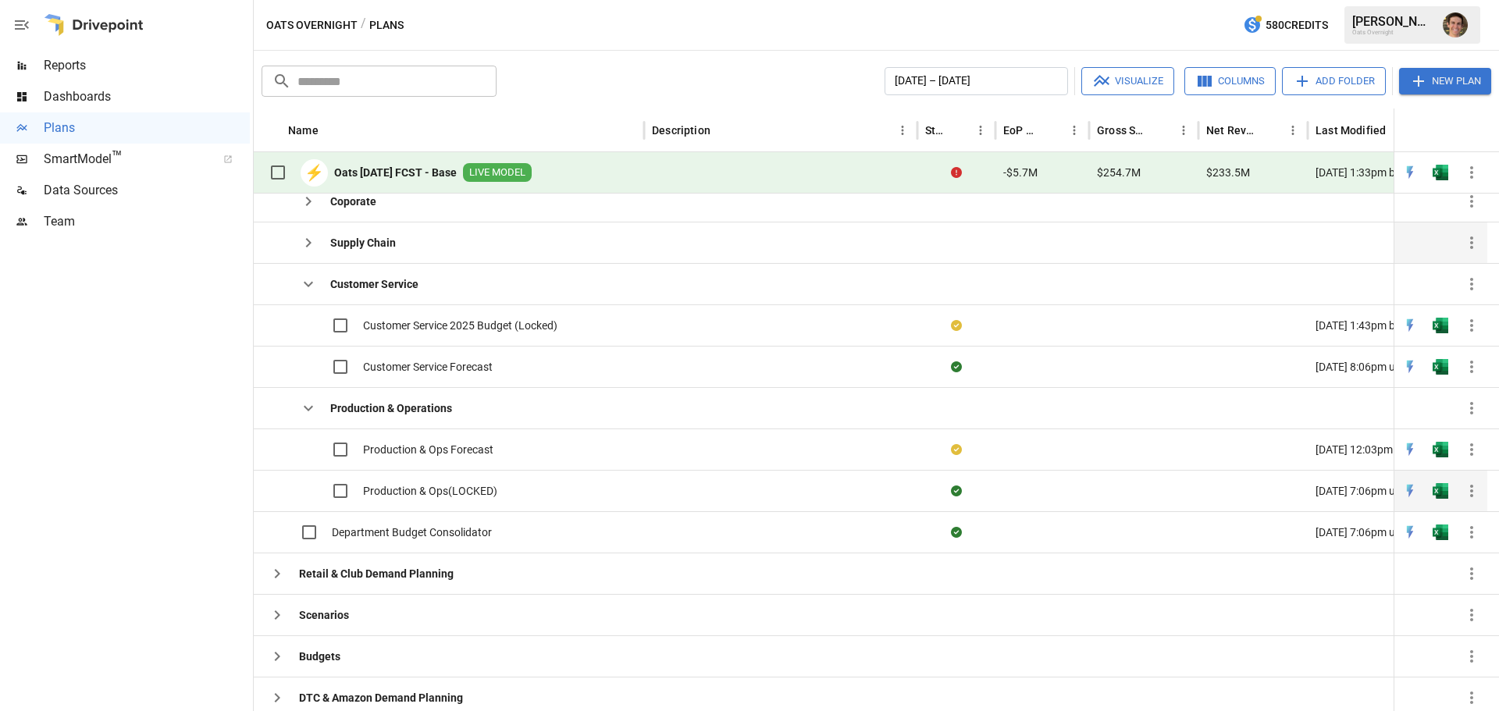
click at [447, 497] on span "Production & Ops(LOCKED)" at bounding box center [430, 491] width 134 height 16
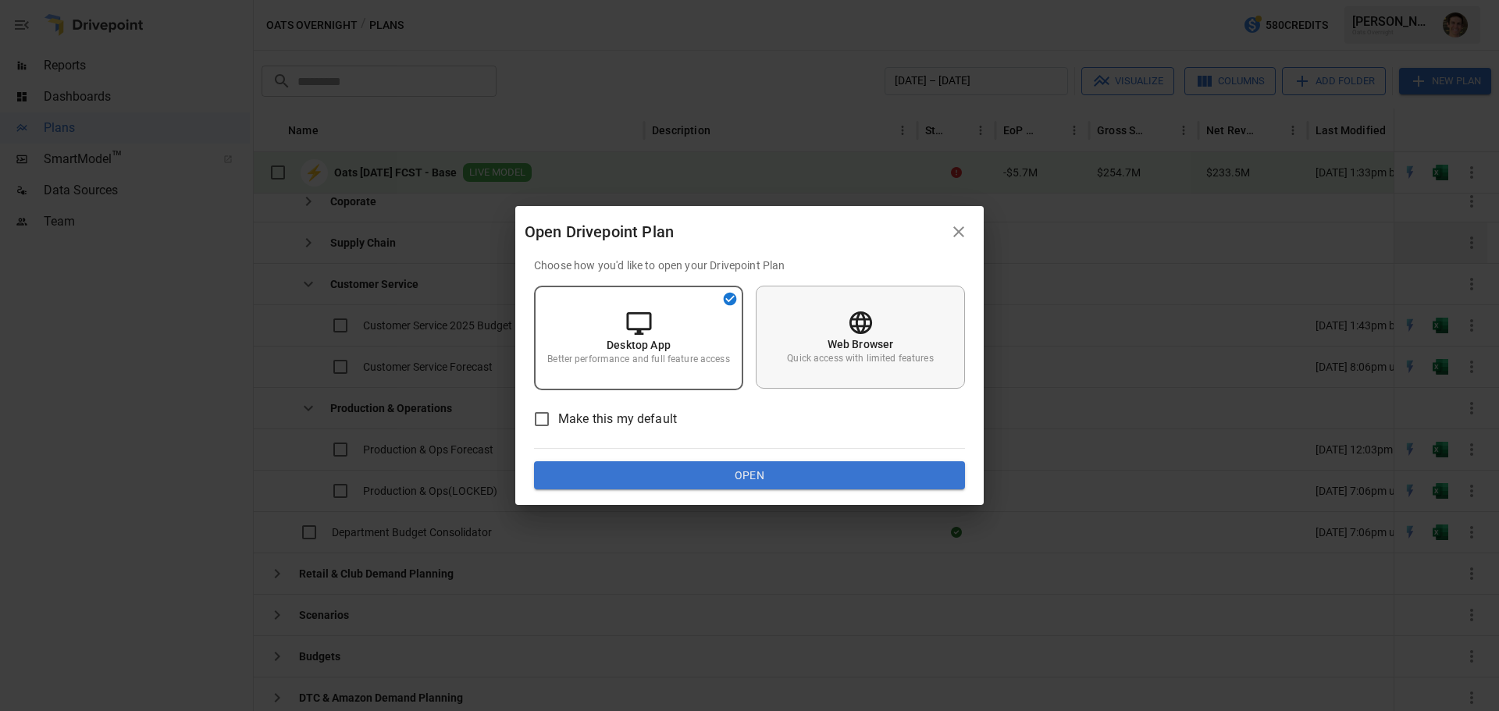
click at [855, 332] on icon at bounding box center [860, 322] width 23 height 23
click at [791, 470] on button "Open" at bounding box center [749, 475] width 431 height 28
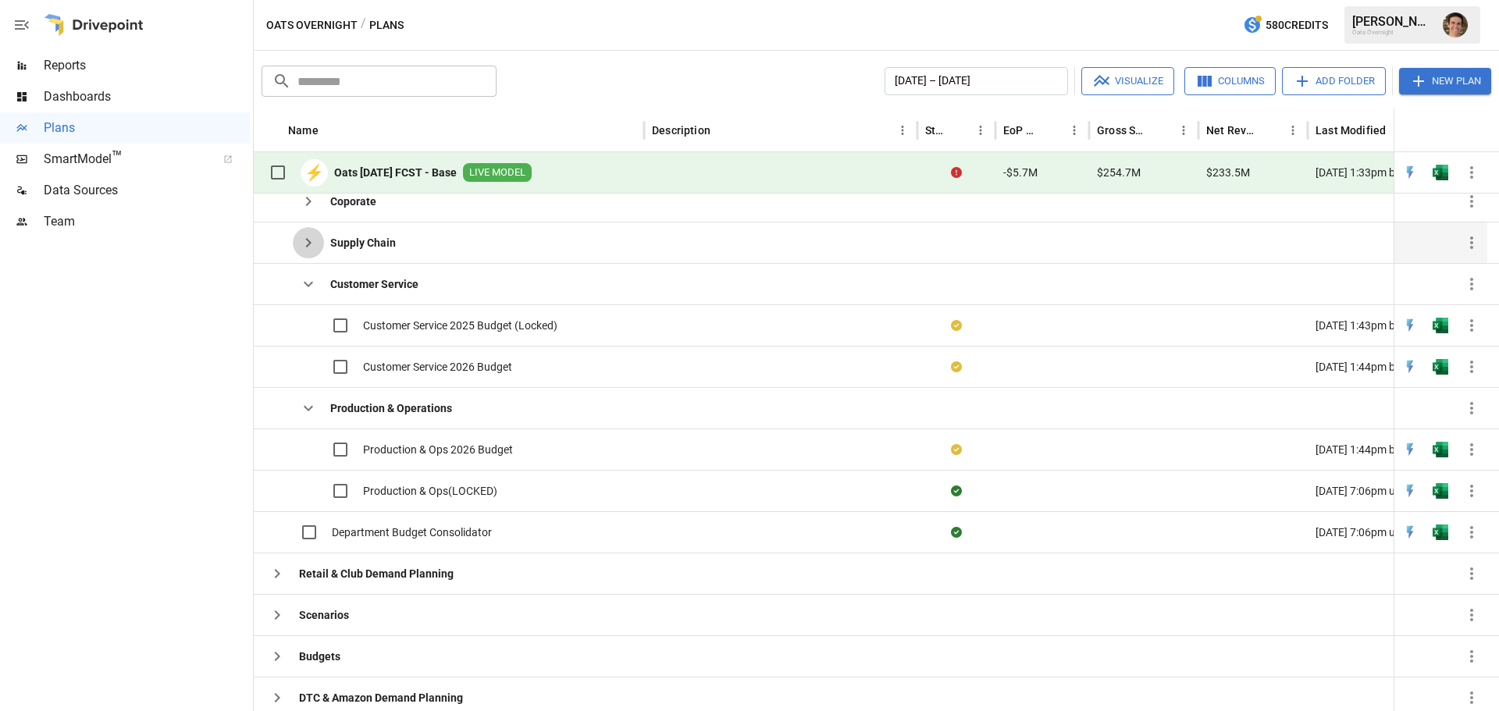
click at [305, 254] on button "button" at bounding box center [308, 242] width 31 height 31
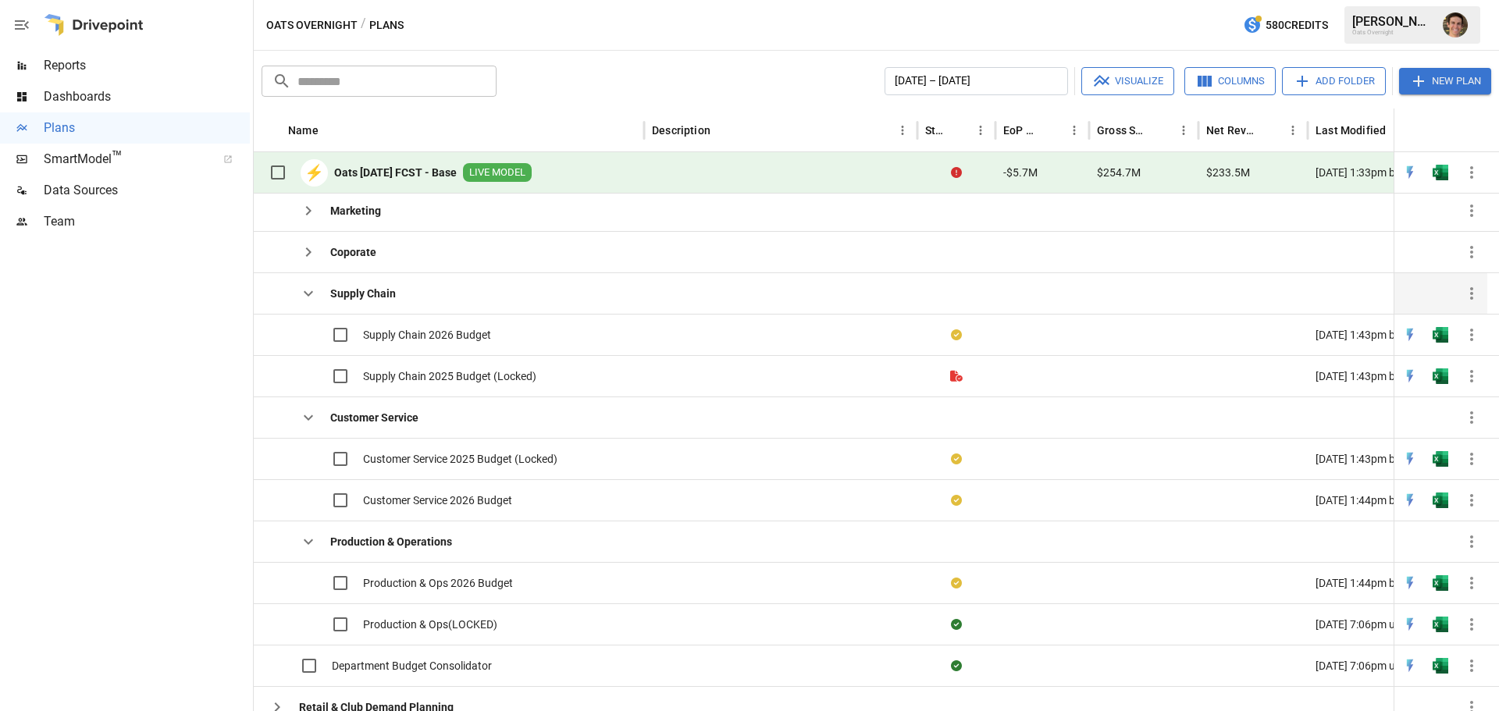
scroll to position [328, 0]
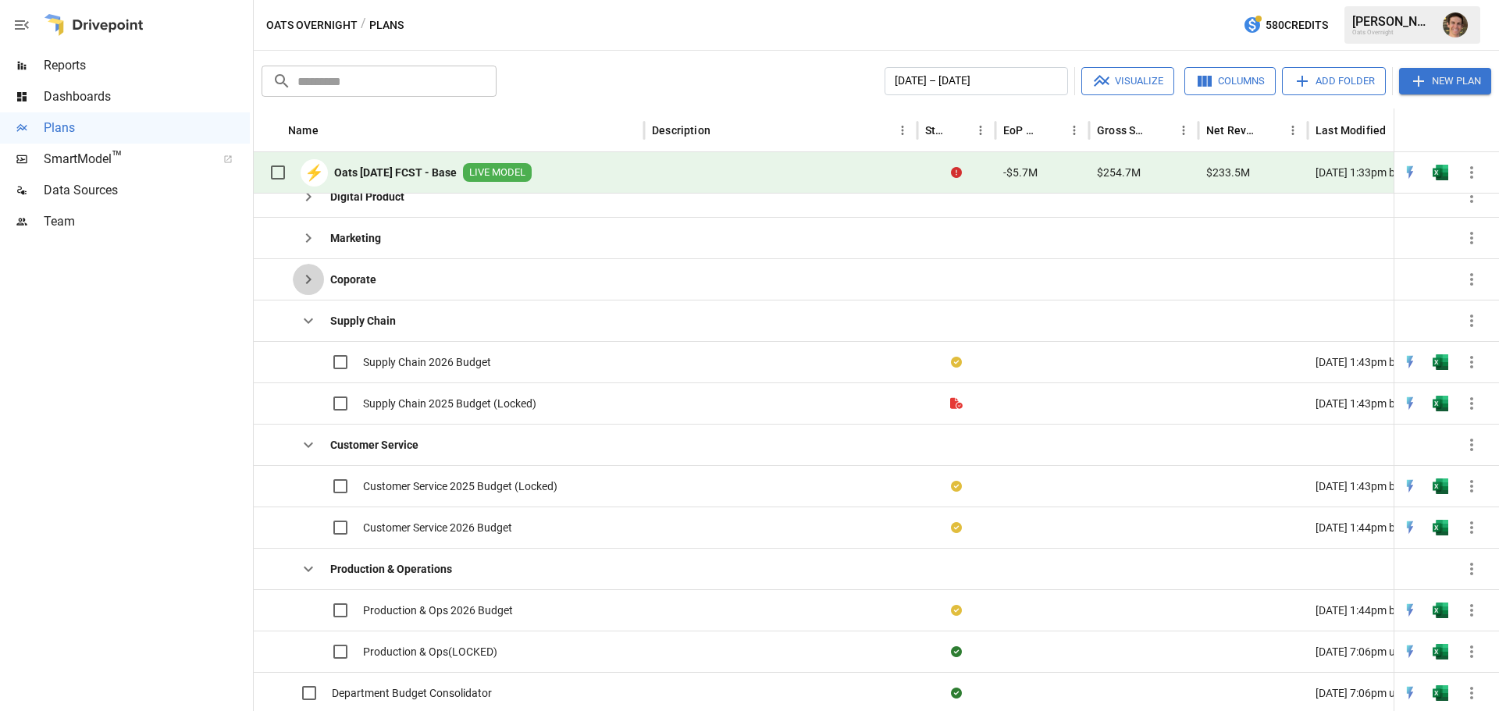
click at [315, 269] on button "button" at bounding box center [308, 279] width 31 height 31
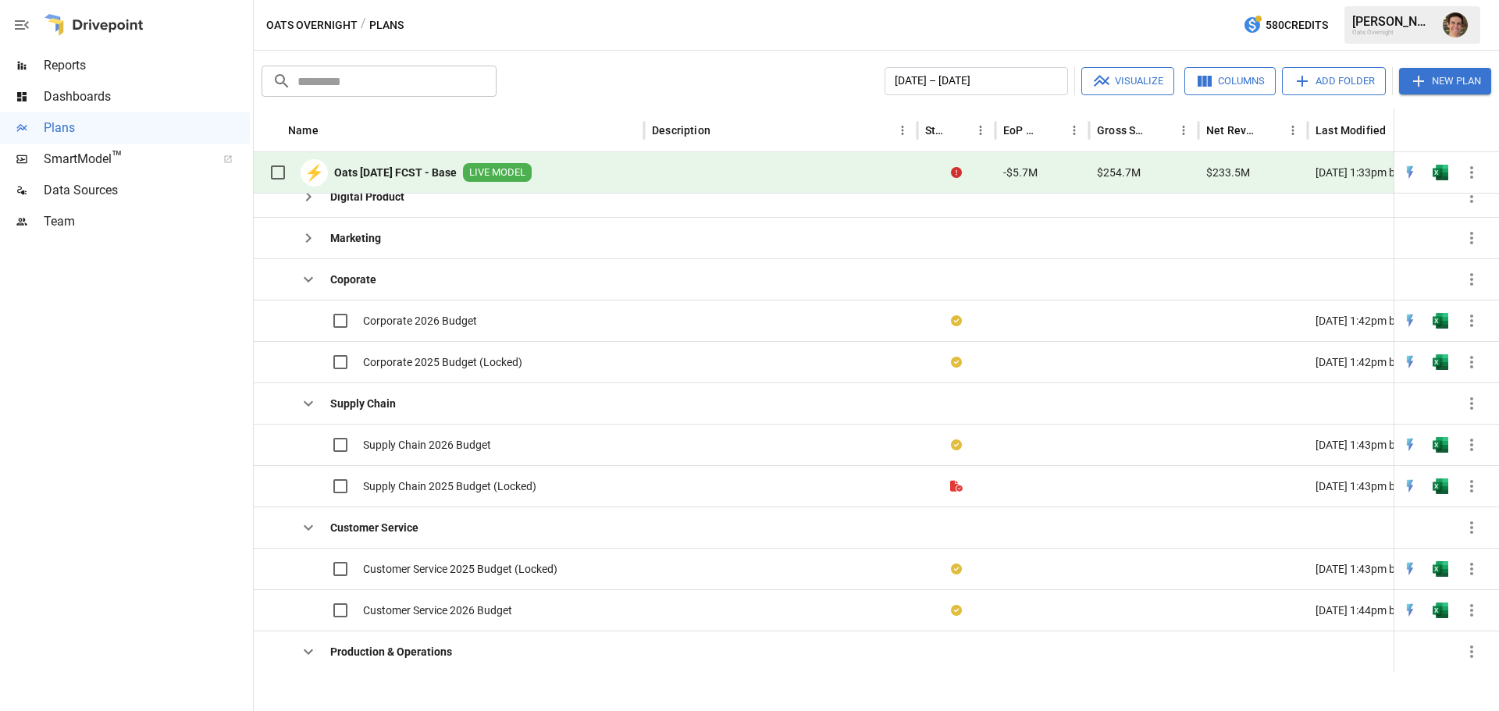
scroll to position [262, 0]
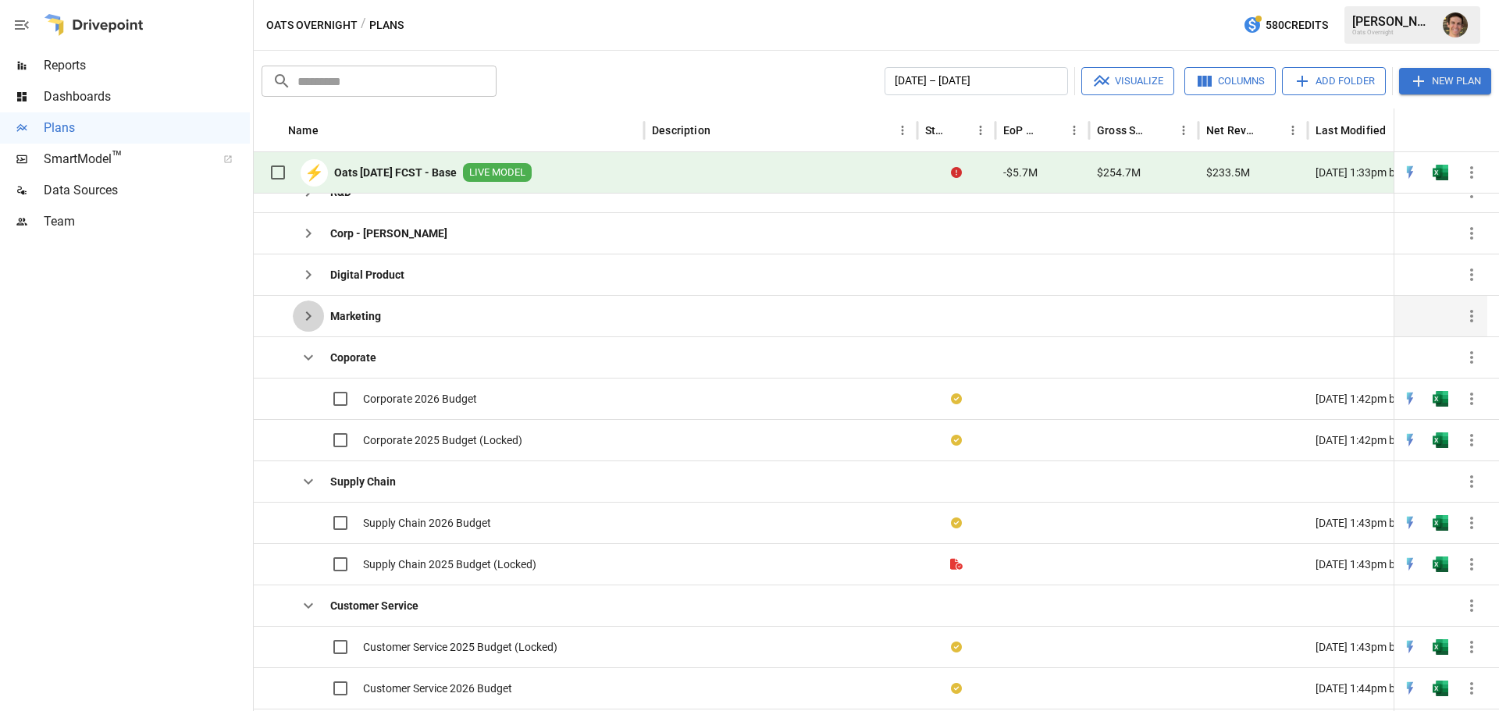
click at [311, 306] on button "button" at bounding box center [308, 316] width 31 height 31
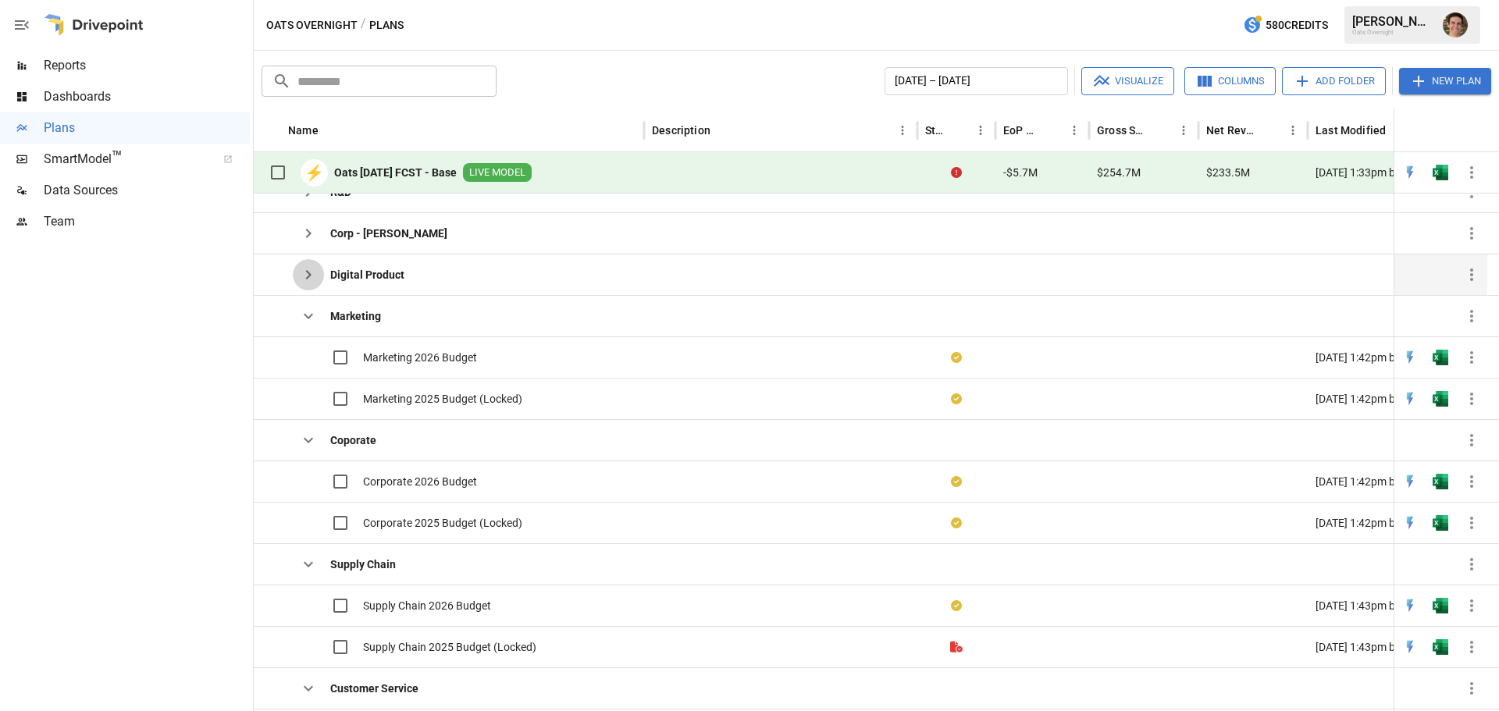
click at [311, 279] on icon "button" at bounding box center [308, 274] width 19 height 19
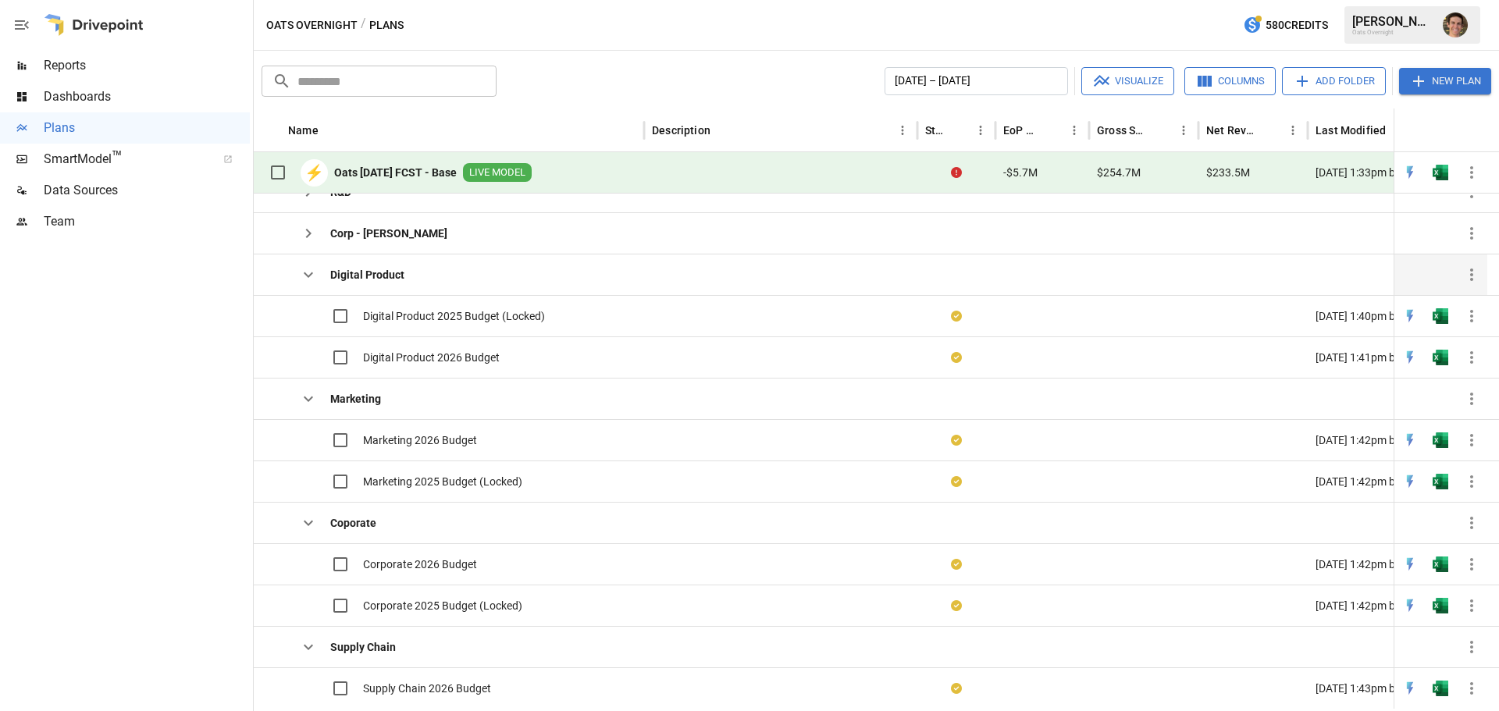
scroll to position [197, 0]
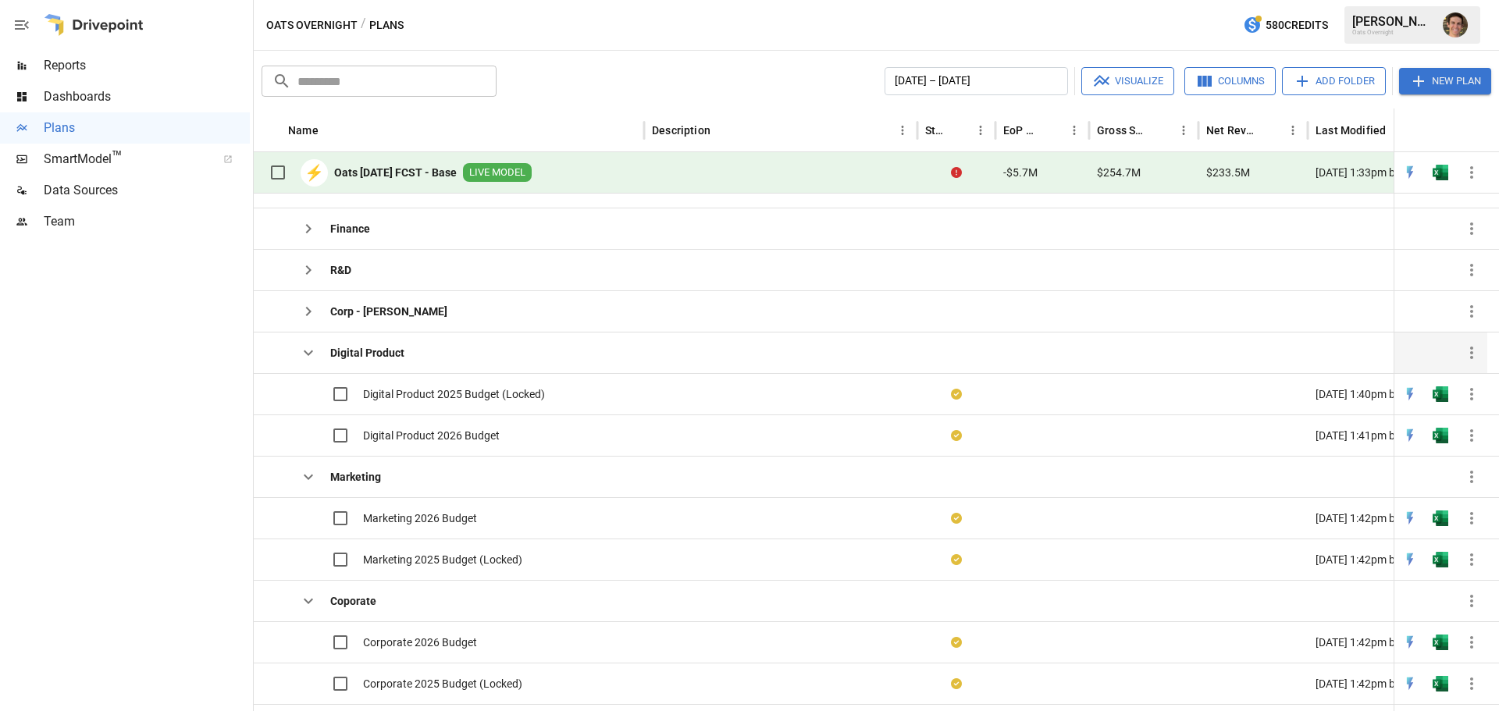
click at [311, 279] on icon "button" at bounding box center [308, 270] width 19 height 19
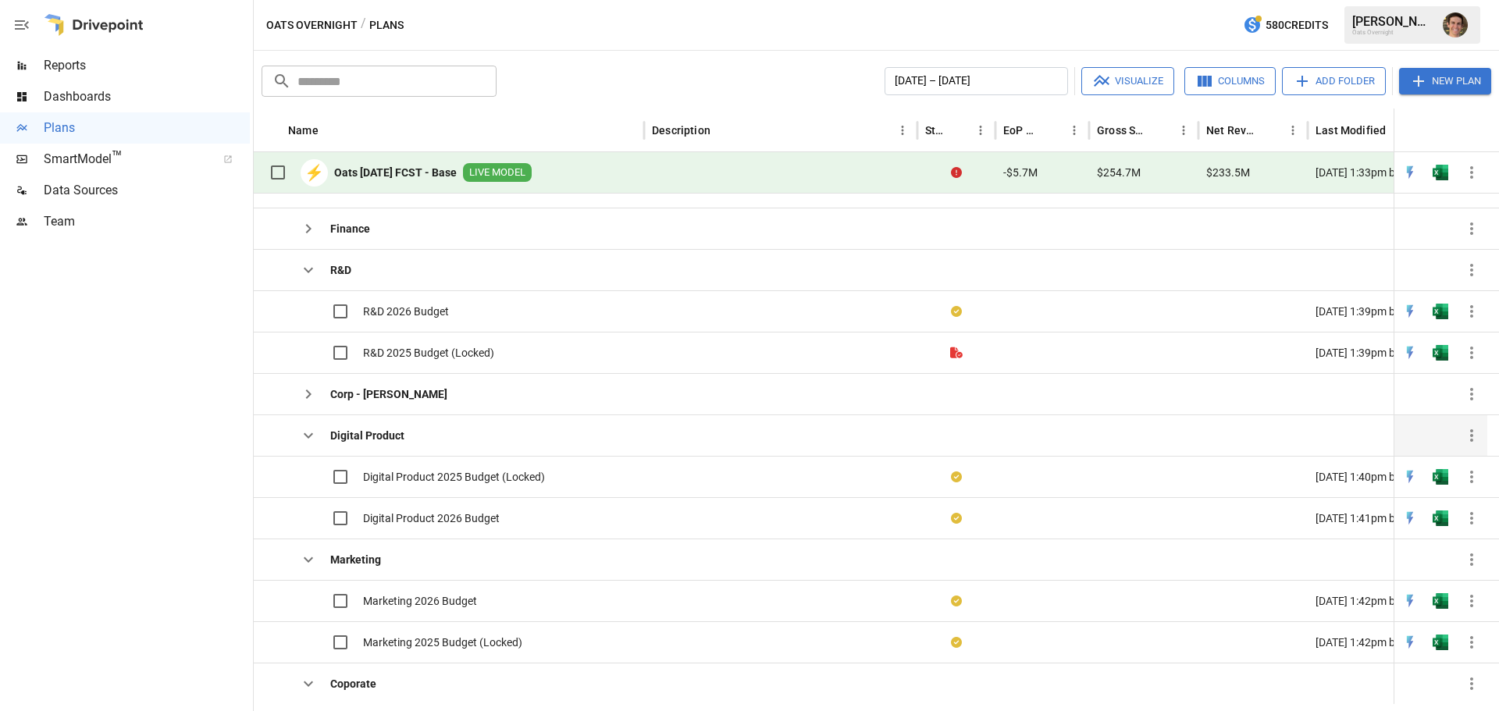
scroll to position [131, 0]
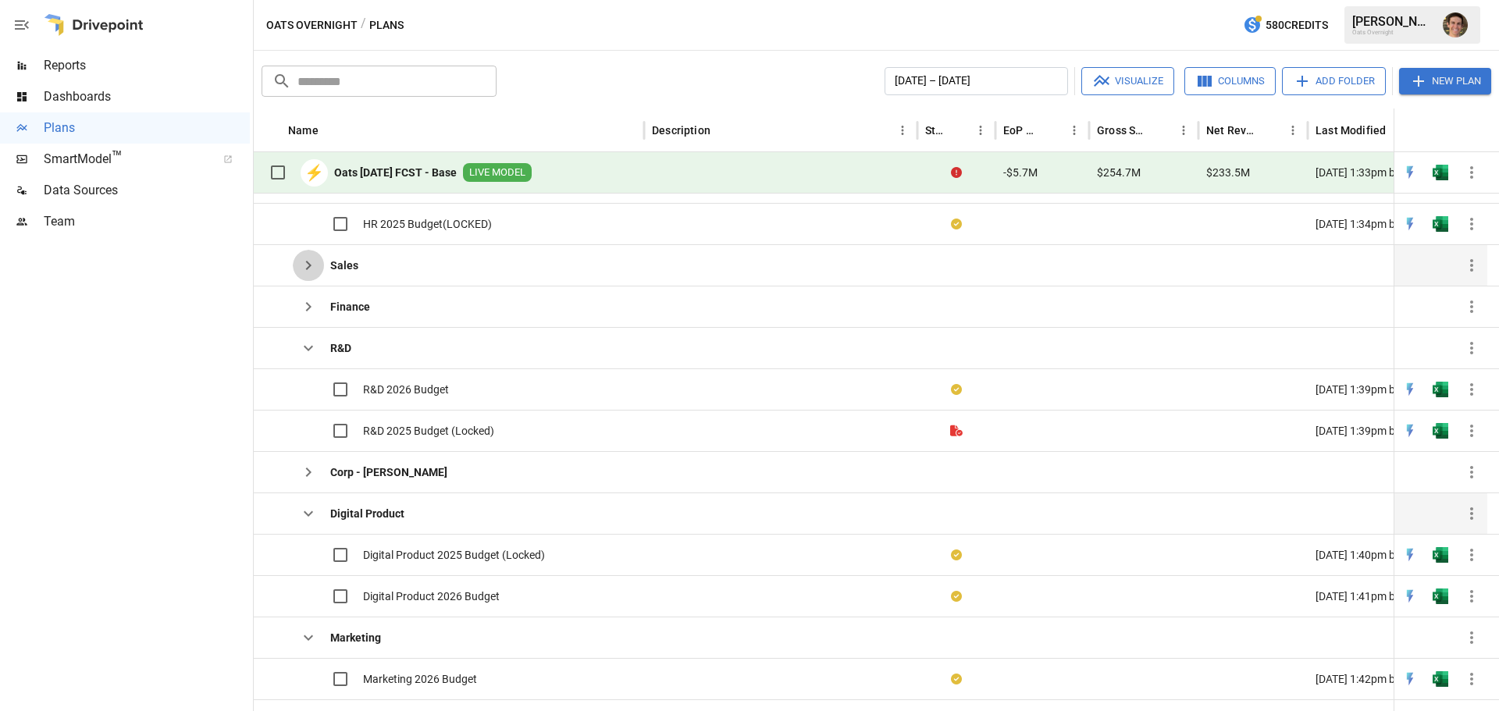
click at [311, 279] on button "button" at bounding box center [308, 265] width 31 height 31
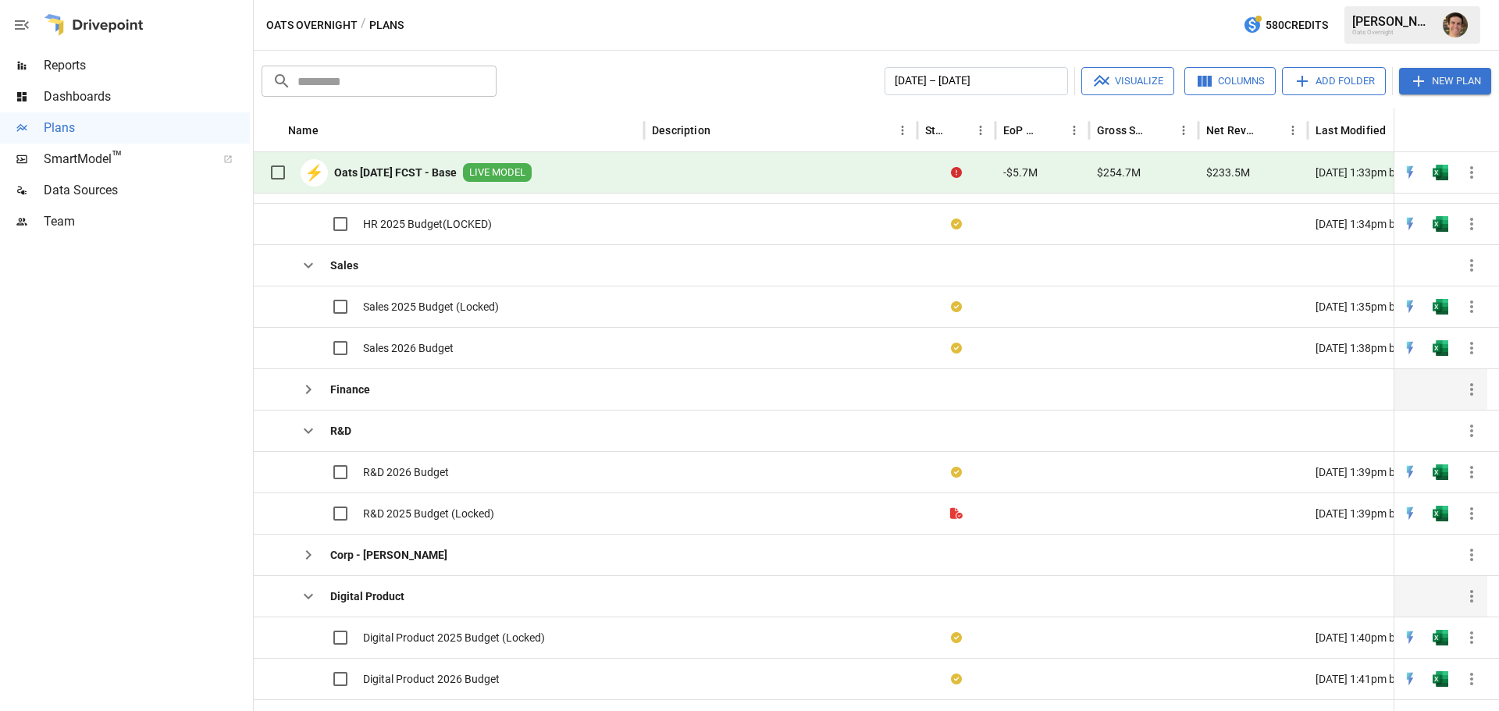
click at [301, 387] on icon "button" at bounding box center [308, 389] width 19 height 19
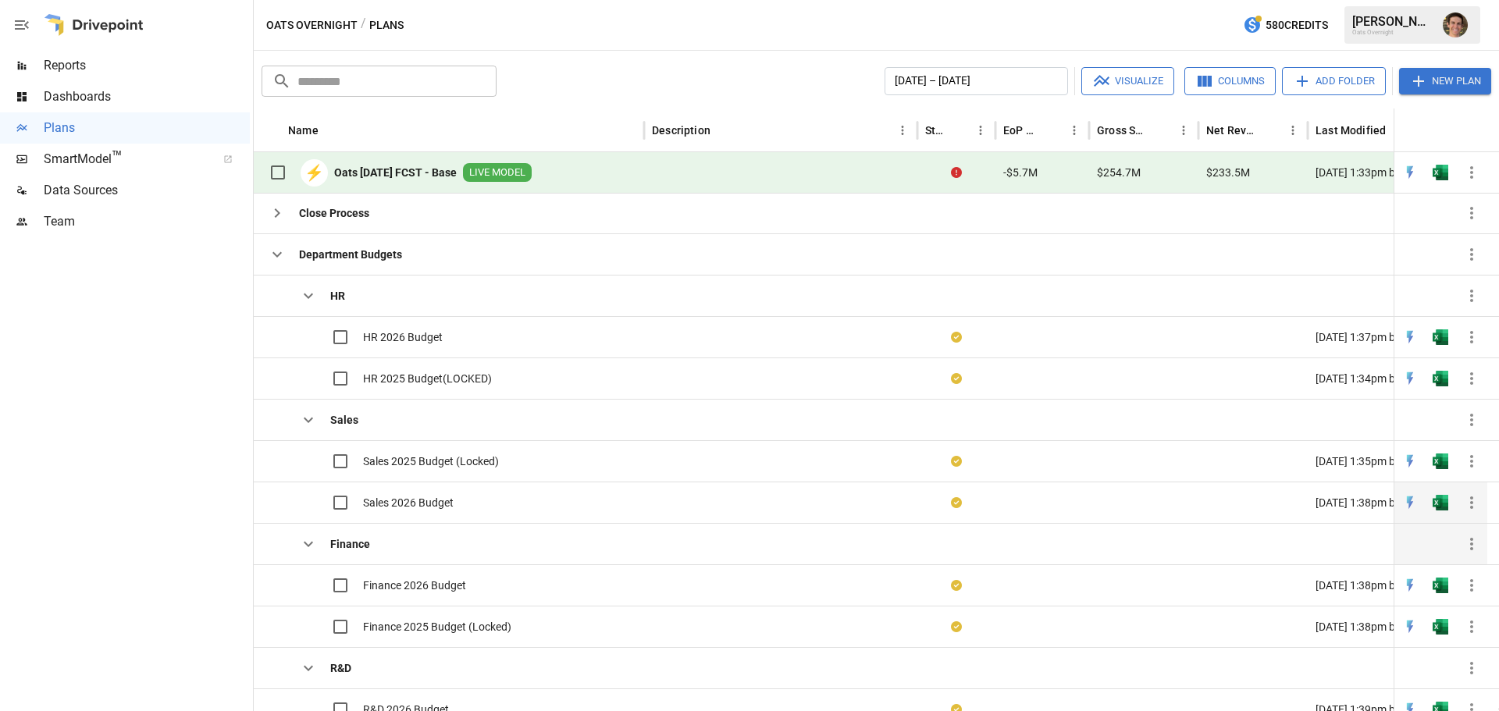
scroll to position [0, 0]
click at [481, 383] on span "HR 2025 Budget(LOCKED)" at bounding box center [427, 380] width 129 height 16
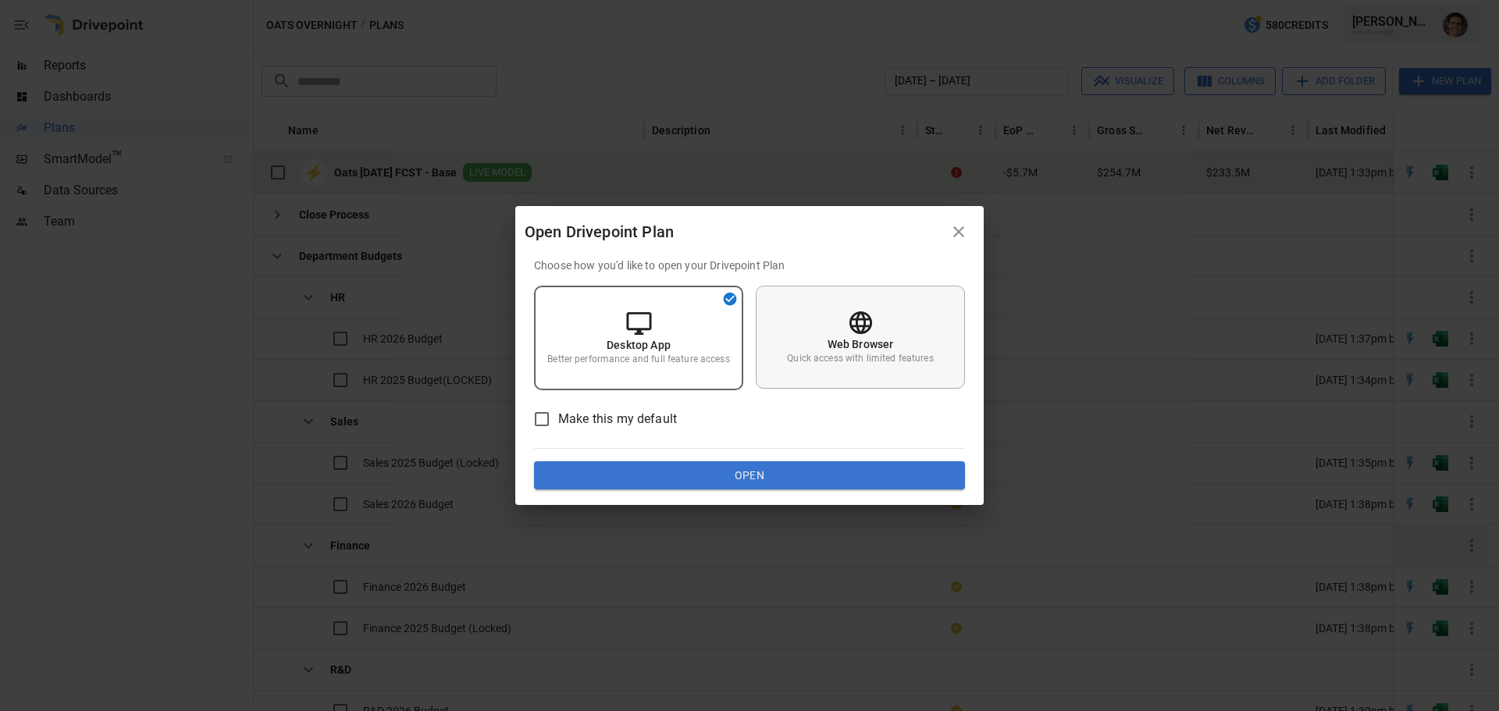
click at [937, 365] on div "Web Browser Quick access with limited features" at bounding box center [860, 337] width 209 height 103
click at [828, 465] on button "Open" at bounding box center [749, 475] width 431 height 28
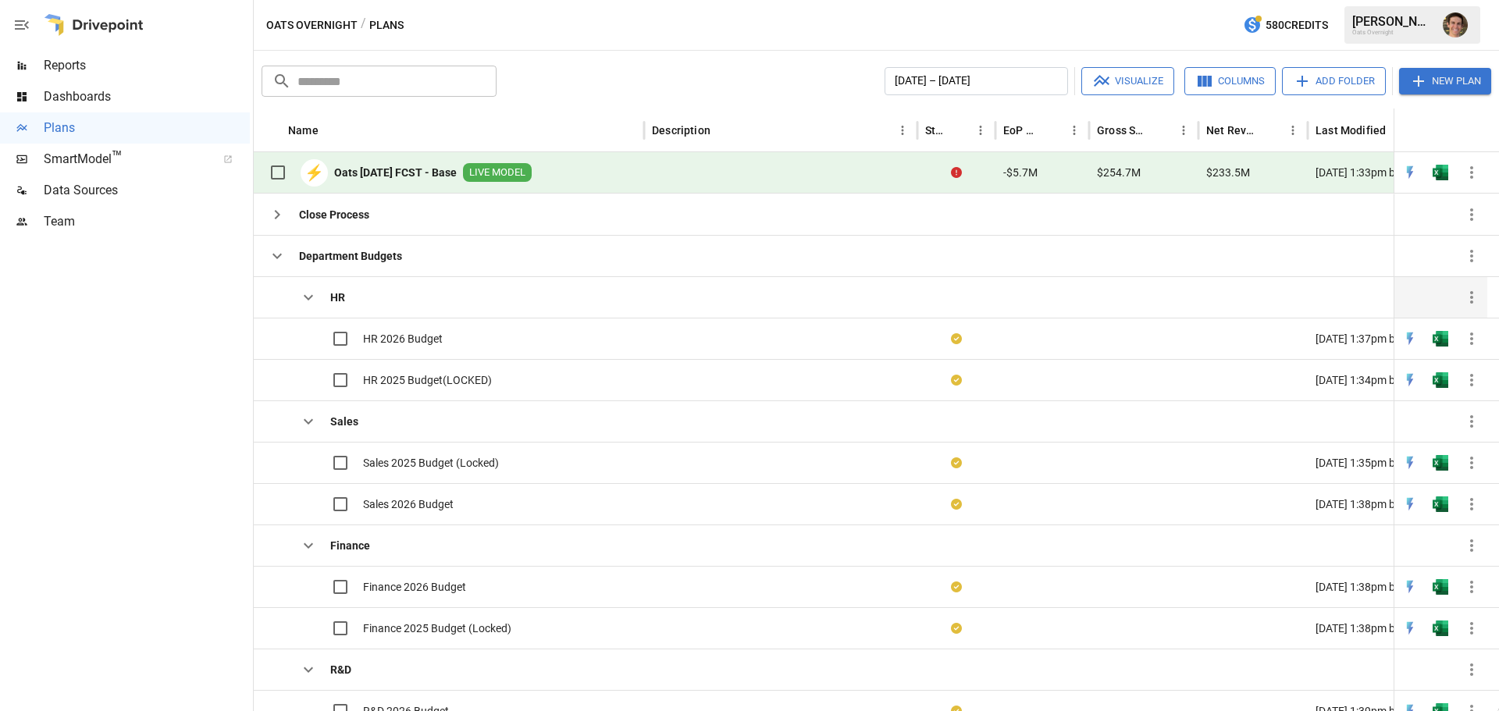
click at [306, 299] on icon "button" at bounding box center [308, 297] width 19 height 19
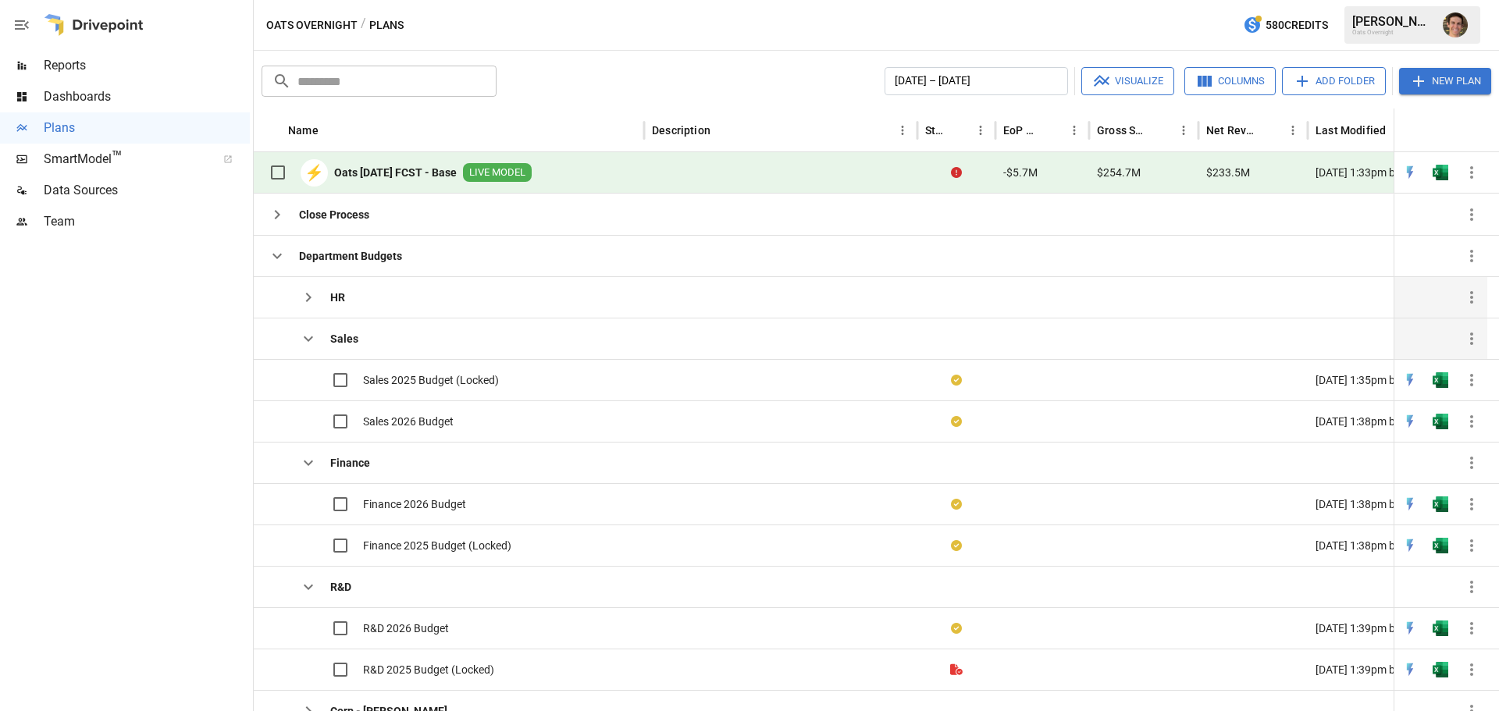
click at [311, 333] on icon "button" at bounding box center [308, 338] width 19 height 19
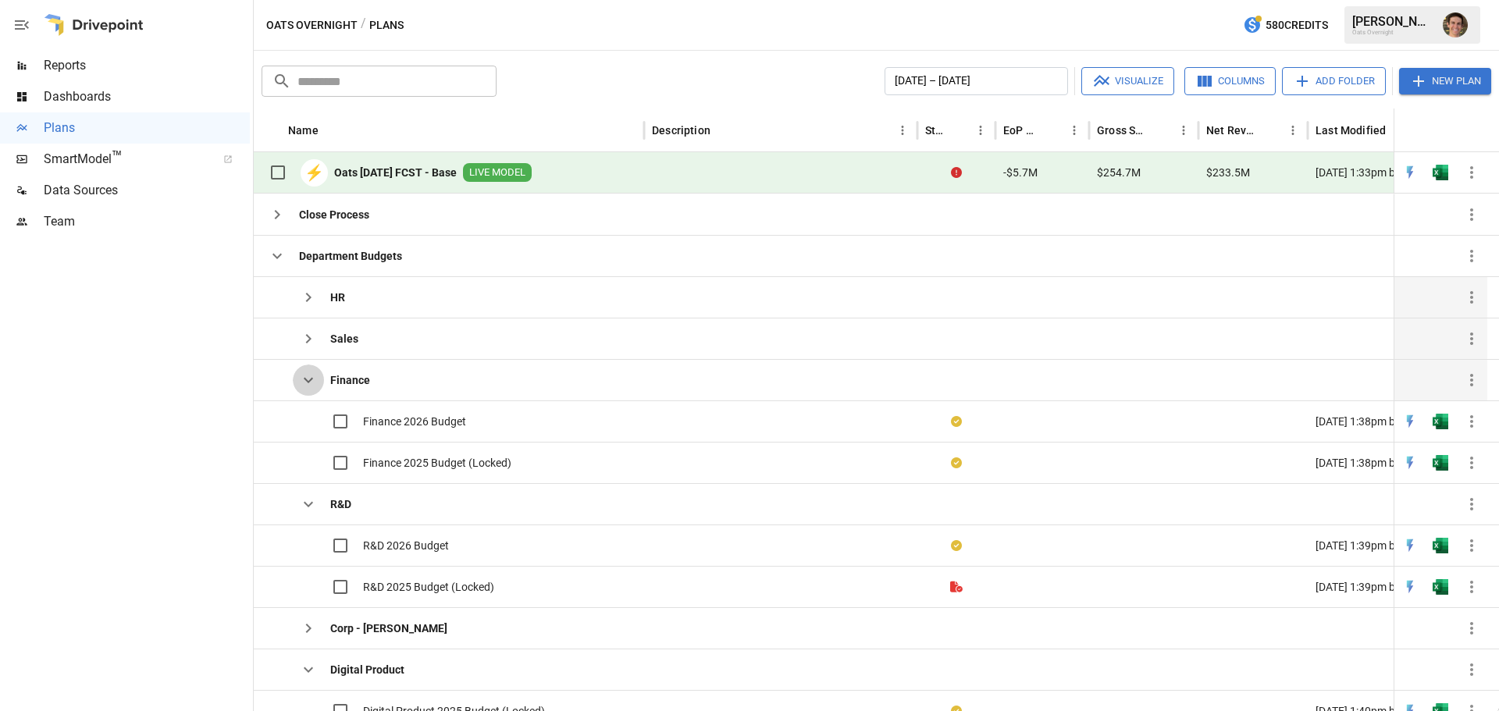
click at [304, 379] on icon "button" at bounding box center [308, 380] width 9 height 5
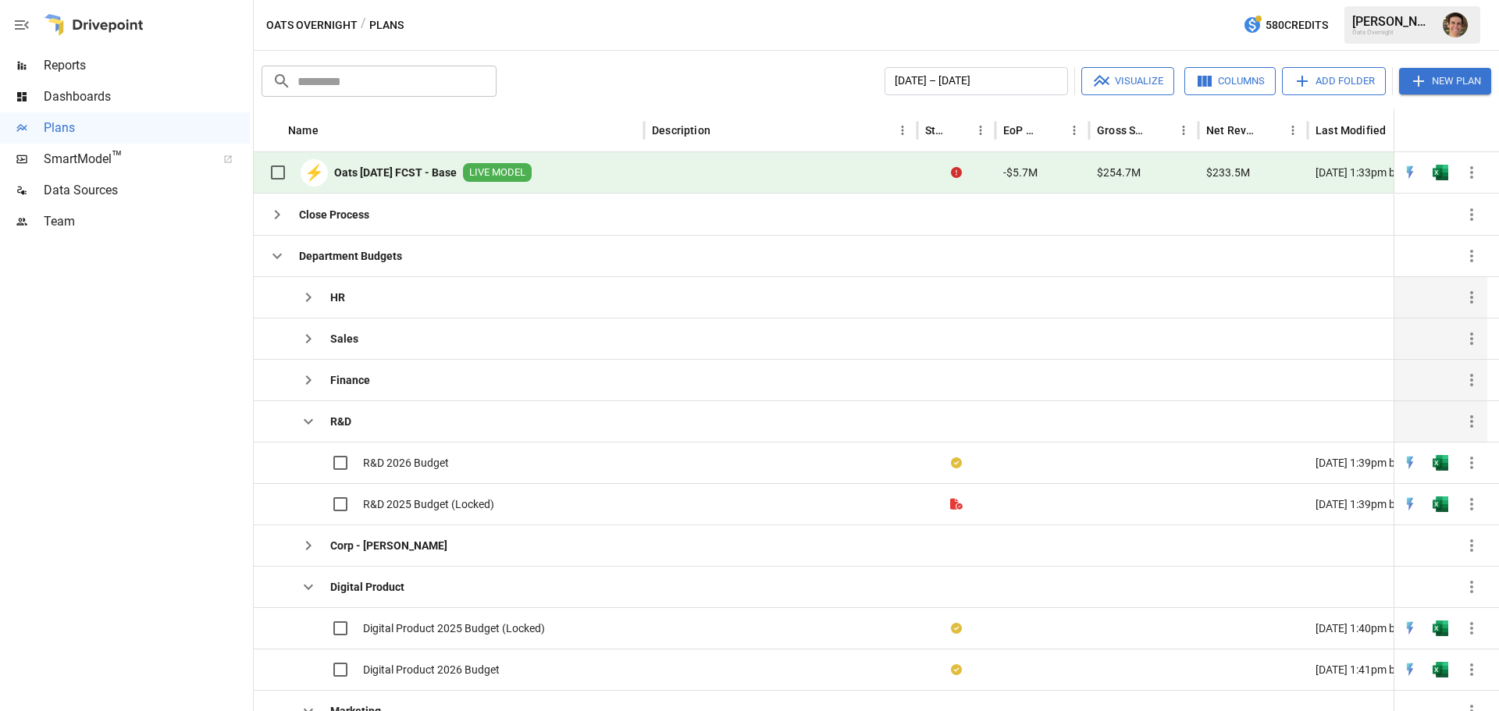
click at [301, 409] on button "button" at bounding box center [308, 421] width 31 height 31
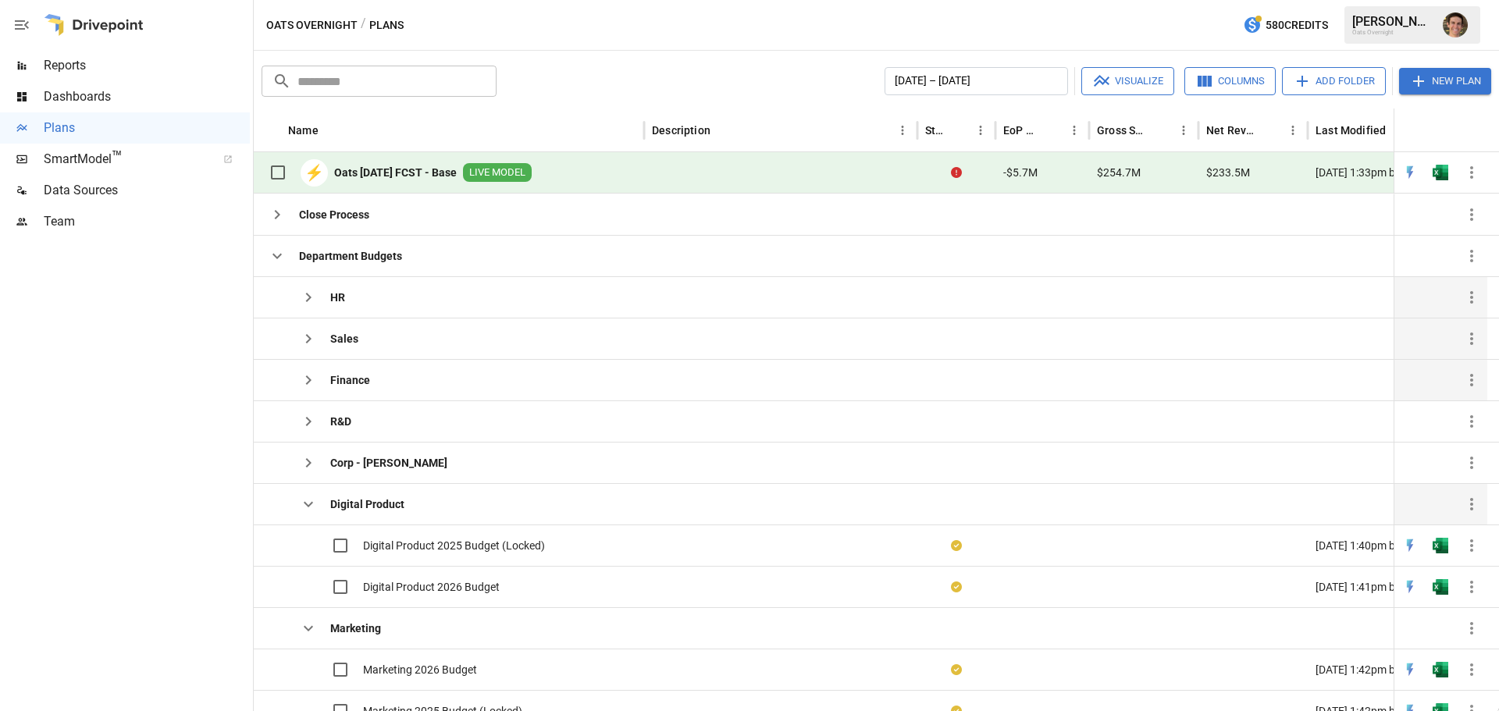
click at [313, 507] on icon "button" at bounding box center [308, 504] width 19 height 19
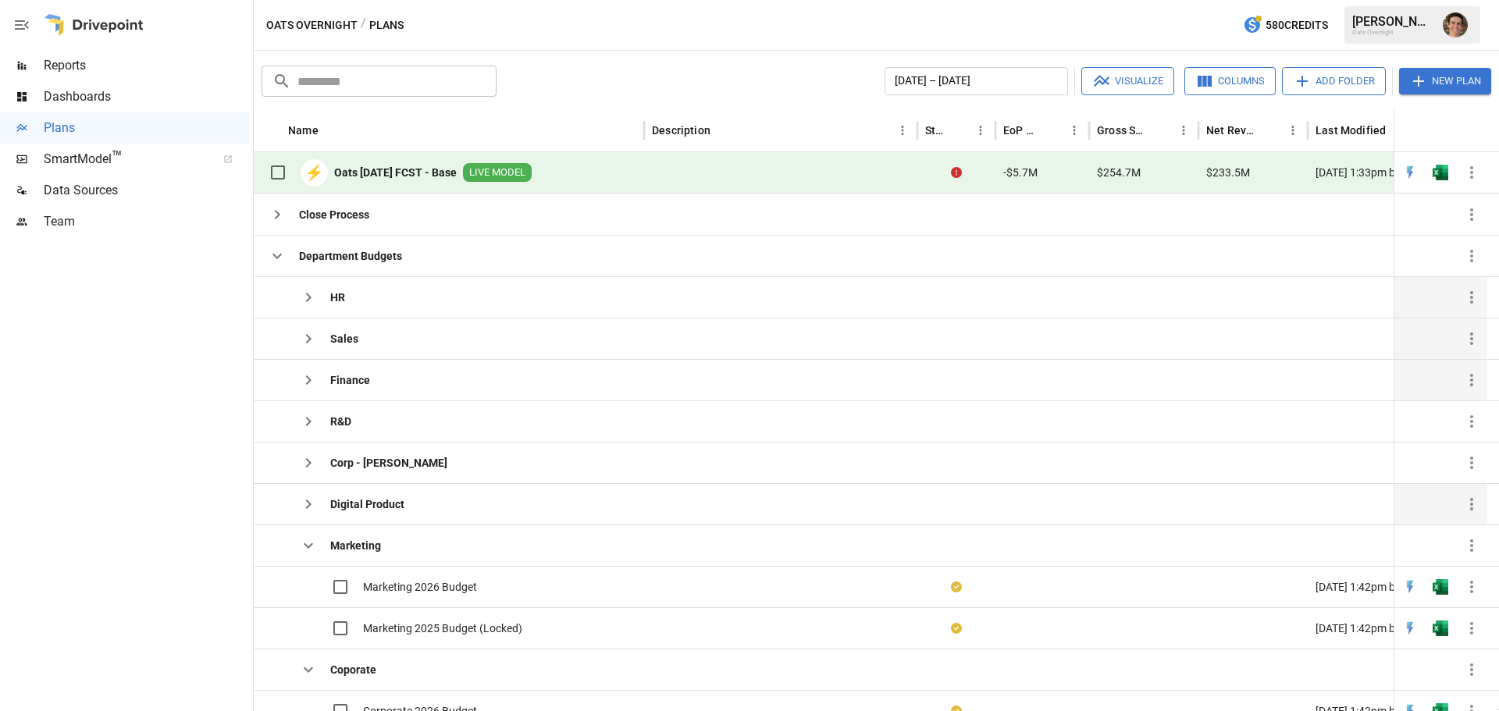
click at [301, 384] on icon "button" at bounding box center [308, 380] width 19 height 19
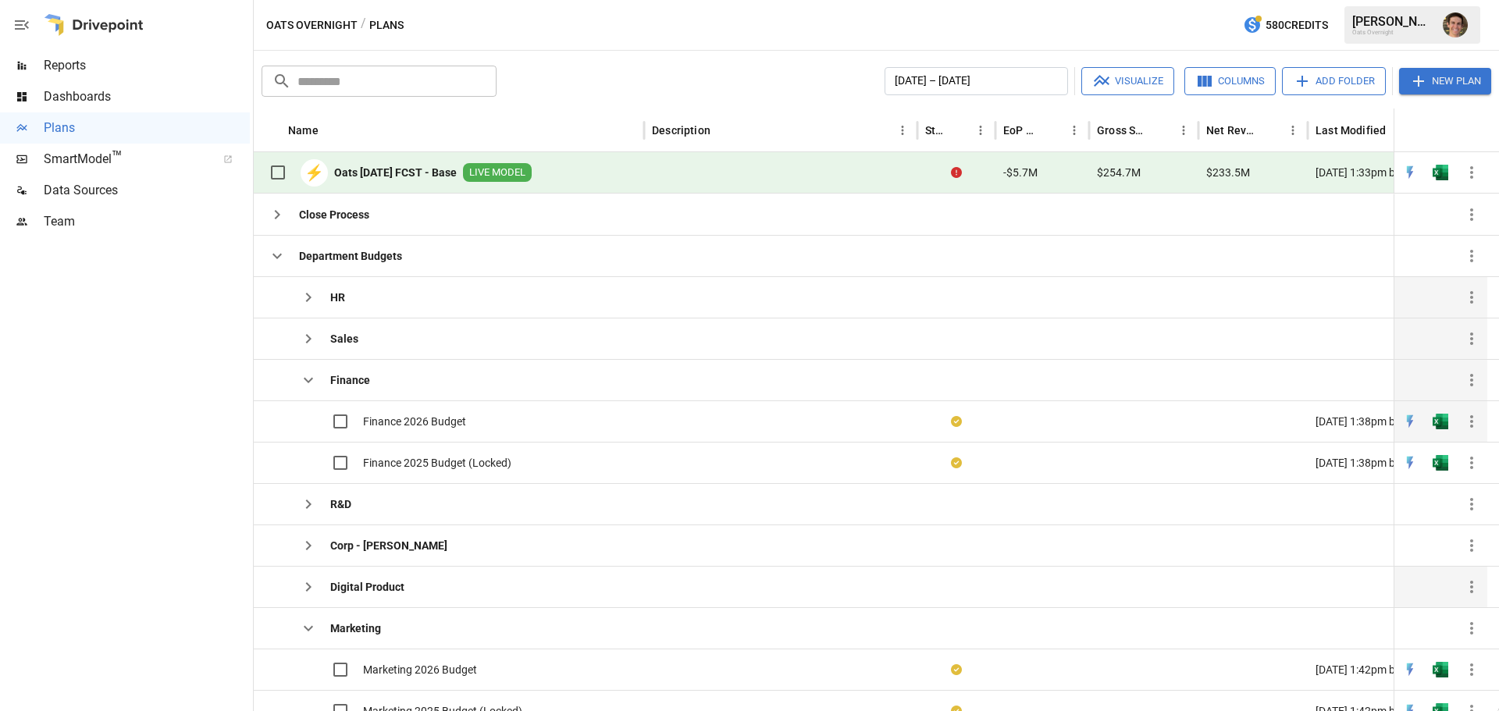
click at [409, 418] on span "Finance 2026 Budget" at bounding box center [414, 422] width 103 height 16
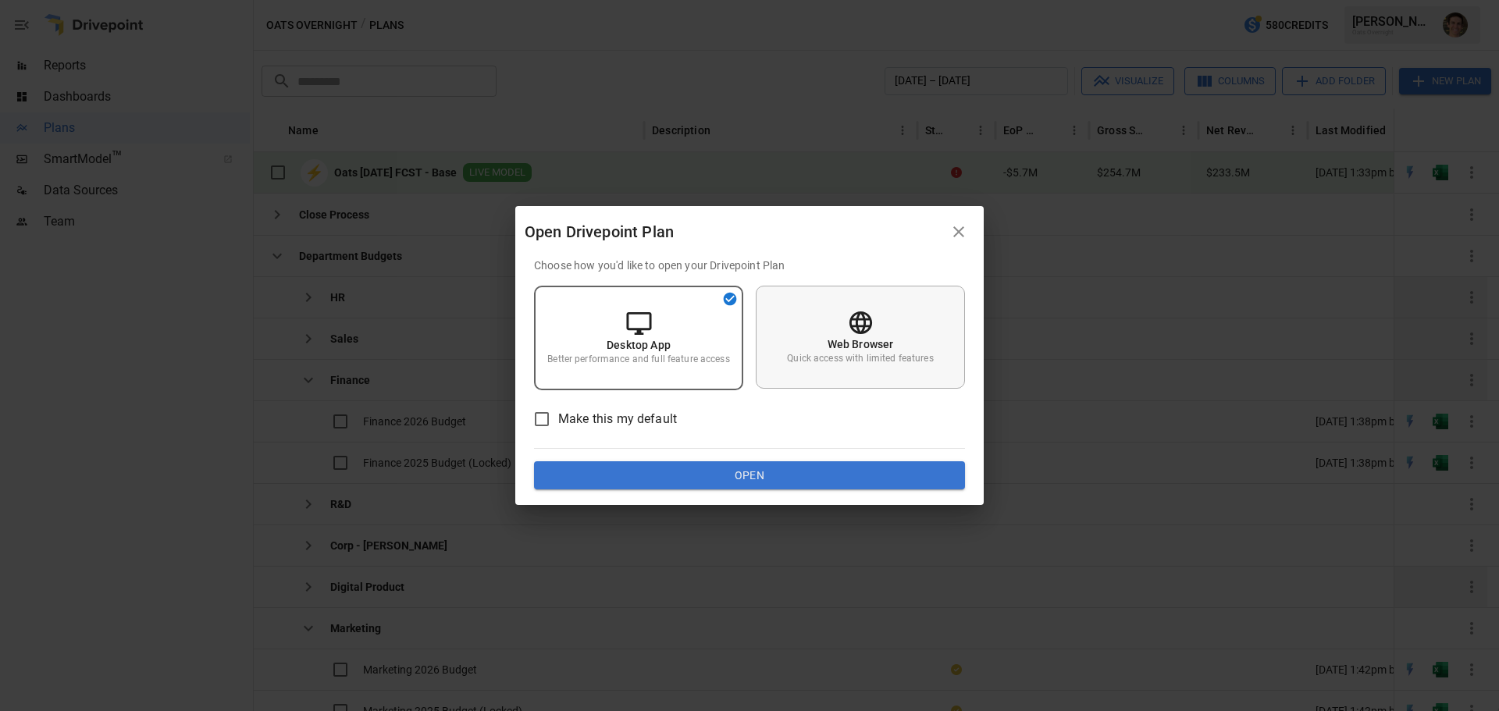
click at [829, 354] on p "Quick access with limited features" at bounding box center [860, 358] width 146 height 13
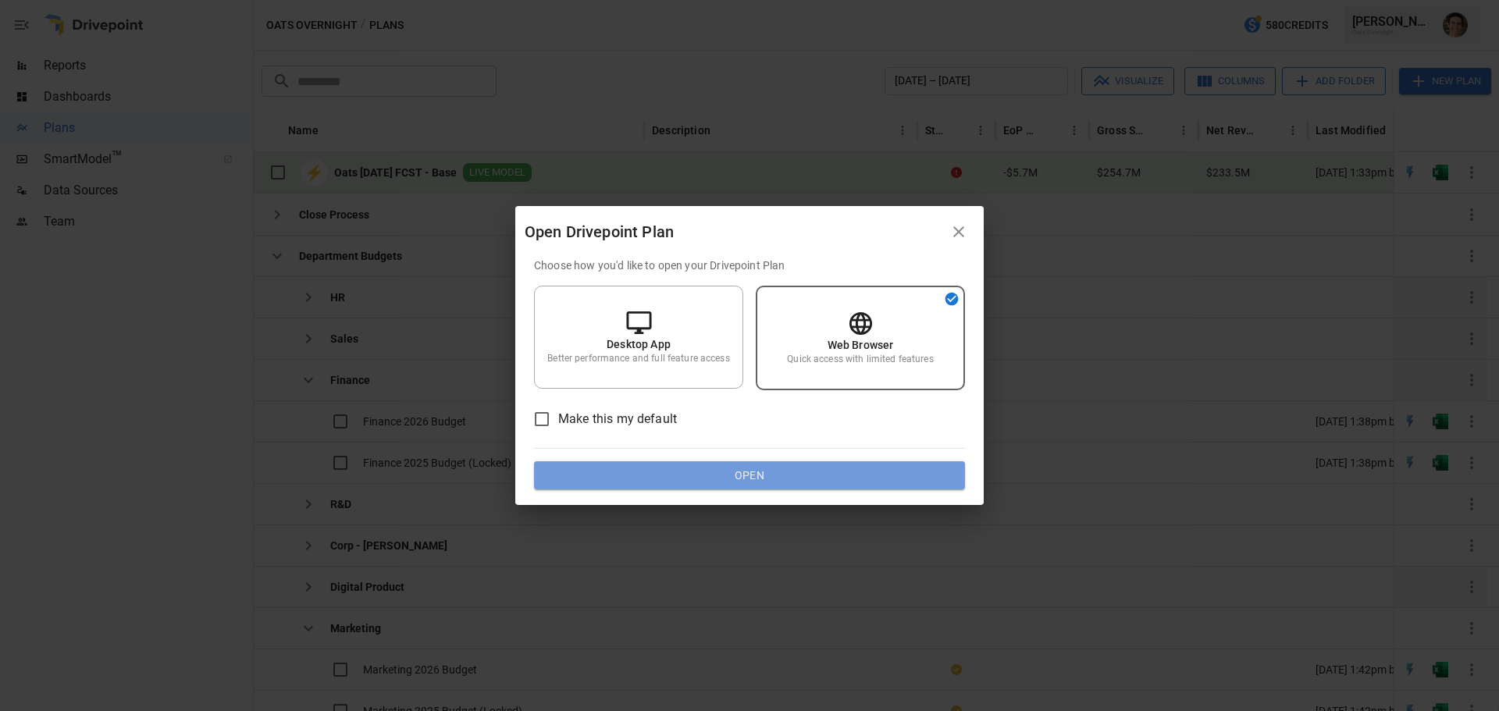
click at [789, 475] on button "Open" at bounding box center [749, 475] width 431 height 28
